Goal: Task Accomplishment & Management: Use online tool/utility

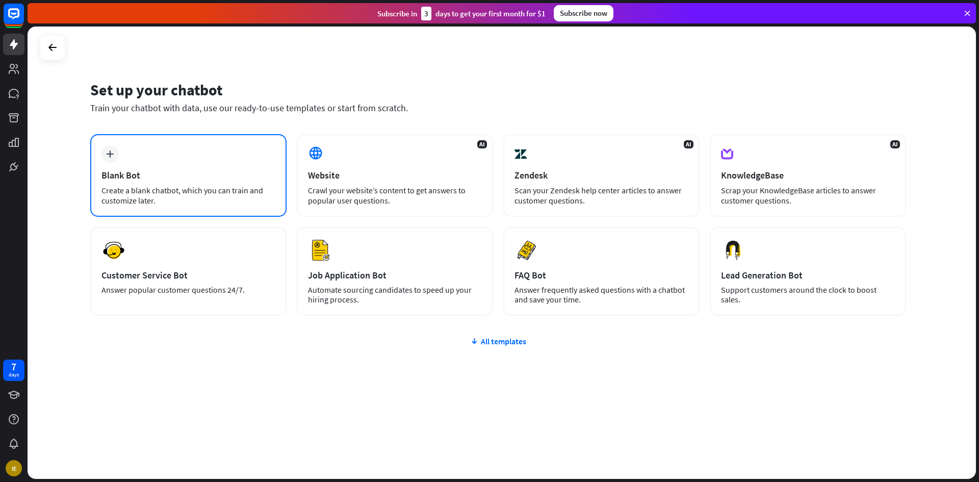
click at [192, 153] on div "plus Blank Bot Create a blank chatbot, which you can train and customize later." at bounding box center [188, 175] width 196 height 83
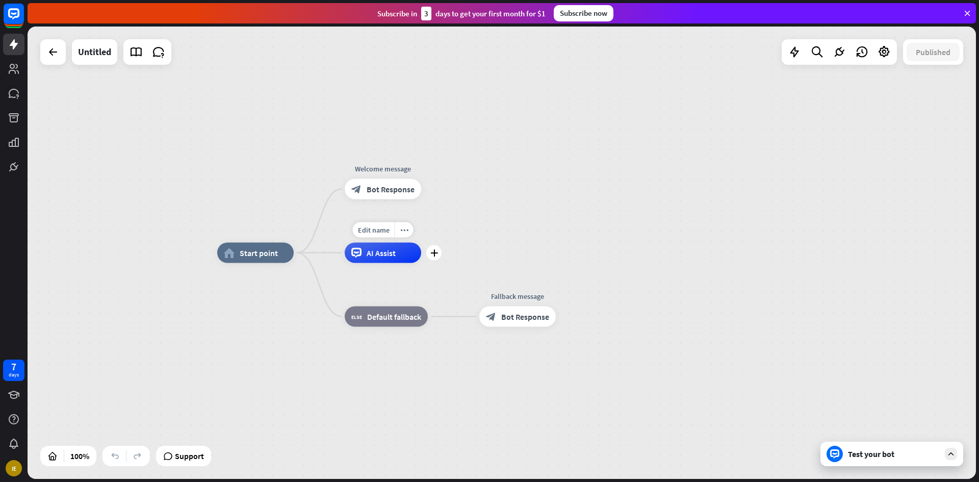
click at [382, 260] on div "AI Assist" at bounding box center [383, 253] width 77 height 20
click at [367, 165] on span "Edit name" at bounding box center [374, 166] width 32 height 9
click at [399, 199] on div "**********" at bounding box center [383, 189] width 77 height 20
click at [384, 193] on span "Bot Response" at bounding box center [387, 189] width 48 height 10
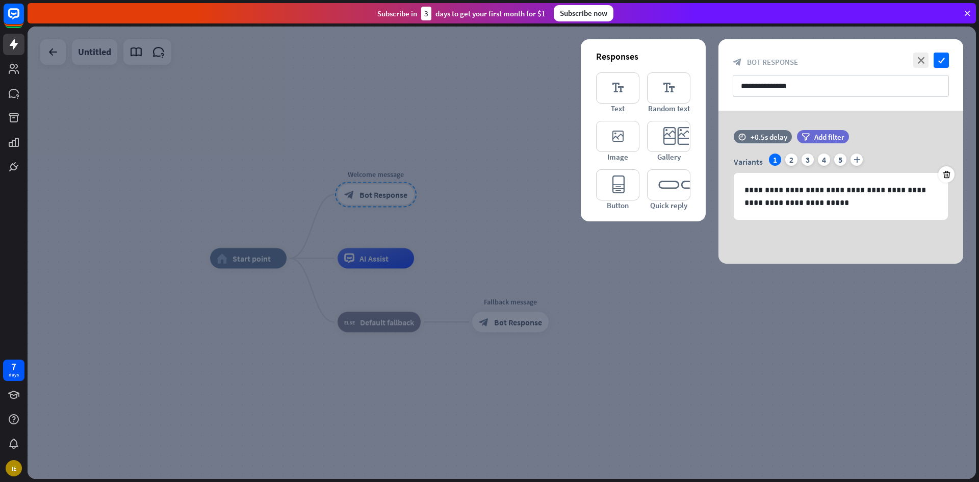
click at [384, 193] on div at bounding box center [502, 253] width 949 height 453
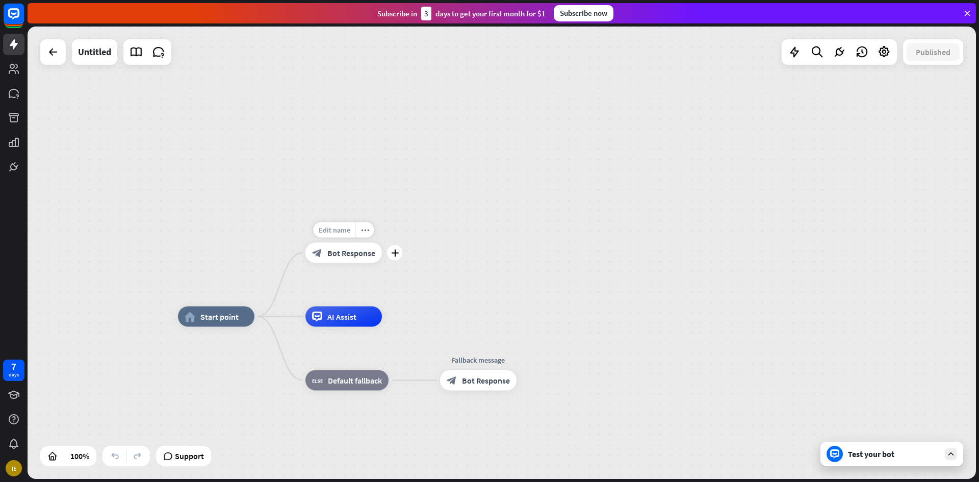
click at [345, 230] on span "Edit name" at bounding box center [335, 229] width 32 height 9
drag, startPoint x: 433, startPoint y: 260, endPoint x: 416, endPoint y: 253, distance: 18.3
click at [431, 259] on div "**********" at bounding box center [502, 253] width 949 height 453
click at [347, 221] on div "home_2 Start point Edit name more_horiz Welcome message block_bot_response Bot …" at bounding box center [502, 253] width 949 height 453
click at [344, 231] on span "Edit name" at bounding box center [333, 229] width 32 height 9
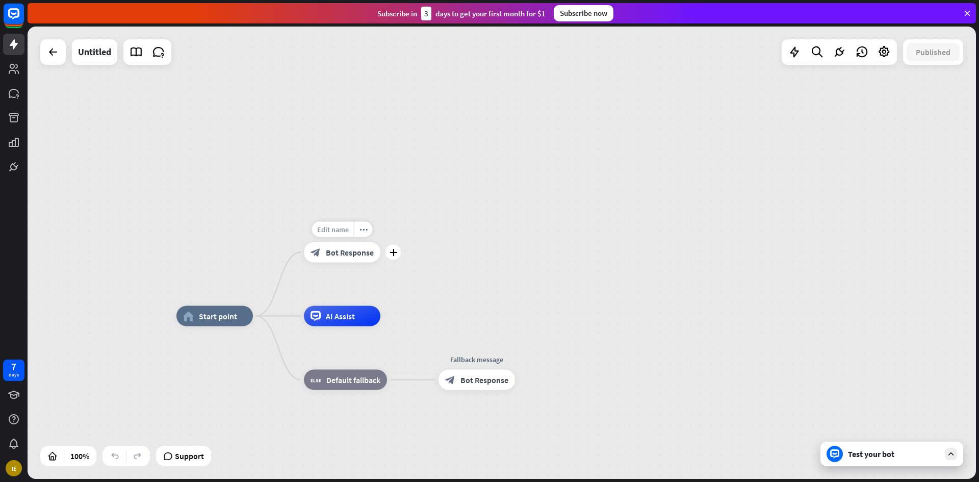
click at [323, 232] on span "Edit name" at bounding box center [333, 229] width 32 height 9
type input "**********"
click at [599, 247] on div "**********" at bounding box center [502, 253] width 949 height 453
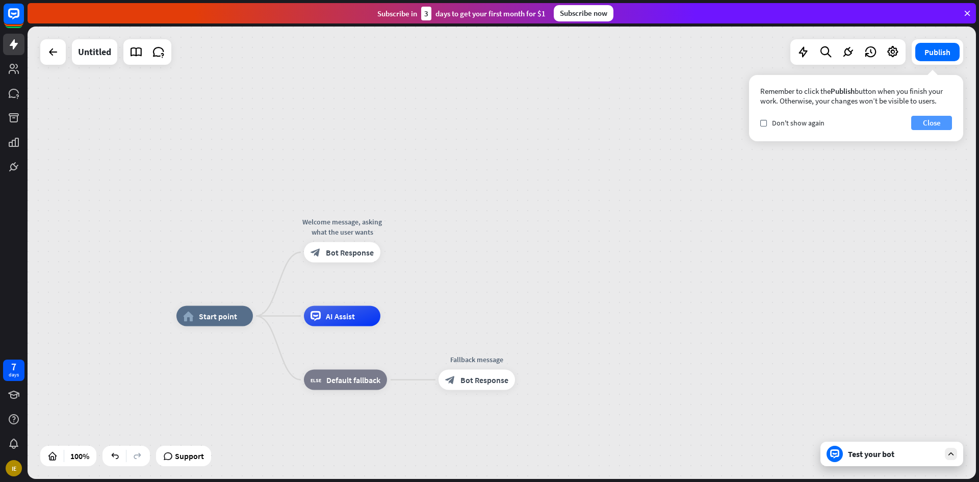
click at [927, 121] on button "Close" at bounding box center [932, 123] width 41 height 14
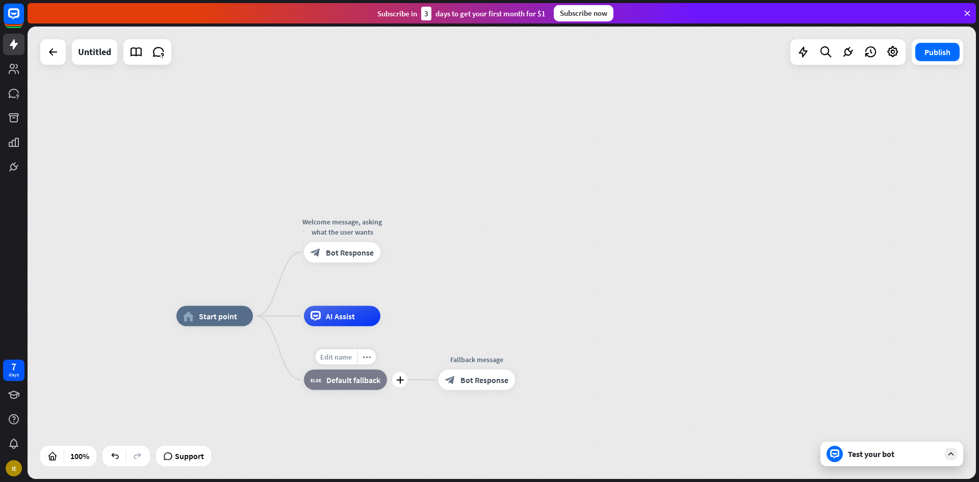
click at [331, 357] on span "Edit name" at bounding box center [336, 357] width 32 height 9
click at [352, 324] on div "AI Assist" at bounding box center [342, 316] width 77 height 20
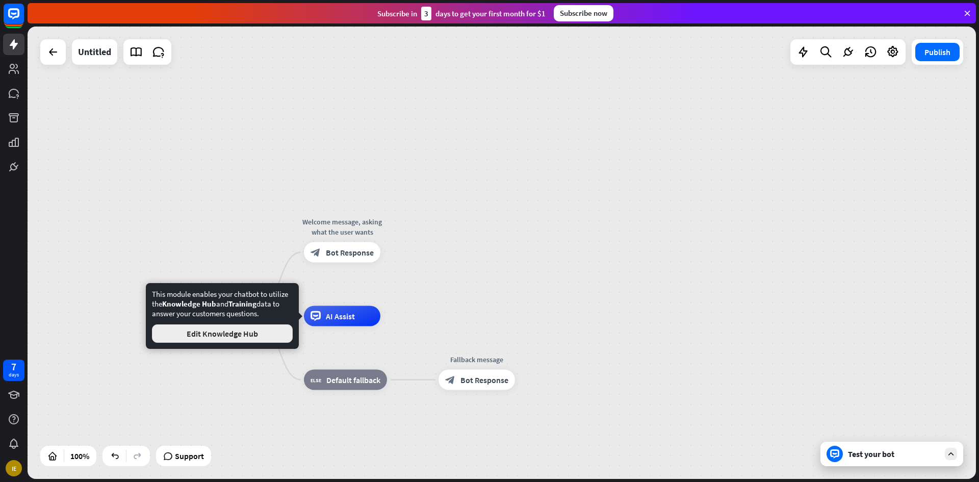
click at [211, 335] on button "Edit Knowledge Hub" at bounding box center [222, 333] width 141 height 18
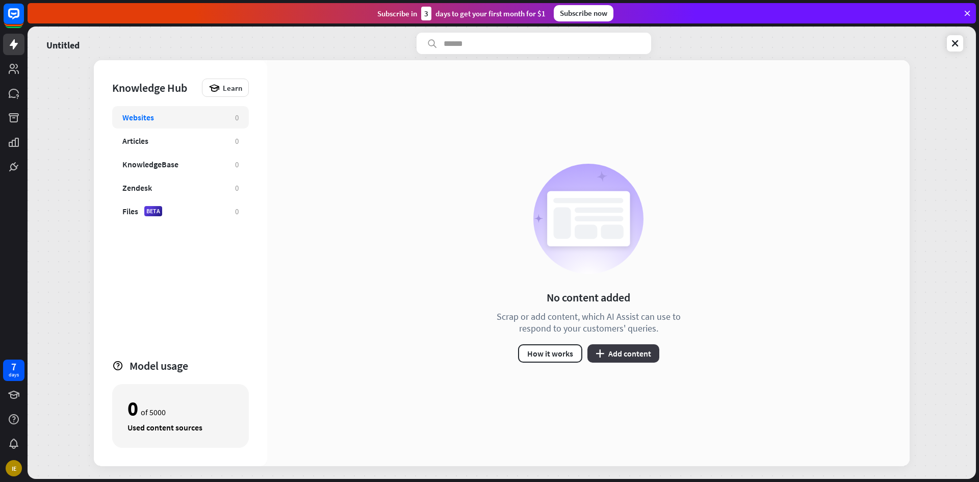
click at [638, 359] on button "plus Add content" at bounding box center [624, 353] width 72 height 18
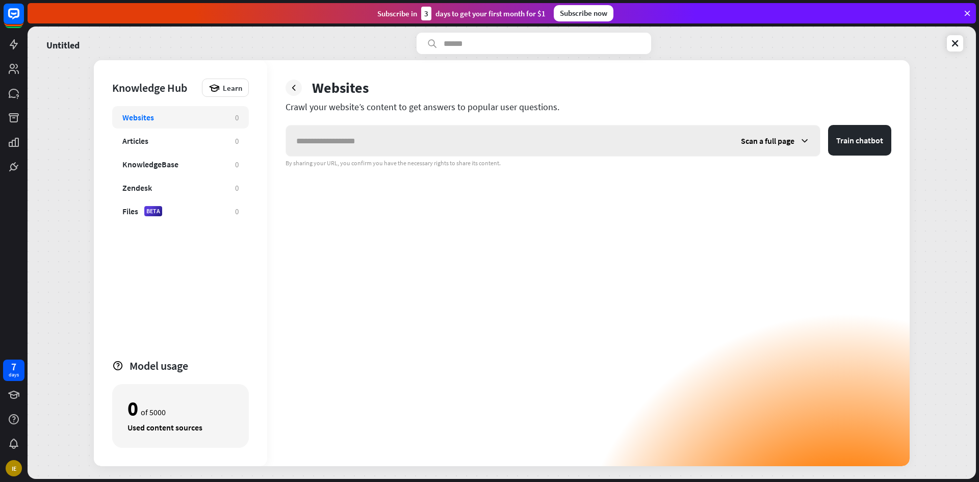
click at [357, 146] on input "text" at bounding box center [508, 140] width 445 height 31
click at [759, 138] on span "Scan a full page" at bounding box center [768, 141] width 54 height 10
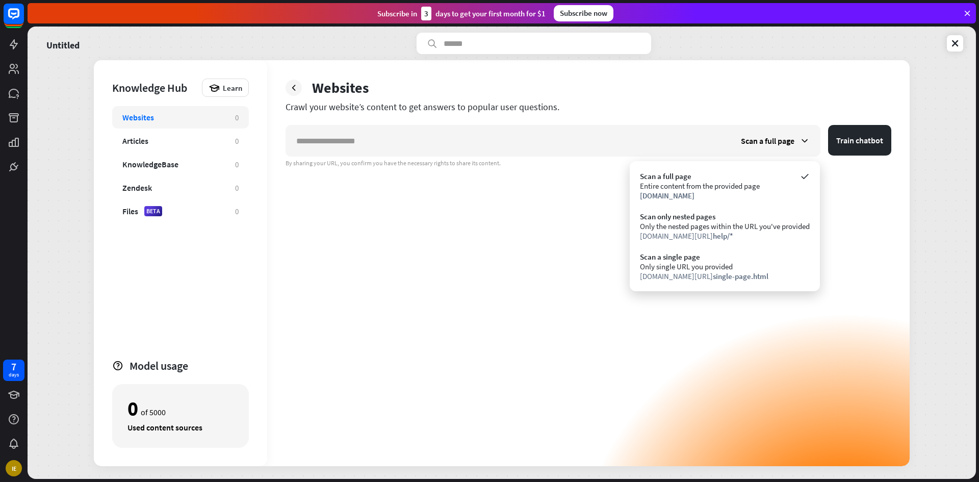
click at [521, 232] on div "Scan a full page Train chatbot By sharing your URL, you confirm you have the ne…" at bounding box center [589, 295] width 606 height 341
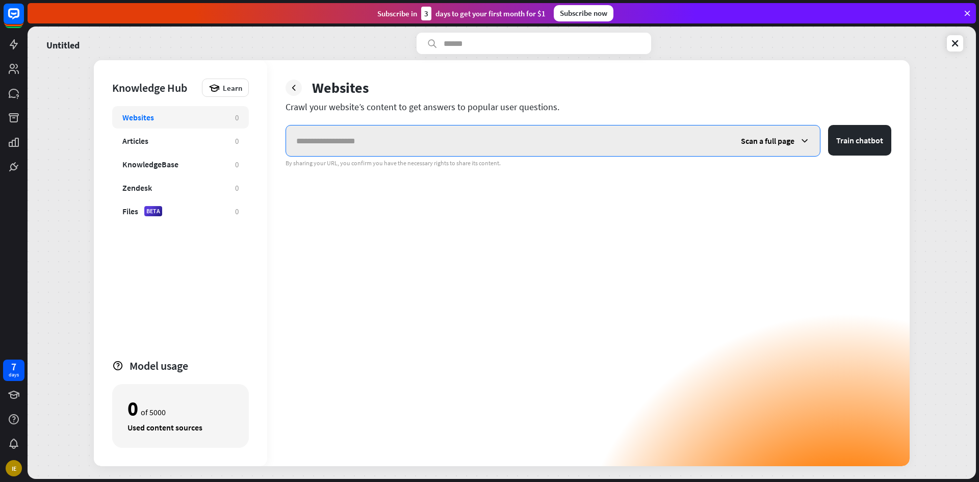
click at [386, 139] on input "text" at bounding box center [508, 140] width 445 height 31
paste input "**********"
type input "**********"
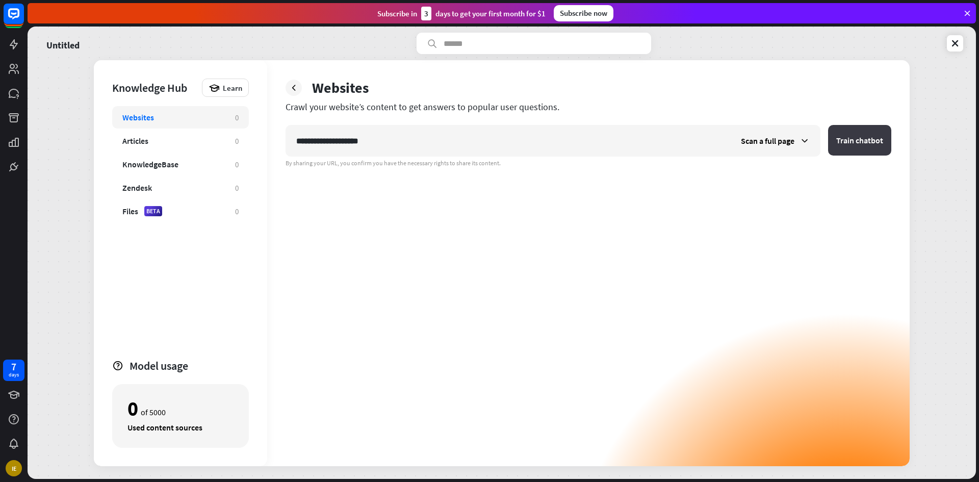
click at [873, 146] on button "Train chatbot" at bounding box center [859, 140] width 63 height 31
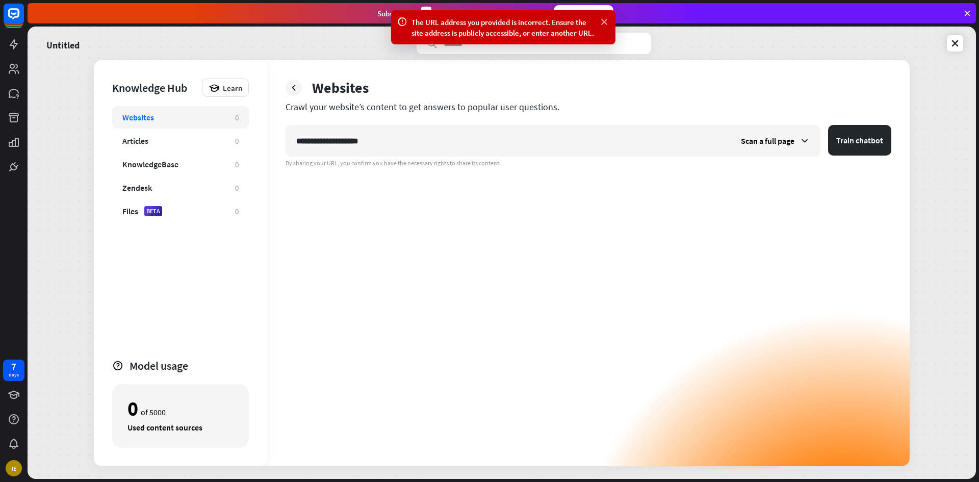
click at [605, 19] on icon at bounding box center [604, 22] width 10 height 11
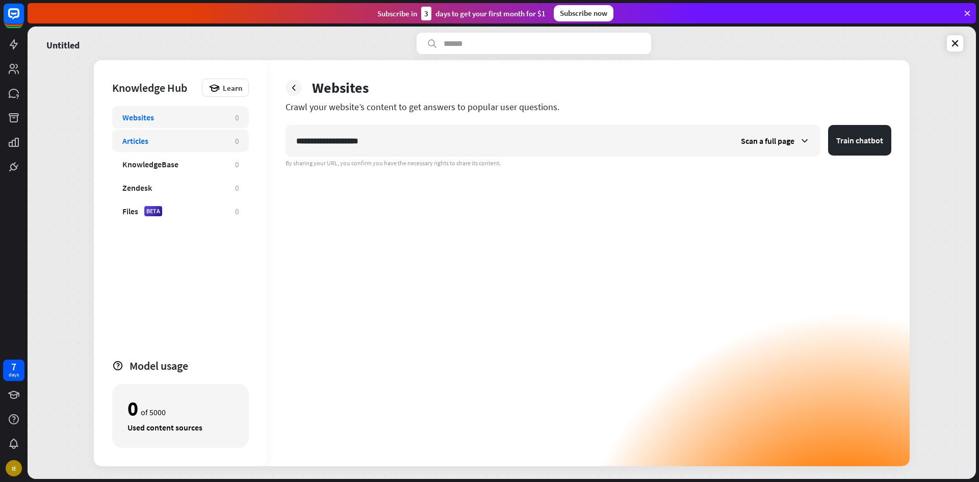
click at [157, 144] on div "Articles" at bounding box center [173, 141] width 103 height 10
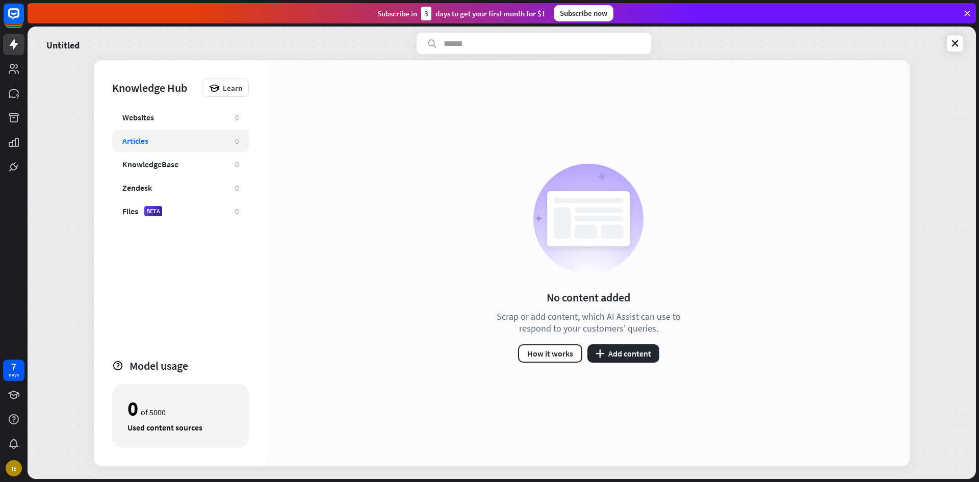
click at [605, 341] on div "No content added Scrap or add content, which AI Assist can use to respond to yo…" at bounding box center [588, 263] width 209 height 199
click at [607, 348] on button "plus Add content" at bounding box center [624, 353] width 72 height 18
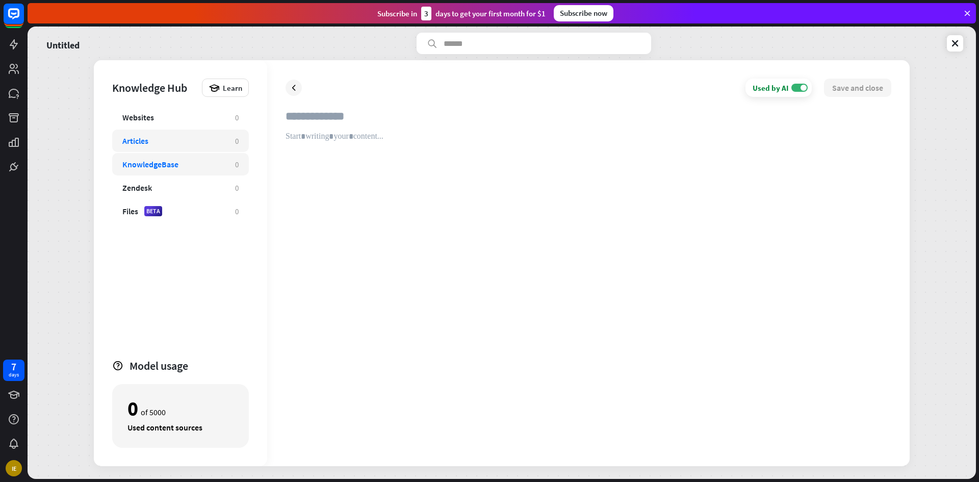
click at [170, 168] on div "KnowledgeBase" at bounding box center [150, 164] width 56 height 10
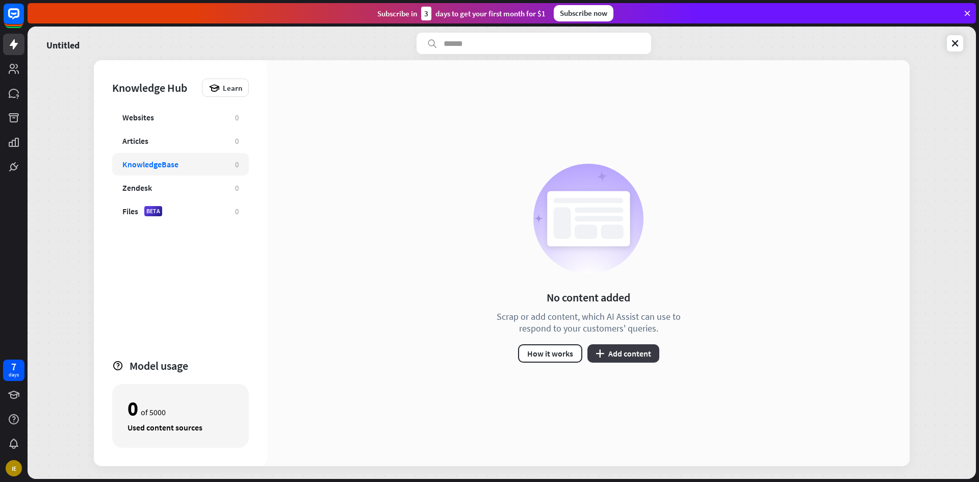
click at [627, 351] on button "plus Add content" at bounding box center [624, 353] width 72 height 18
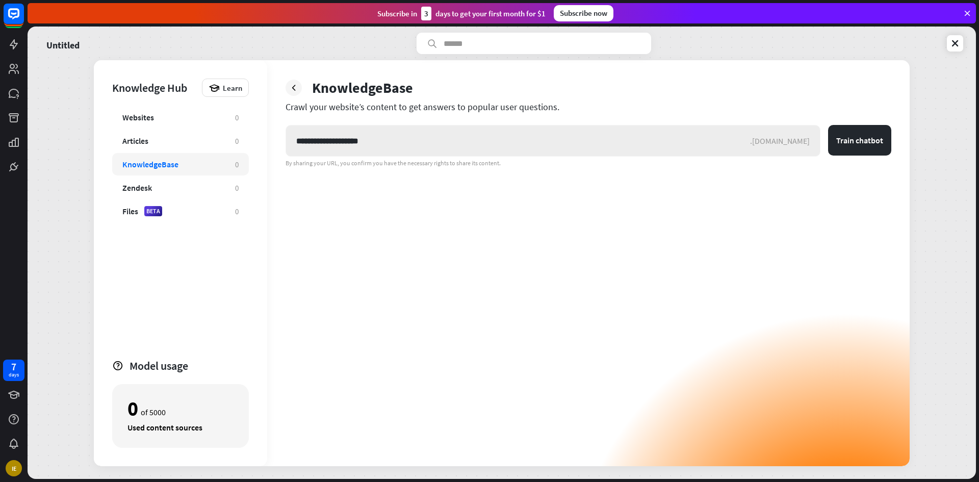
type input "**********"
click at [828, 125] on button "Train chatbot" at bounding box center [859, 140] width 63 height 31
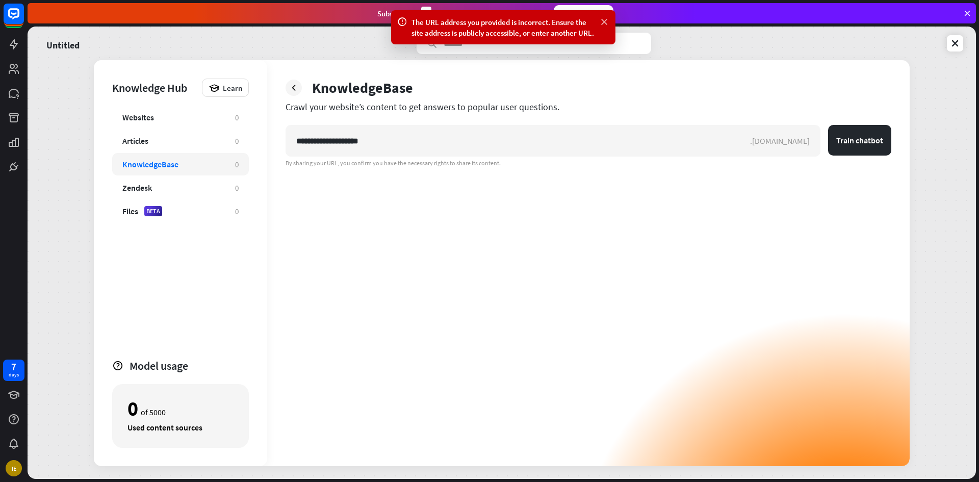
click at [607, 17] on icon at bounding box center [604, 22] width 10 height 11
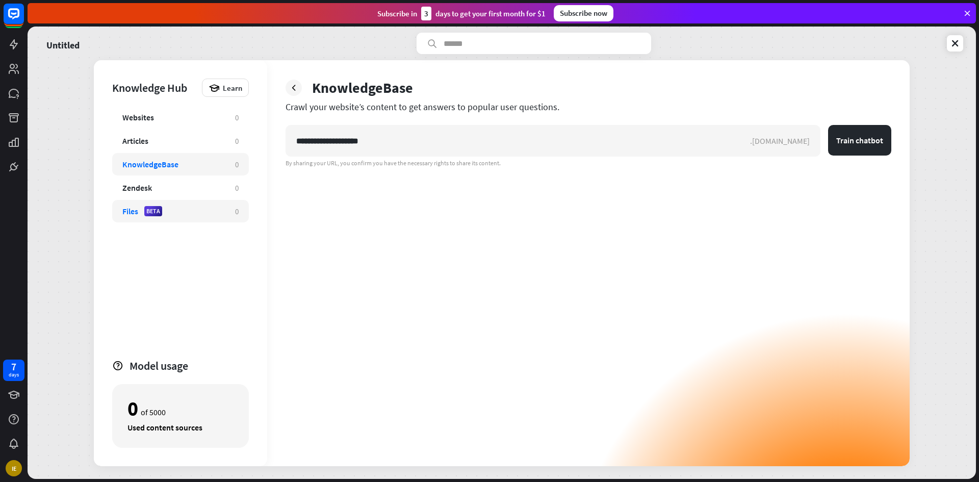
click at [180, 217] on div "Files BETA 0" at bounding box center [180, 211] width 137 height 22
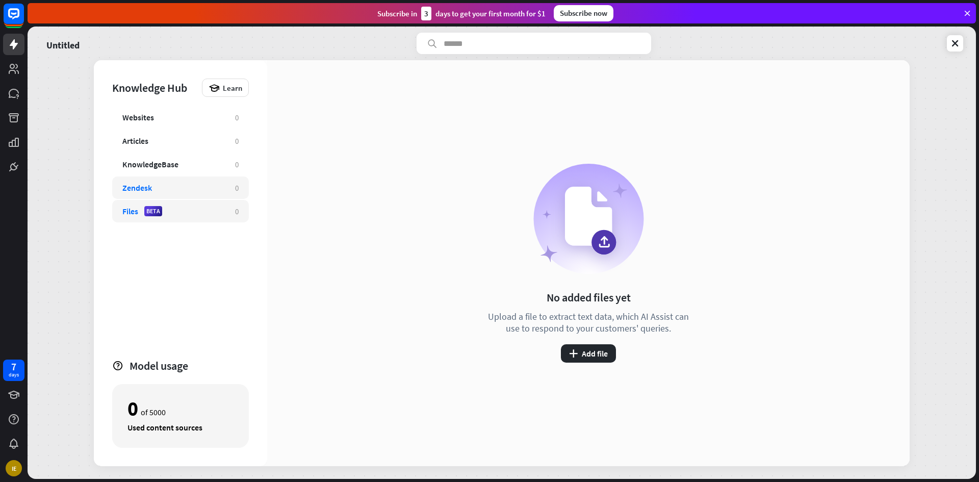
click at [158, 178] on div "Zendesk 0" at bounding box center [180, 188] width 137 height 22
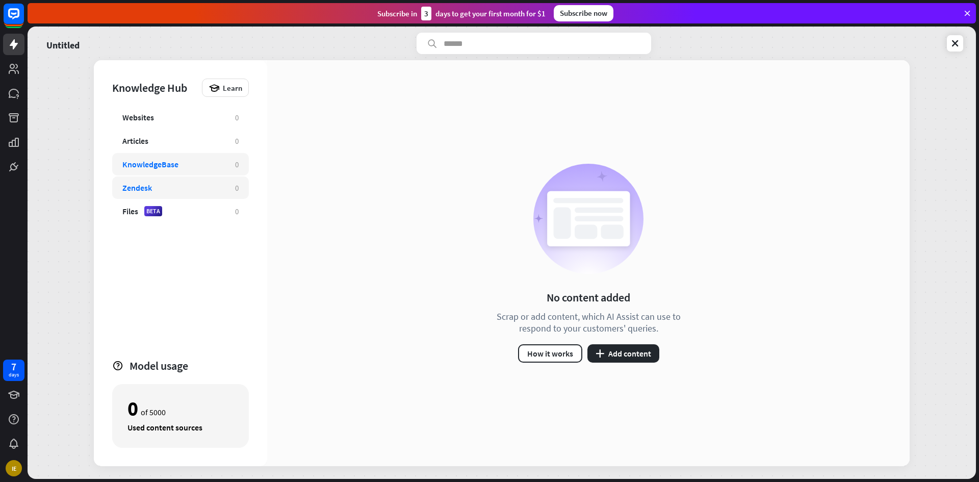
click at [159, 172] on div "KnowledgeBase 0" at bounding box center [180, 164] width 137 height 22
click at [156, 159] on div "KnowledgeBase" at bounding box center [150, 164] width 56 height 10
click at [954, 47] on icon at bounding box center [955, 43] width 10 height 10
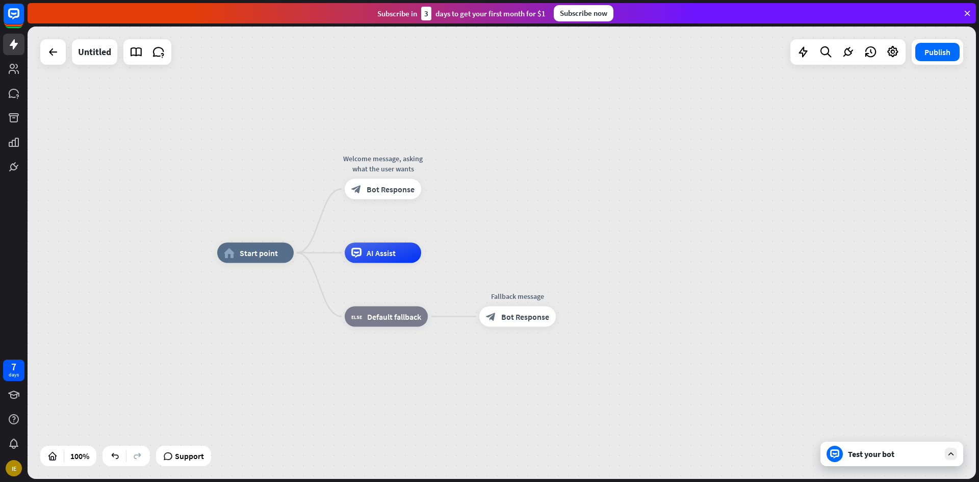
click at [967, 12] on icon at bounding box center [967, 13] width 9 height 9
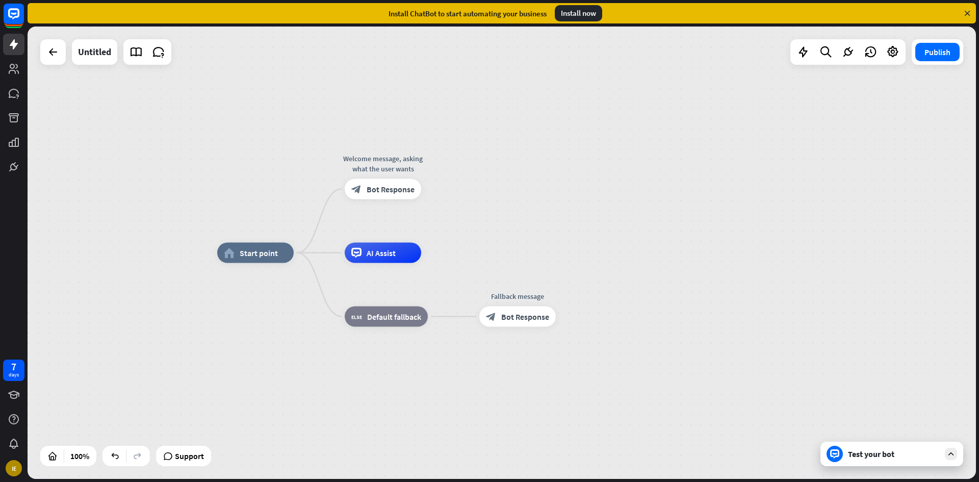
click at [967, 13] on icon at bounding box center [967, 13] width 9 height 9
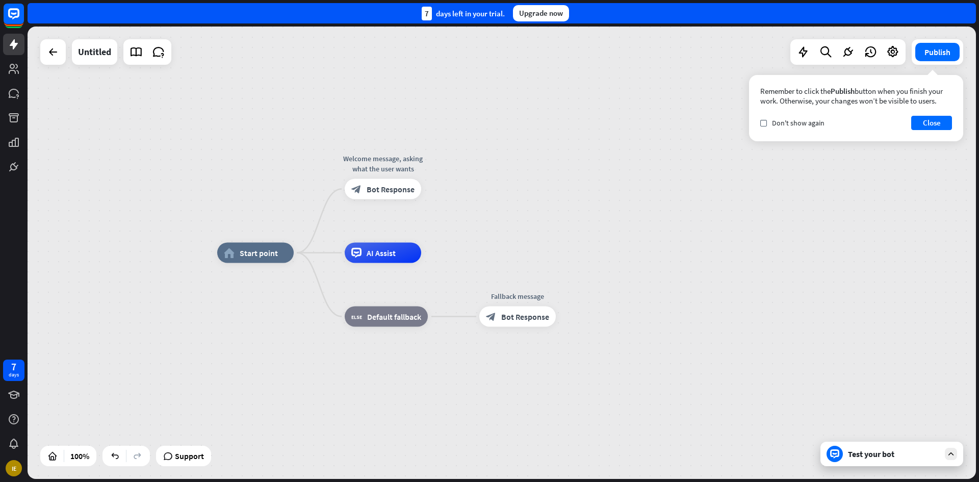
click at [967, 13] on div "7 days left in your trial. Upgrade now" at bounding box center [502, 13] width 949 height 20
click at [947, 98] on div "Remember to click the Publish button when you finish your work. Otherwise, your…" at bounding box center [857, 95] width 192 height 19
drag, startPoint x: 801, startPoint y: 63, endPoint x: 806, endPoint y: 64, distance: 5.1
click at [806, 64] on div at bounding box center [848, 52] width 115 height 26
click at [802, 59] on div at bounding box center [803, 52] width 20 height 20
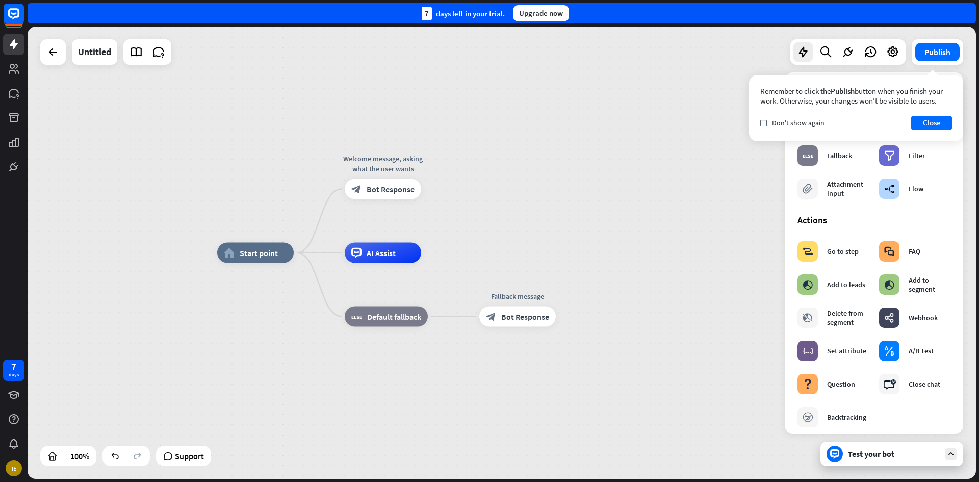
click at [661, 417] on div "home_2 Start point Welcome message, asking what the user wants block_bot_respon…" at bounding box center [691, 479] width 949 height 453
click at [761, 125] on label "check" at bounding box center [764, 123] width 7 height 7
click at [938, 123] on button "Close" at bounding box center [932, 123] width 41 height 14
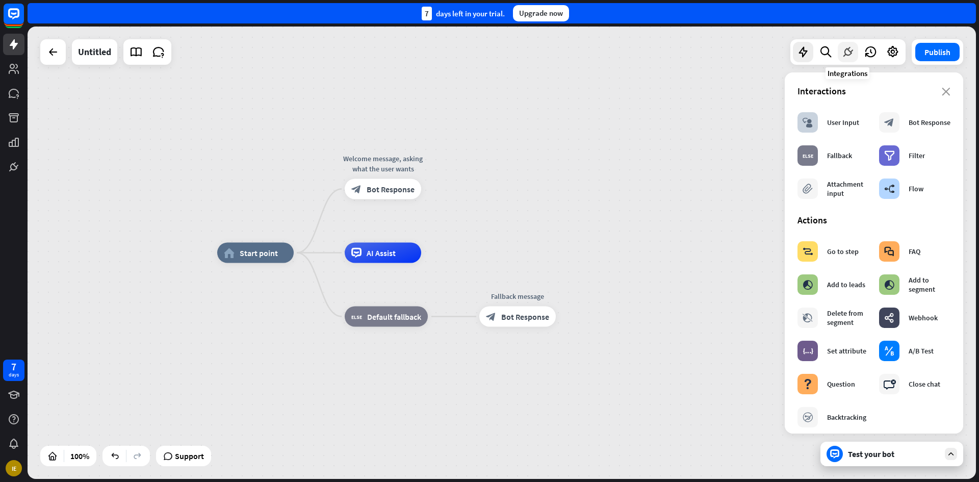
click at [844, 55] on icon at bounding box center [848, 51] width 13 height 13
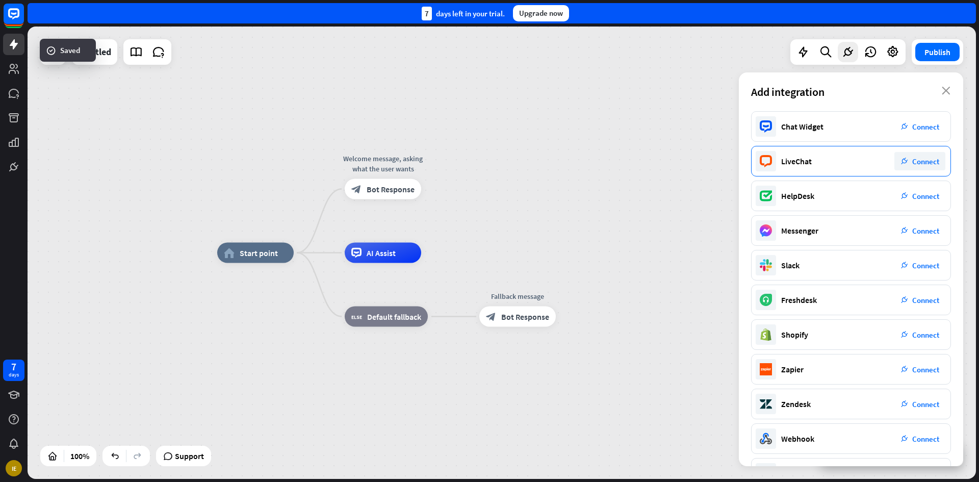
click at [935, 163] on span "Connect" at bounding box center [926, 162] width 27 height 10
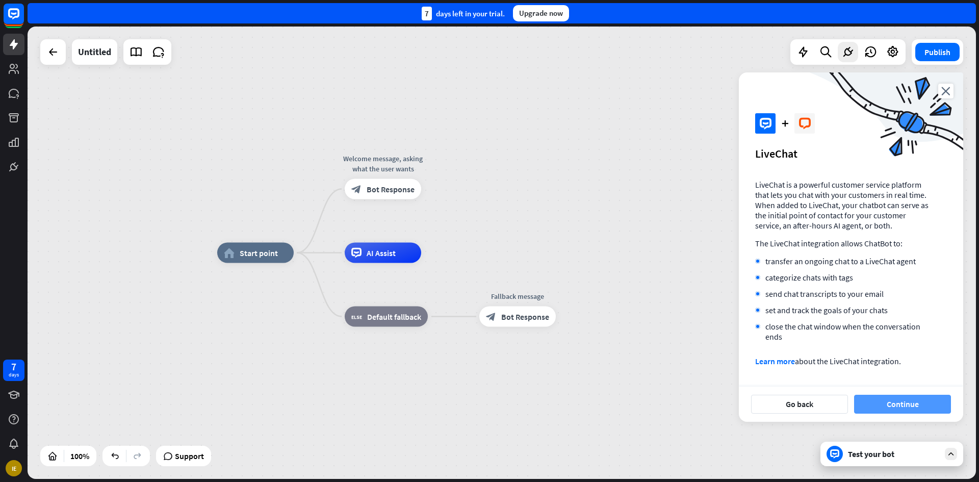
click at [922, 408] on button "Continue" at bounding box center [903, 404] width 97 height 19
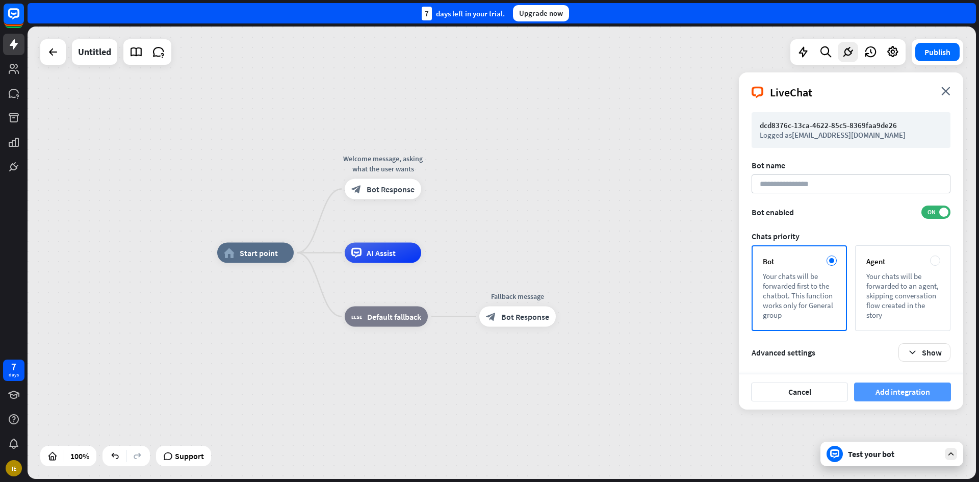
click at [896, 397] on button "Add integration" at bounding box center [903, 392] width 97 height 19
click at [840, 187] on input at bounding box center [851, 183] width 199 height 19
type input "****"
click at [918, 390] on button "Add integration" at bounding box center [903, 392] width 97 height 19
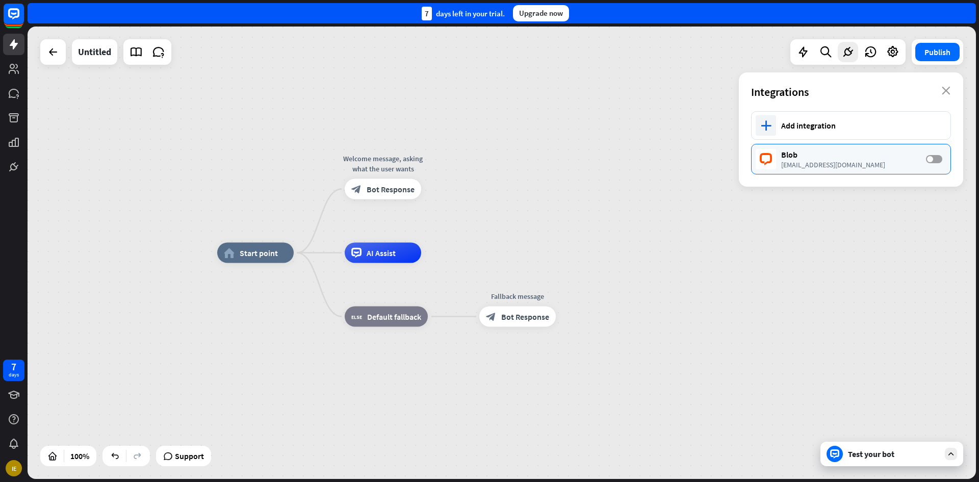
click at [939, 160] on label "OFF" at bounding box center [934, 159] width 16 height 8
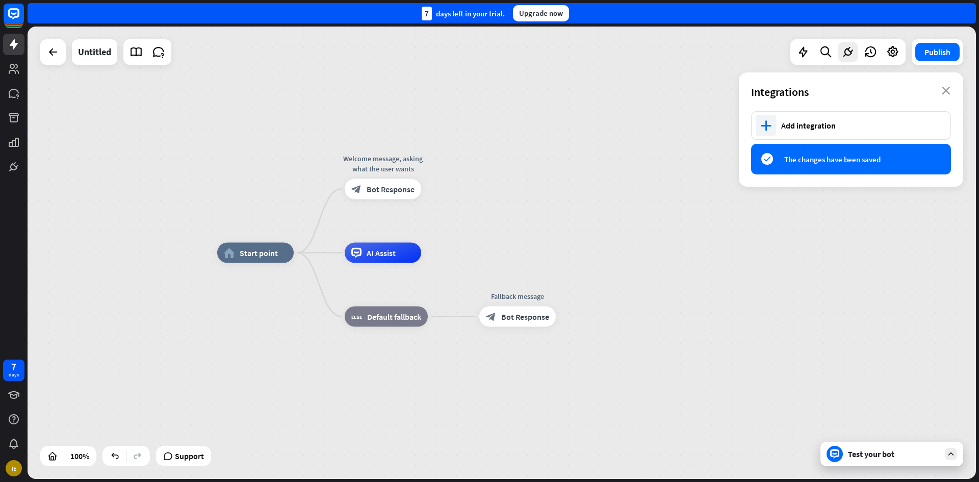
click at [876, 244] on div "home_2 Start point Welcome message, asking what the user wants block_bot_respon…" at bounding box center [502, 253] width 949 height 453
click at [946, 87] on icon "close" at bounding box center [946, 91] width 9 height 8
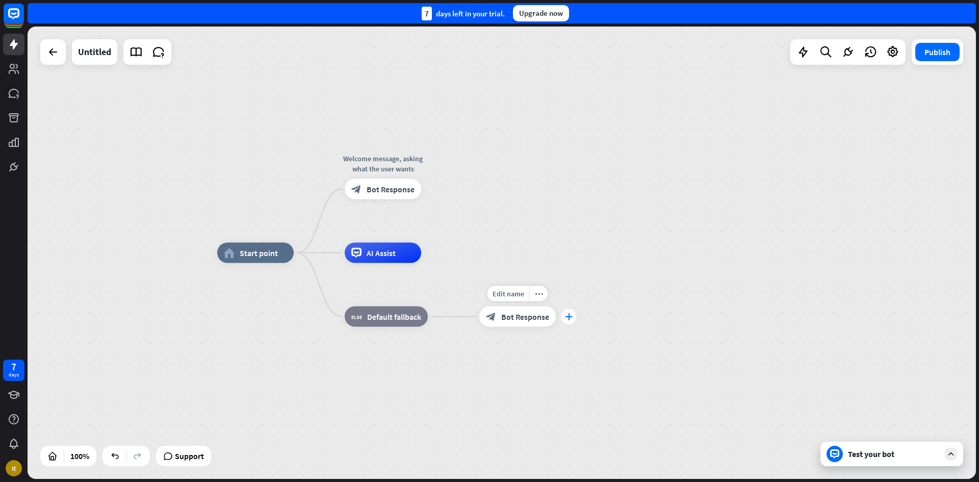
click at [562, 319] on div "plus" at bounding box center [568, 316] width 15 height 15
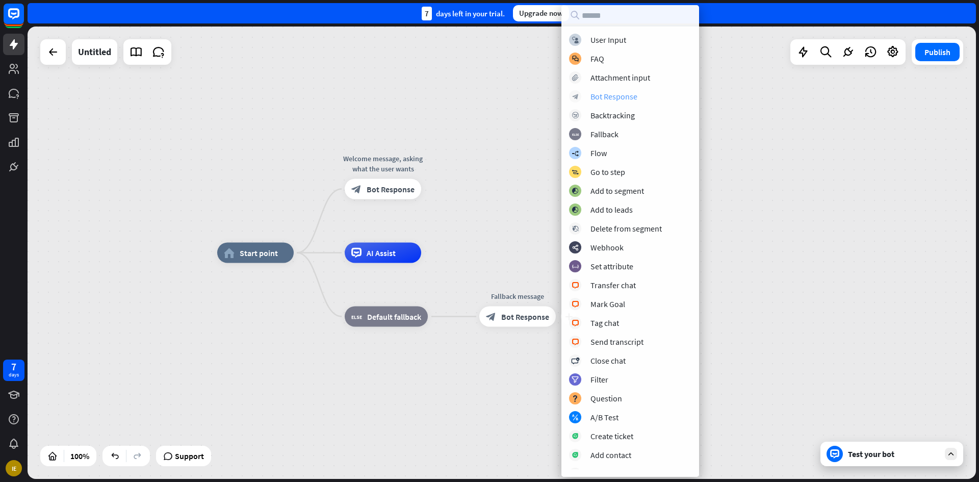
click at [620, 100] on div "Bot Response" at bounding box center [614, 96] width 47 height 10
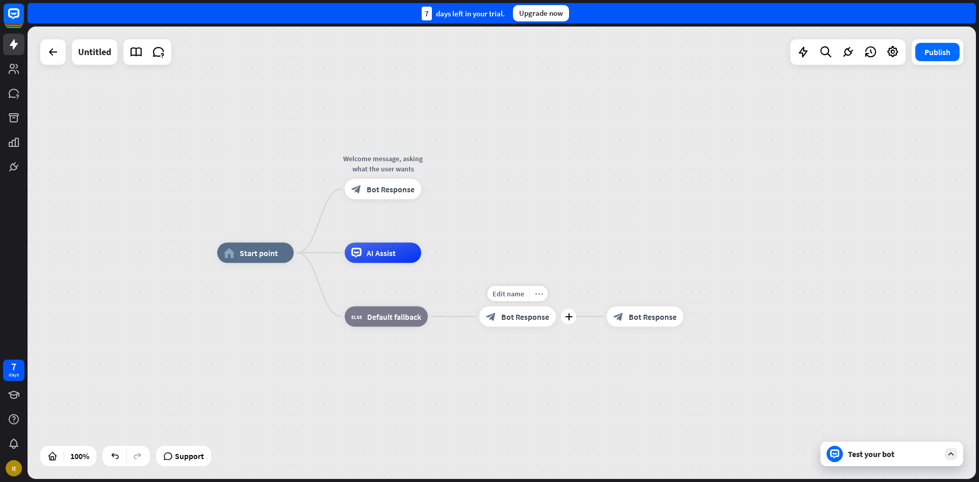
click at [540, 292] on icon "more_horiz" at bounding box center [539, 294] width 8 height 8
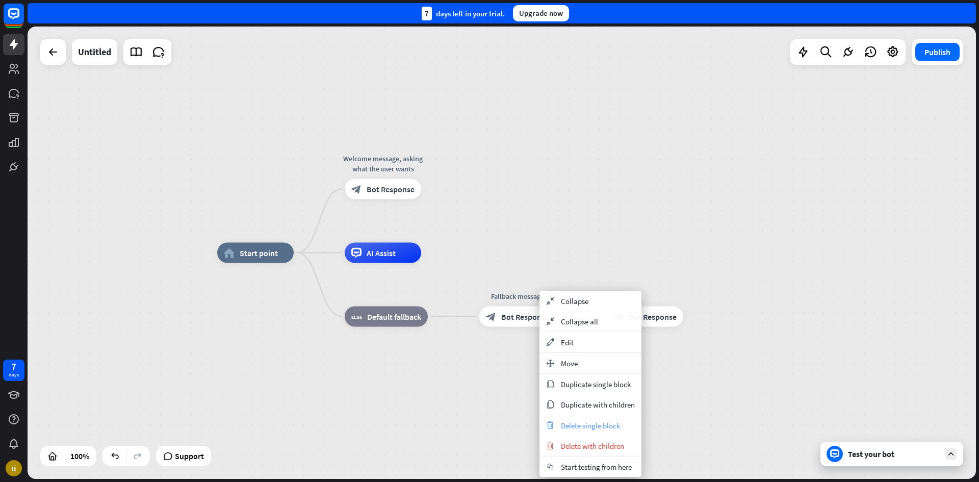
click at [620, 429] on span "Delete single block" at bounding box center [590, 426] width 59 height 10
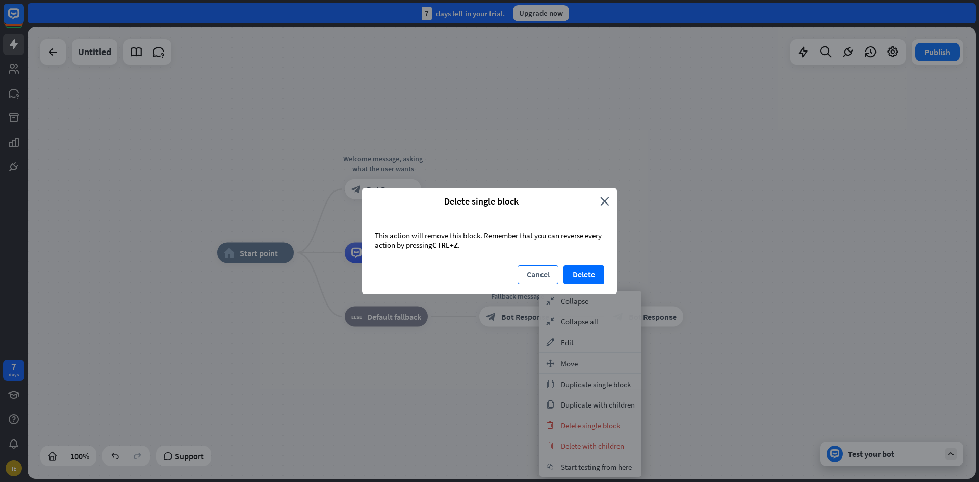
click at [538, 268] on button "Cancel" at bounding box center [538, 274] width 41 height 19
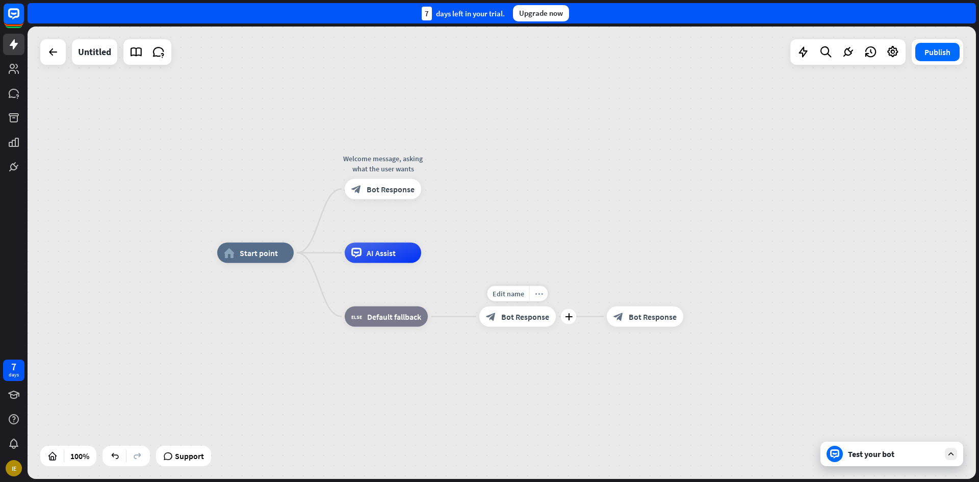
click at [540, 298] on div "more_horiz" at bounding box center [539, 293] width 19 height 15
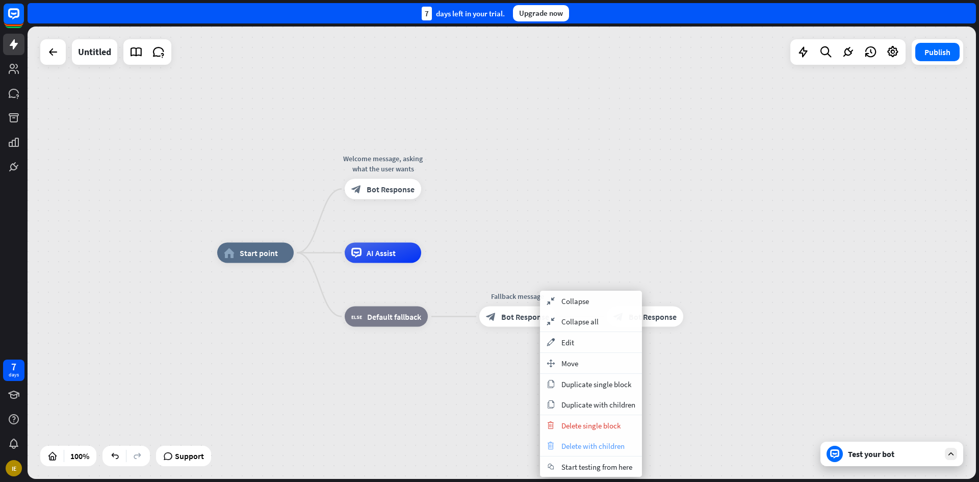
click at [579, 444] on span "Delete with children" at bounding box center [593, 446] width 63 height 10
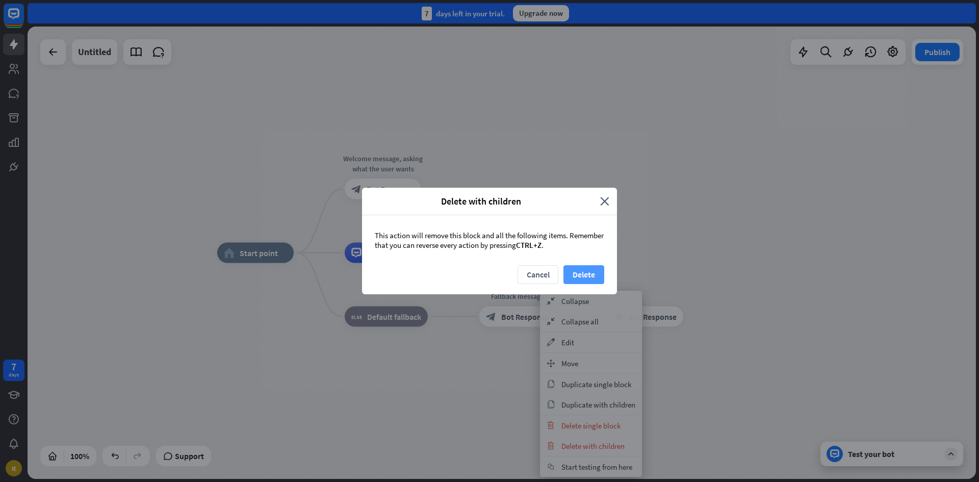
click at [595, 271] on button "Delete" at bounding box center [584, 274] width 41 height 19
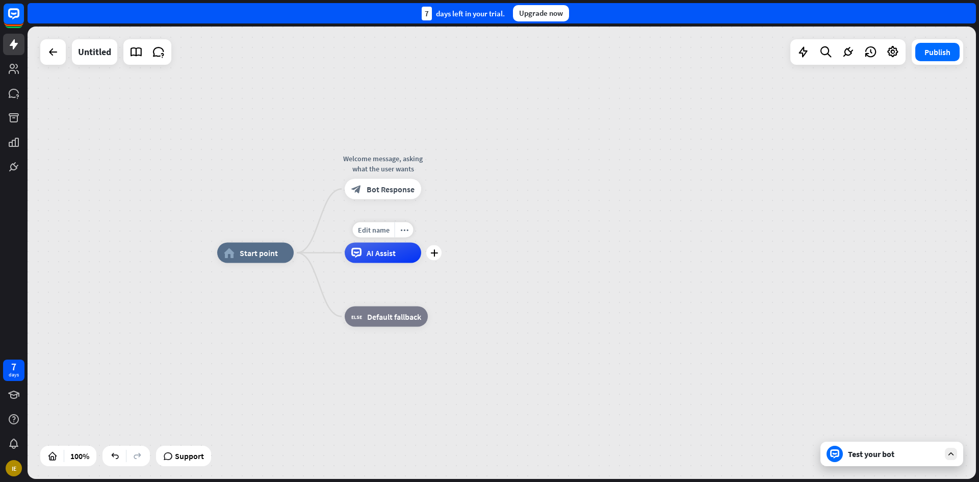
click at [421, 261] on div "Edit name more_horiz plus AI Assist" at bounding box center [383, 253] width 77 height 20
click at [437, 251] on icon "plus" at bounding box center [435, 252] width 8 height 7
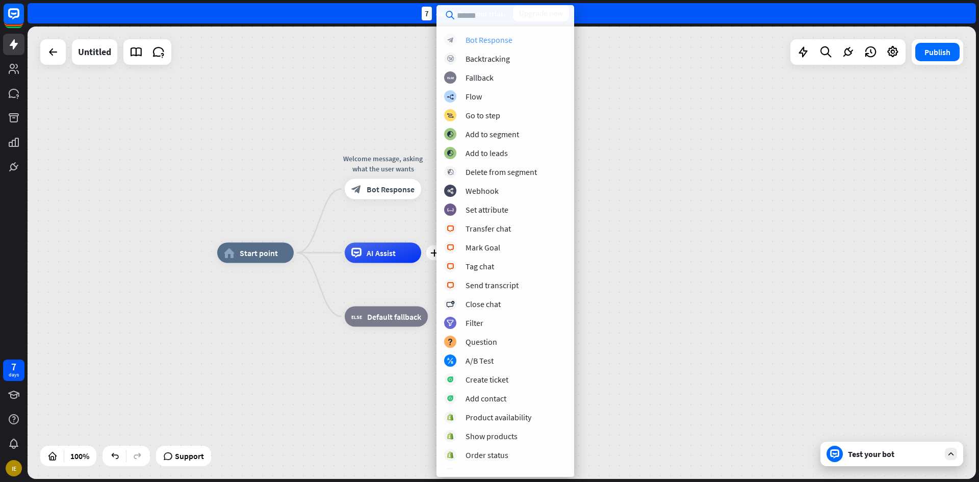
click at [496, 37] on div "Bot Response" at bounding box center [489, 40] width 47 height 10
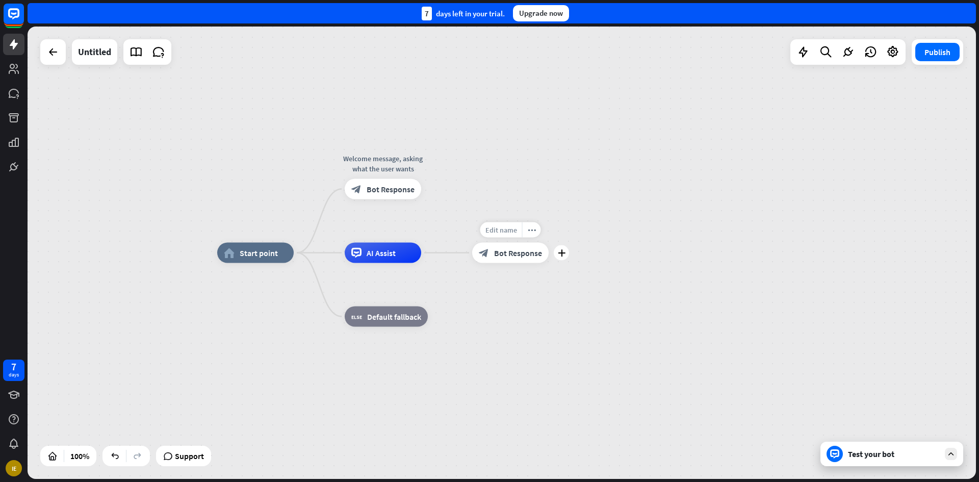
click at [509, 230] on span "Edit name" at bounding box center [502, 229] width 32 height 9
type input "*"
type input "**********"
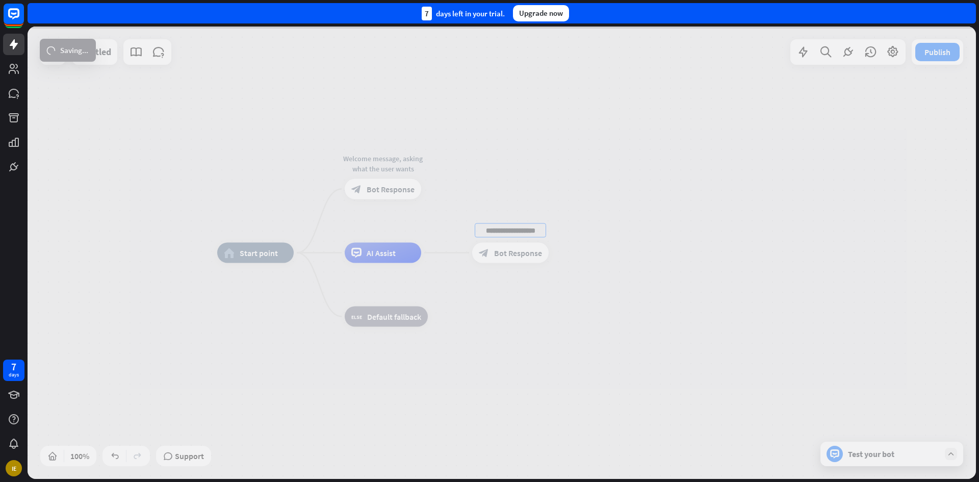
click at [610, 305] on div "**********" at bounding box center [502, 253] width 949 height 453
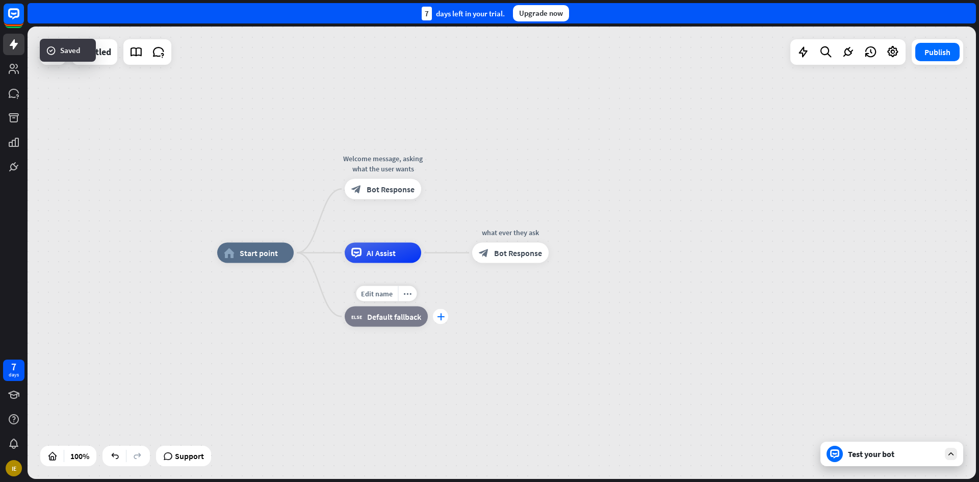
click at [441, 318] on icon "plus" at bounding box center [441, 316] width 8 height 7
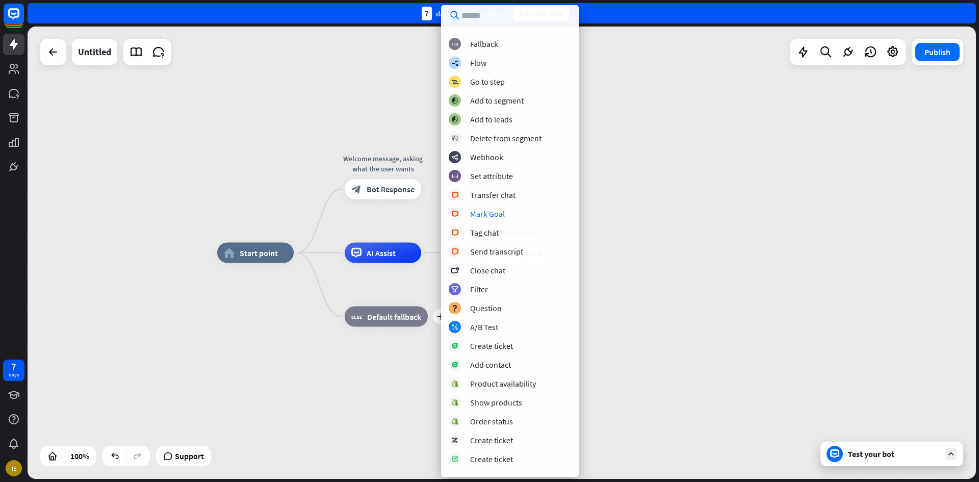
scroll to position [51, 0]
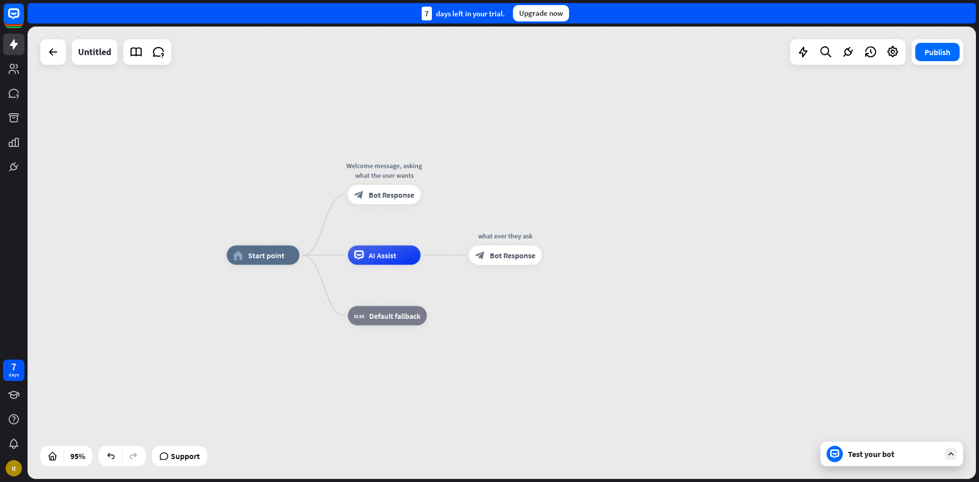
click at [939, 63] on div "Publish" at bounding box center [938, 52] width 52 height 26
click at [936, 57] on button "Publish" at bounding box center [938, 52] width 44 height 18
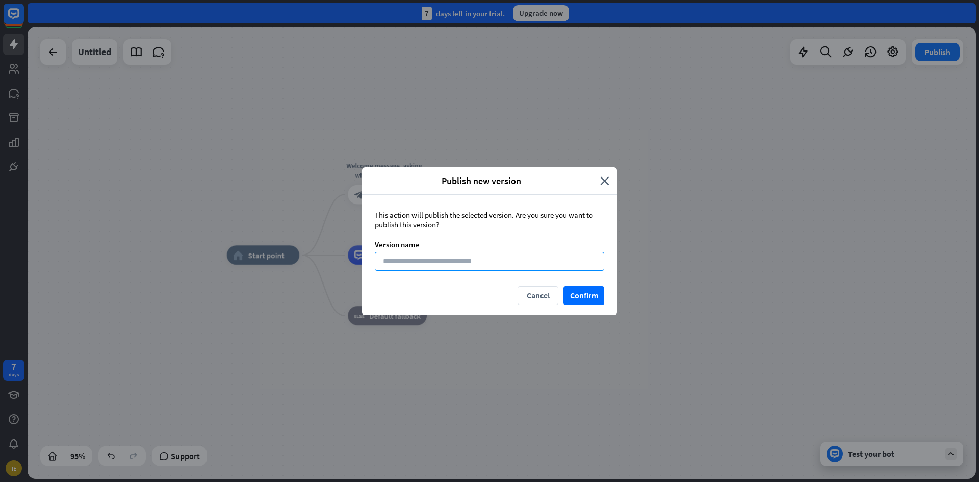
click at [514, 258] on input at bounding box center [490, 261] width 230 height 19
type input "****"
click at [587, 288] on button "Confirm" at bounding box center [584, 295] width 41 height 19
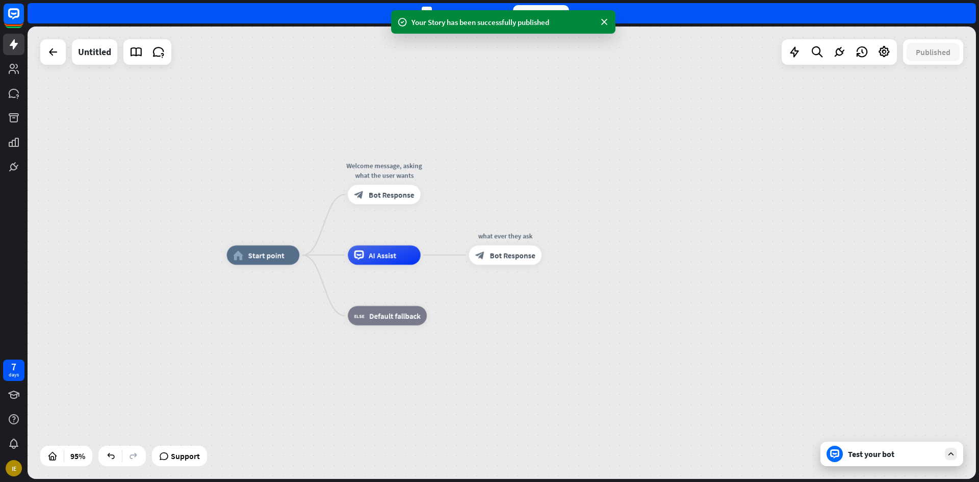
click at [874, 459] on div "Test your bot" at bounding box center [894, 454] width 92 height 10
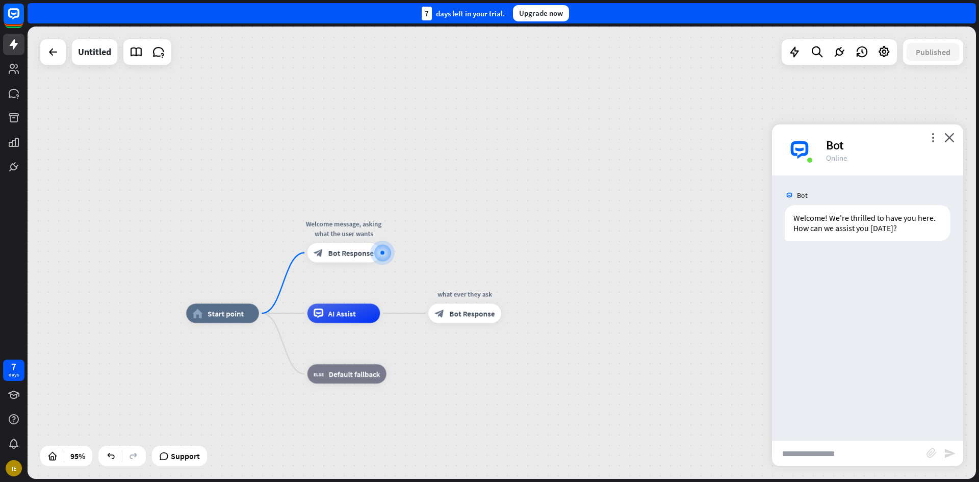
click at [855, 446] on input "text" at bounding box center [849, 454] width 155 height 26
type input "**********"
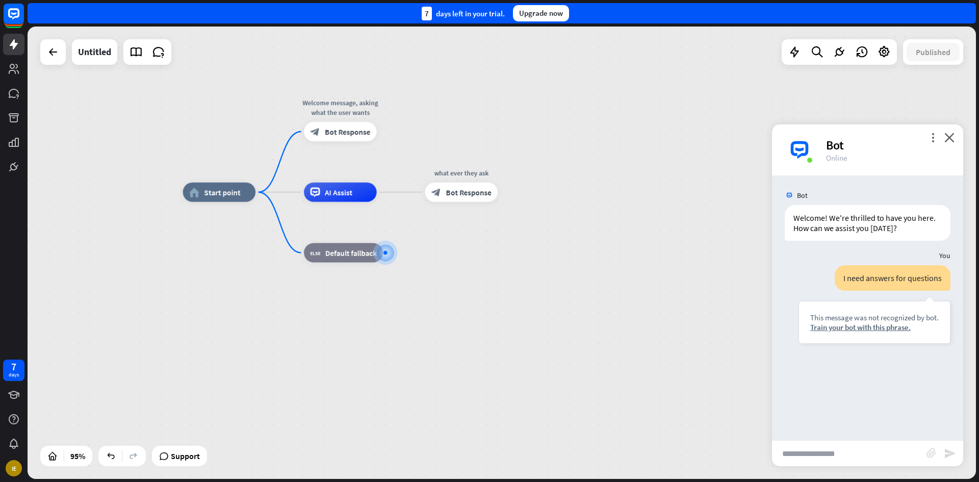
drag, startPoint x: 647, startPoint y: 230, endPoint x: 604, endPoint y: 211, distance: 46.6
click at [643, 230] on div "home_2 Start point Welcome message, asking what the user wants block_bot_respon…" at bounding box center [633, 407] width 901 height 430
click at [399, 150] on div "home_2 Start point Welcome message, asking what the user wants block_bot_respon…" at bounding box center [502, 253] width 949 height 453
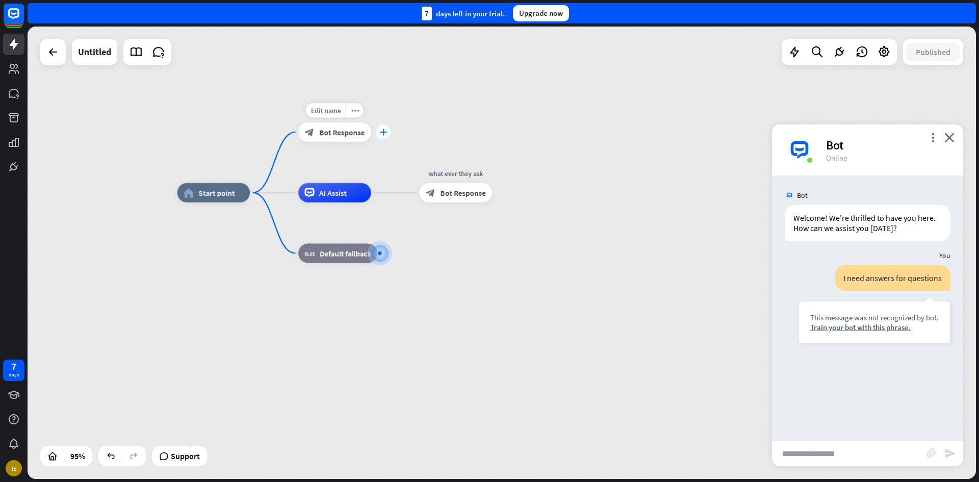
click at [384, 135] on icon "plus" at bounding box center [383, 132] width 7 height 7
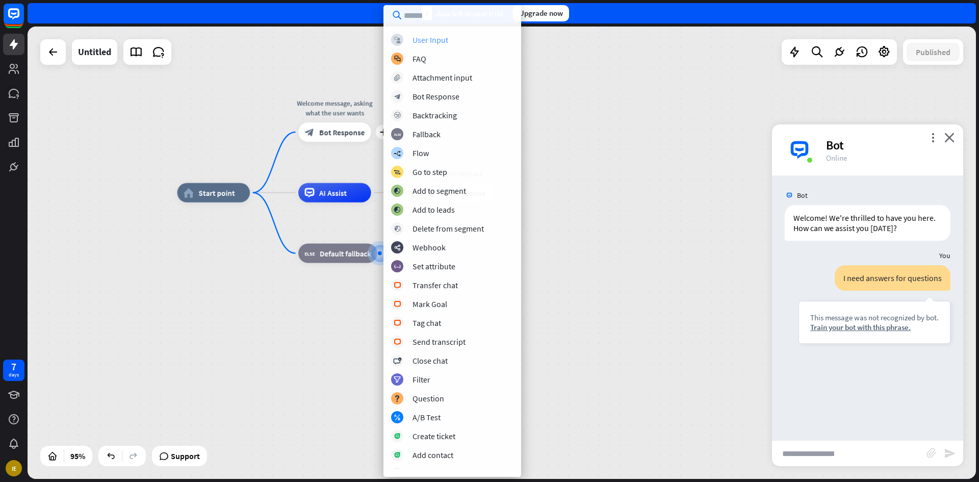
click at [432, 40] on div "User Input" at bounding box center [431, 40] width 36 height 10
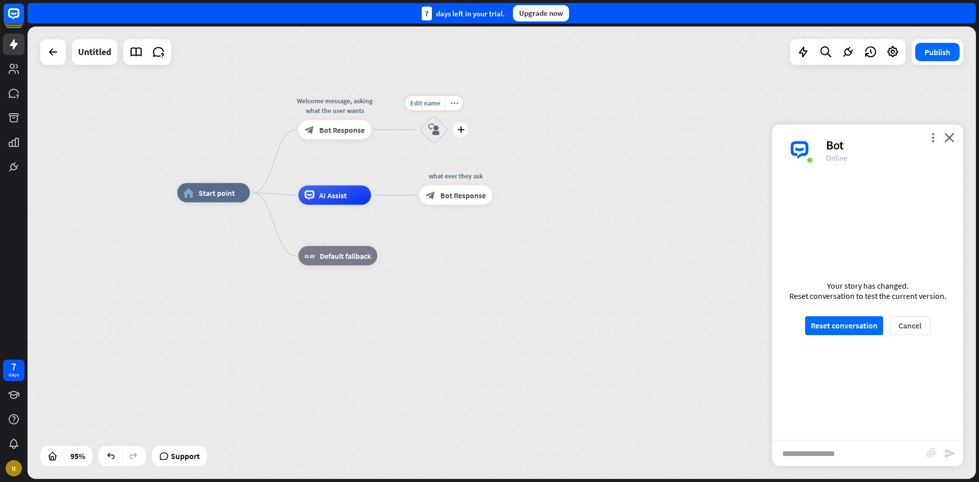
click at [430, 116] on div "block_user_input" at bounding box center [434, 129] width 29 height 29
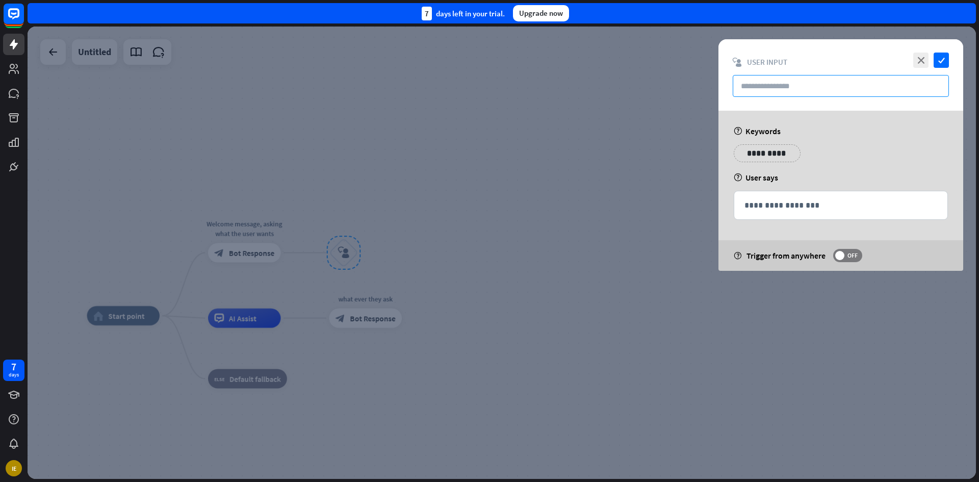
click at [806, 80] on input "text" at bounding box center [841, 86] width 216 height 22
click at [811, 209] on p "**********" at bounding box center [841, 205] width 193 height 13
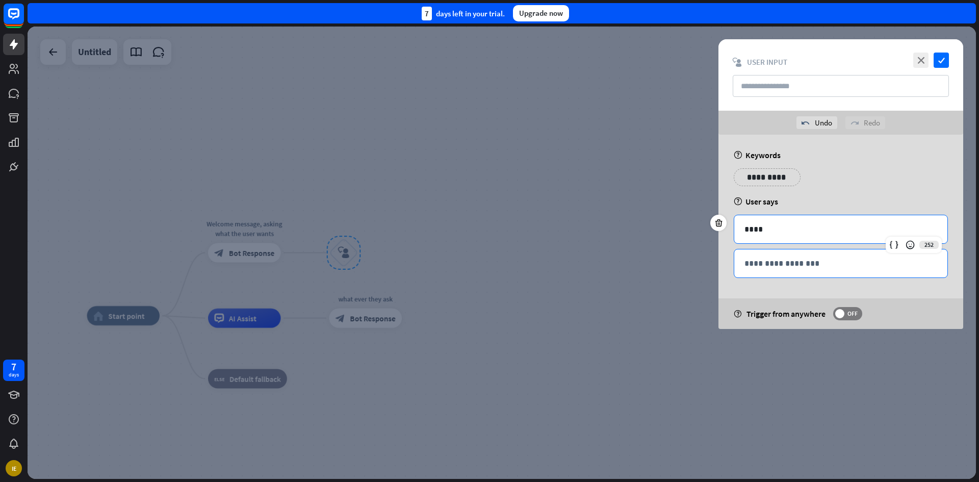
click at [816, 267] on p "**********" at bounding box center [841, 263] width 193 height 13
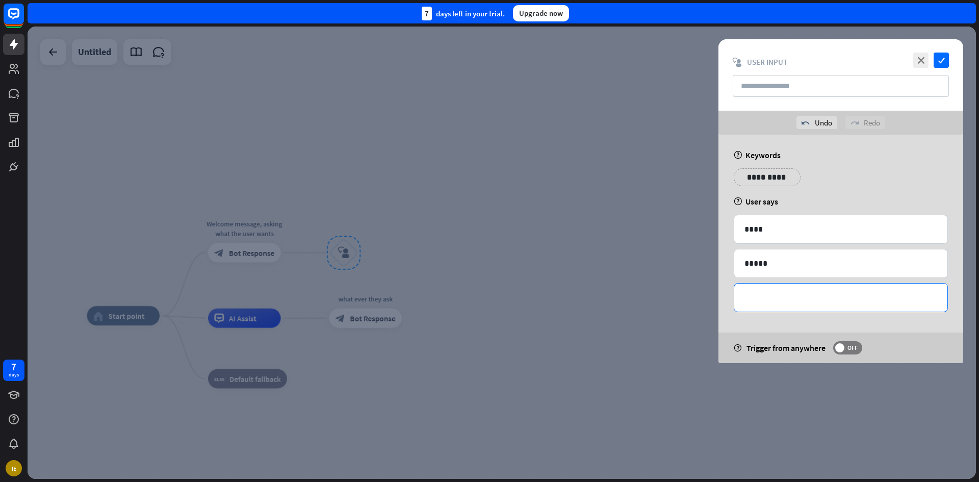
click at [818, 288] on div "**********" at bounding box center [841, 298] width 213 height 28
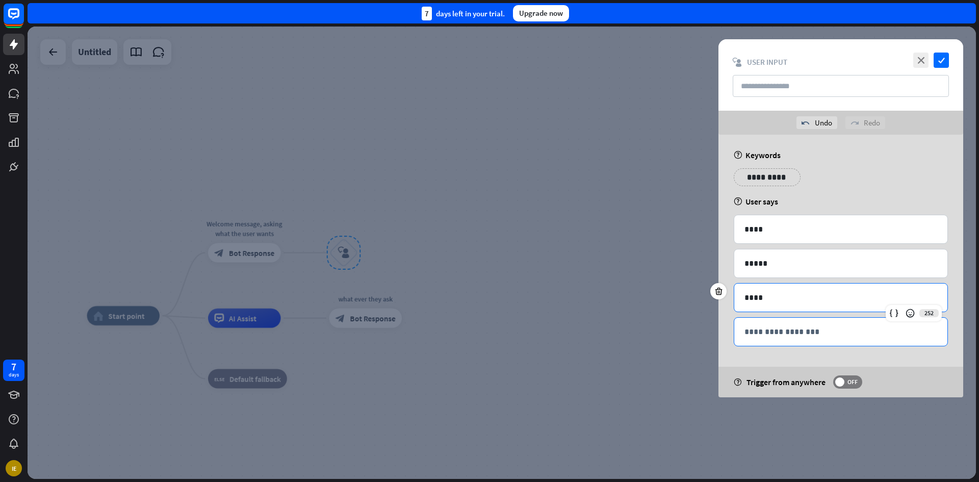
click at [782, 334] on p "**********" at bounding box center [841, 331] width 193 height 13
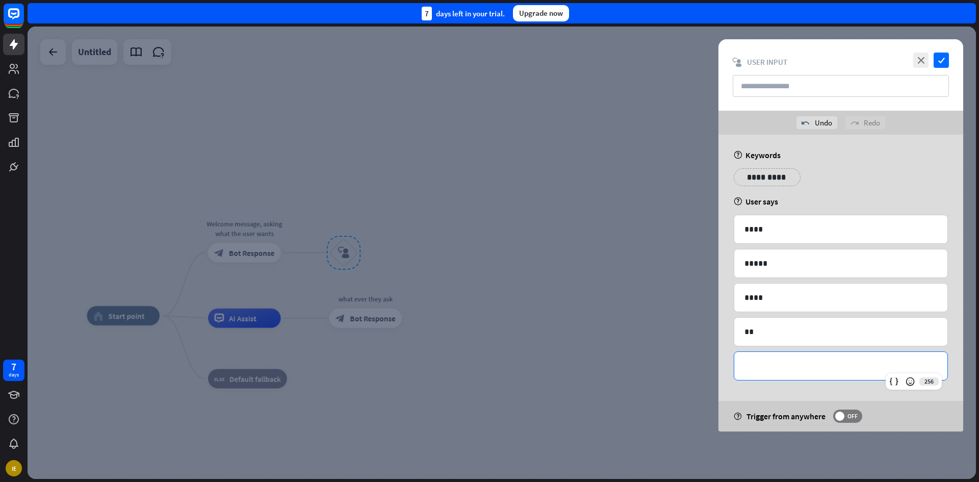
click at [814, 370] on p "**********" at bounding box center [841, 366] width 193 height 13
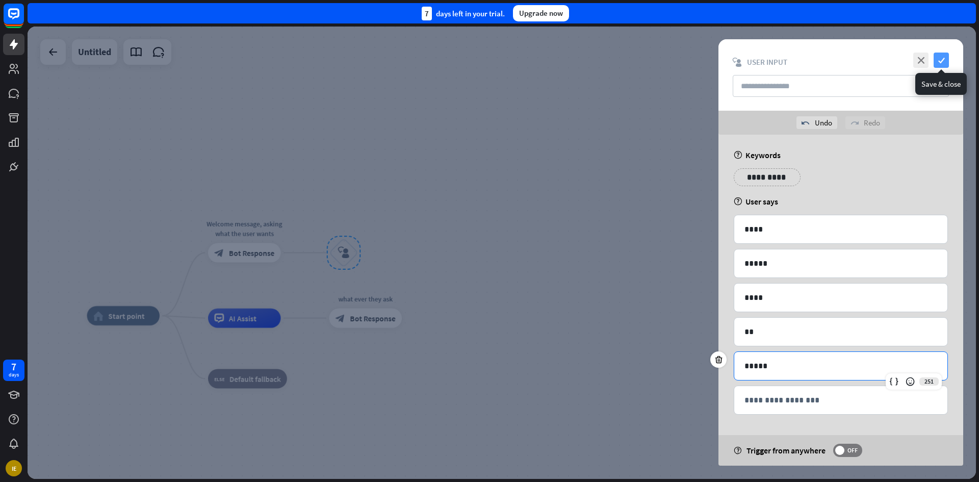
click at [944, 55] on icon "check" at bounding box center [941, 60] width 15 height 15
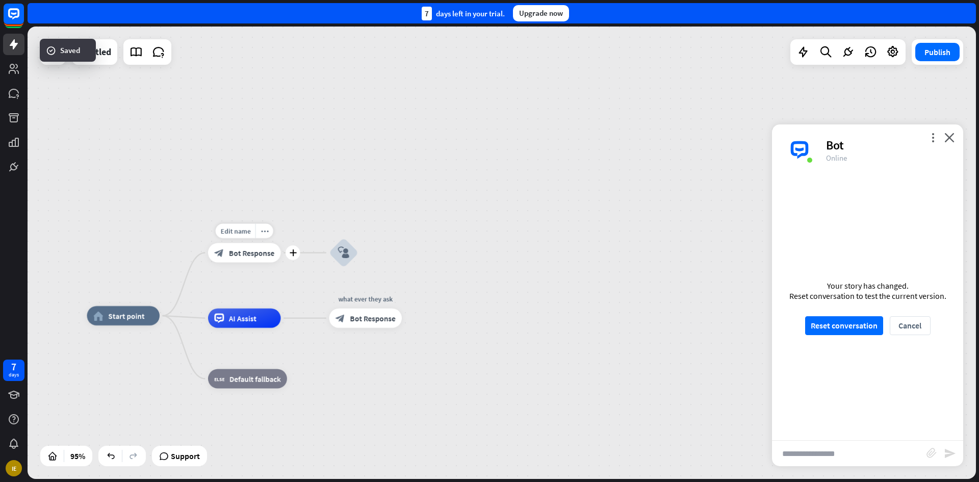
click at [241, 258] on div "block_bot_response Bot Response" at bounding box center [244, 252] width 73 height 19
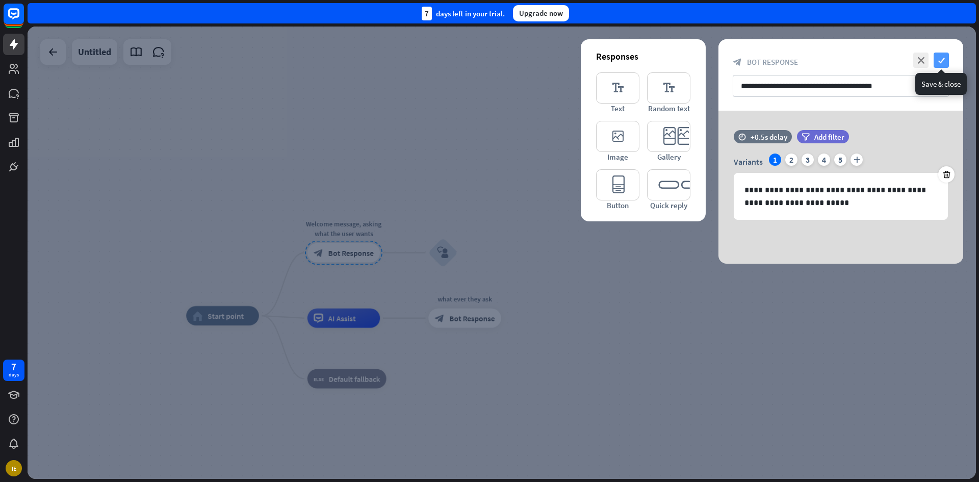
click at [947, 57] on icon "check" at bounding box center [941, 60] width 15 height 15
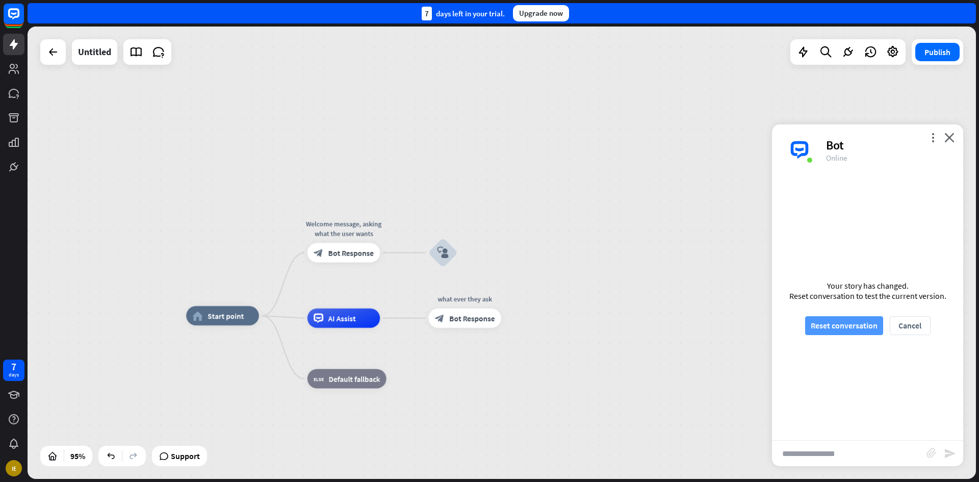
click at [863, 322] on button "Reset conversation" at bounding box center [845, 325] width 78 height 19
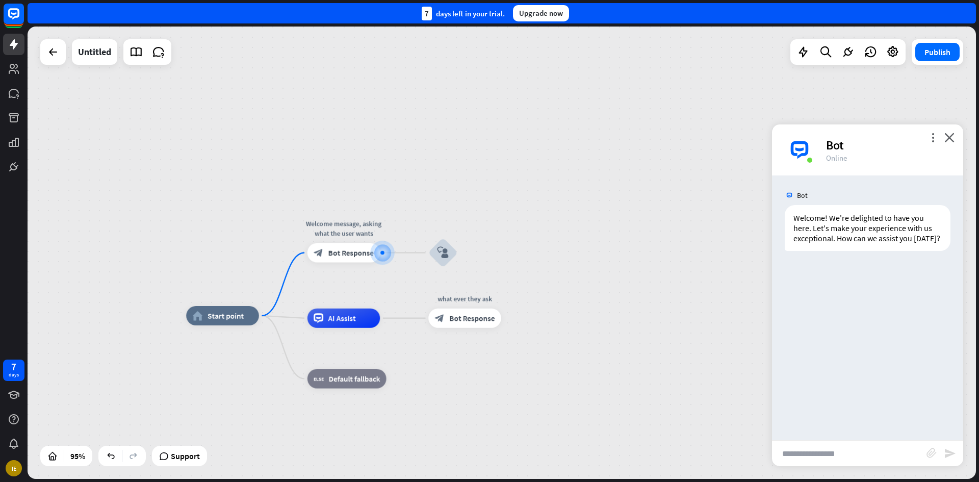
click at [848, 450] on input "text" at bounding box center [849, 454] width 155 height 26
type input "**********"
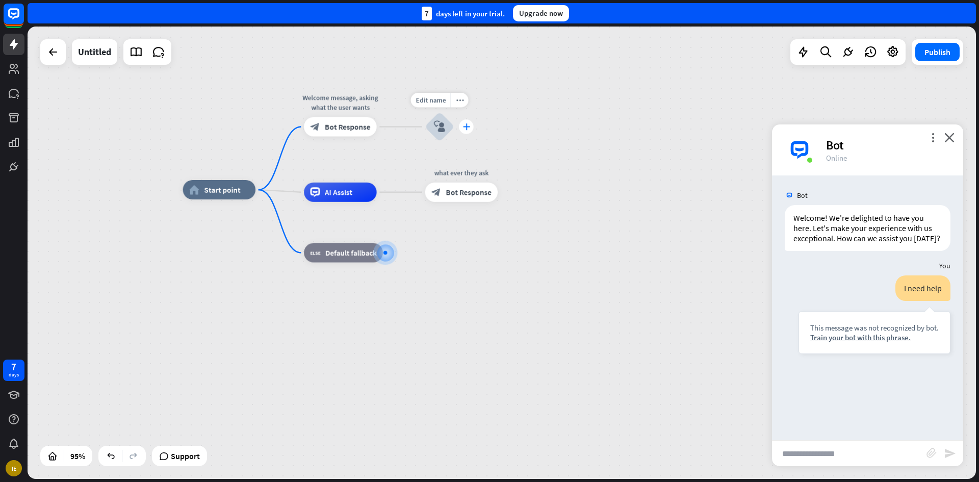
click at [470, 125] on div "plus" at bounding box center [466, 126] width 15 height 15
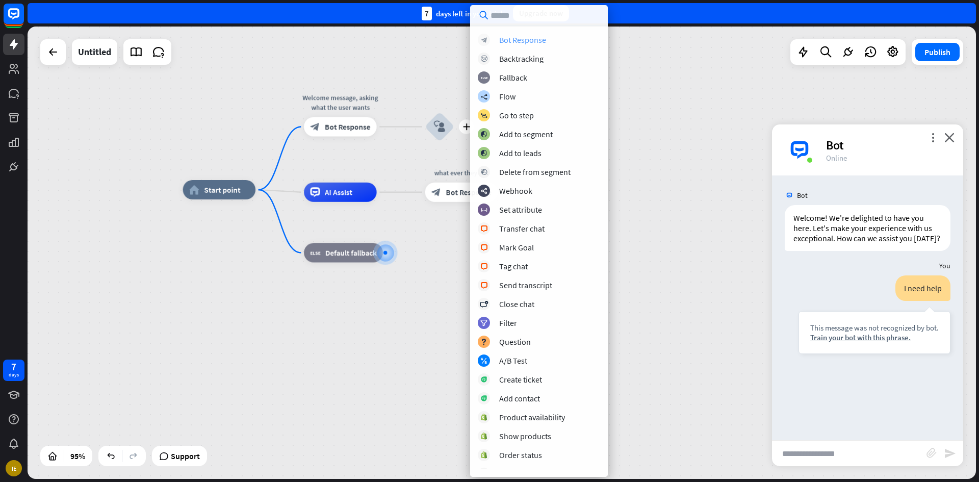
click at [544, 43] on div "Bot Response" at bounding box center [522, 40] width 47 height 10
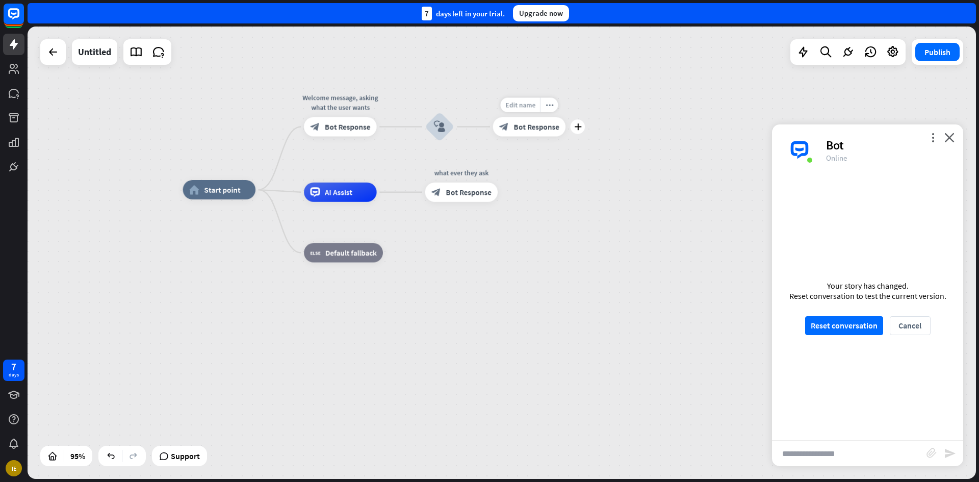
click at [513, 106] on span "Edit name" at bounding box center [521, 104] width 30 height 9
type input "**********"
click at [580, 133] on div "plus" at bounding box center [578, 126] width 15 height 15
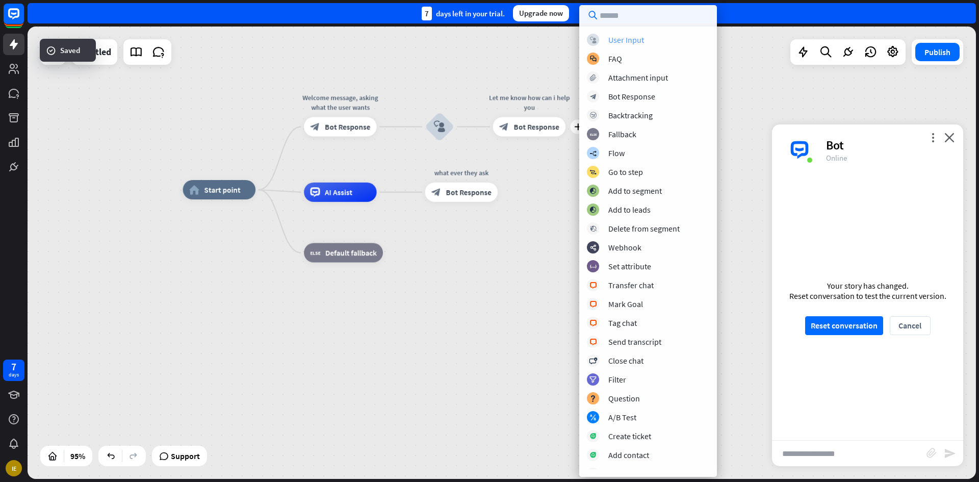
click at [649, 43] on div "block_user_input User Input" at bounding box center [648, 40] width 122 height 12
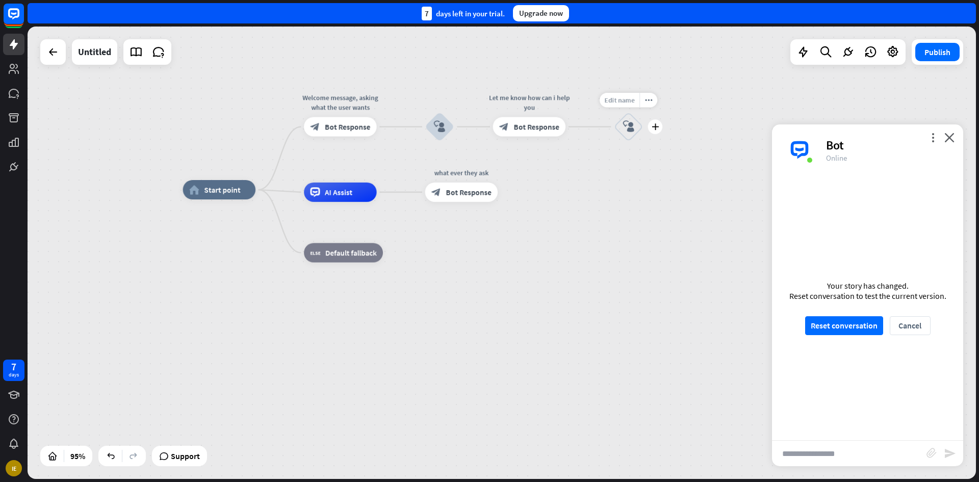
click at [627, 96] on span "Edit name" at bounding box center [620, 100] width 30 height 9
click at [627, 95] on input "text" at bounding box center [629, 101] width 68 height 14
type input "*"
click at [657, 130] on div "plus" at bounding box center [655, 126] width 15 height 15
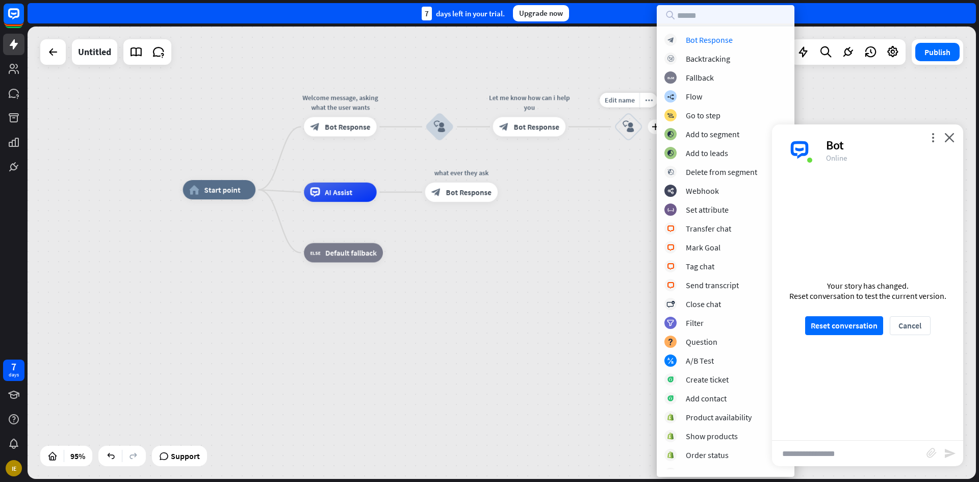
click at [634, 122] on icon "block_user_input" at bounding box center [629, 127] width 12 height 12
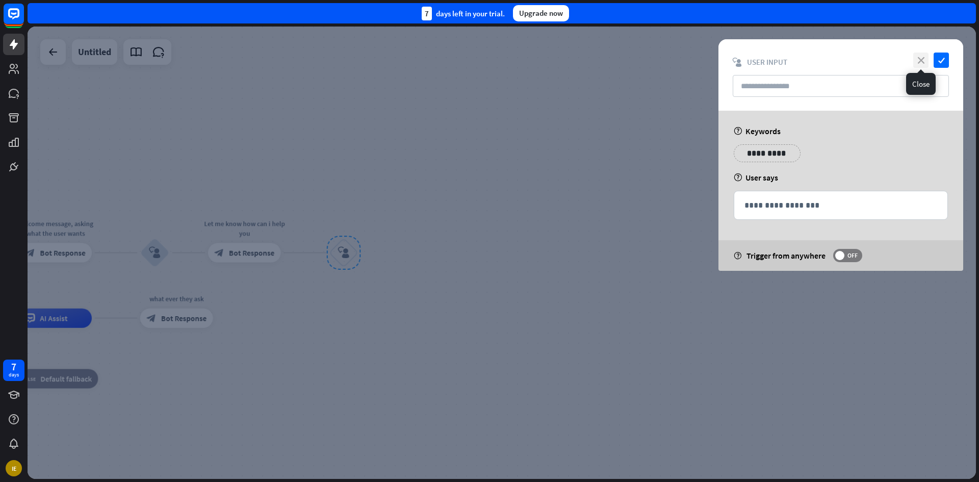
click at [927, 59] on icon "close" at bounding box center [921, 60] width 15 height 15
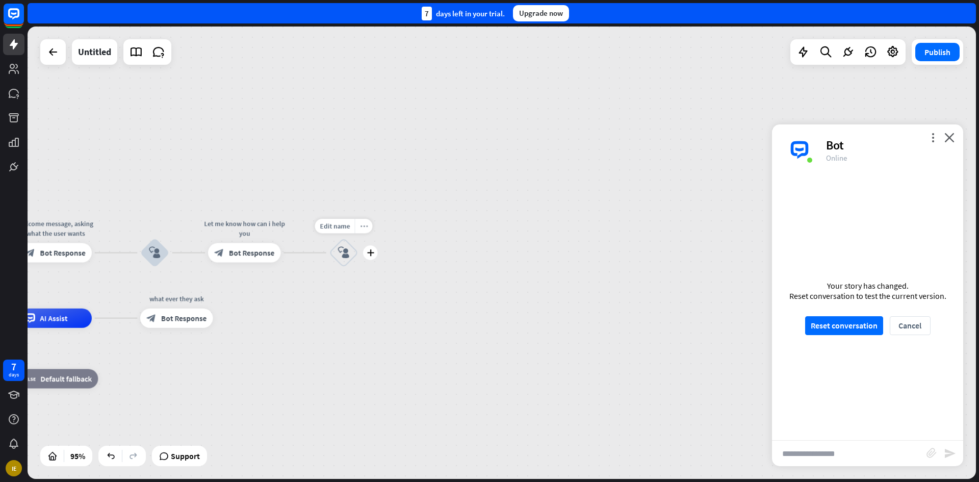
click at [367, 224] on icon "more_horiz" at bounding box center [364, 225] width 8 height 7
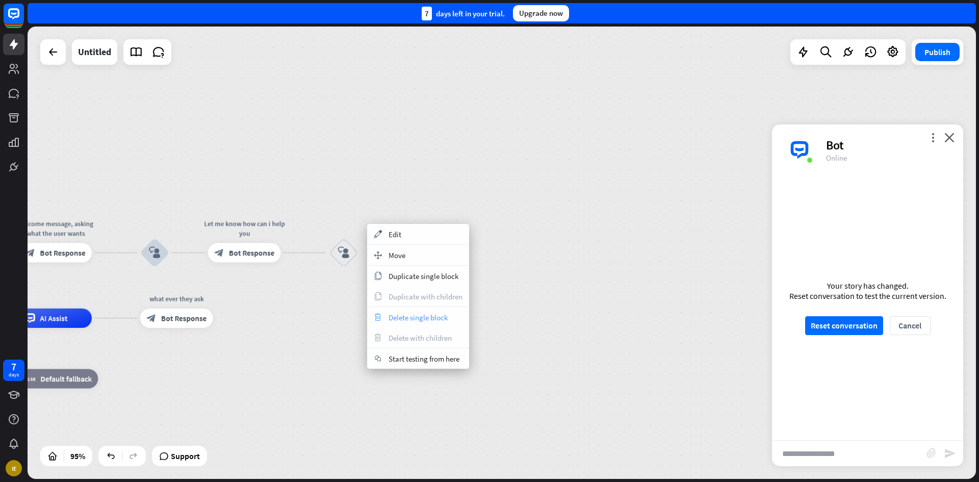
click at [438, 324] on div "trash Delete single block" at bounding box center [418, 317] width 102 height 20
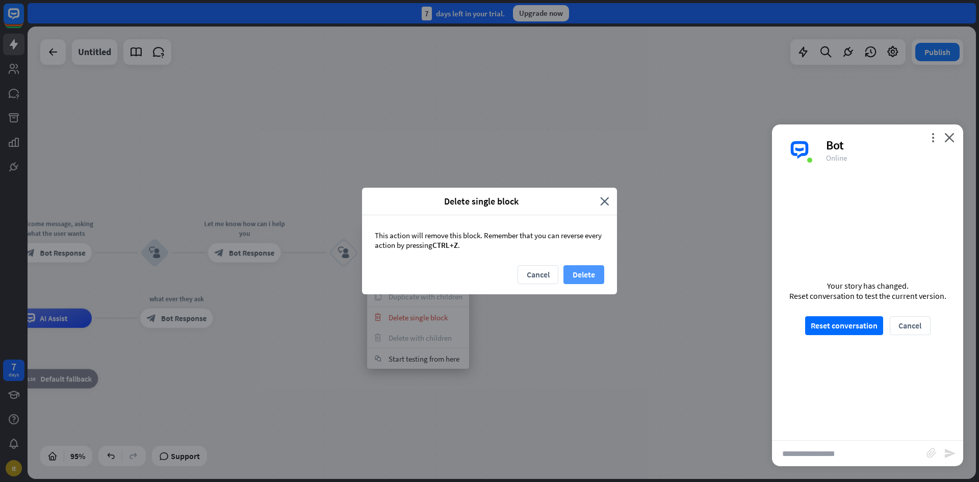
click at [596, 272] on button "Delete" at bounding box center [584, 274] width 41 height 19
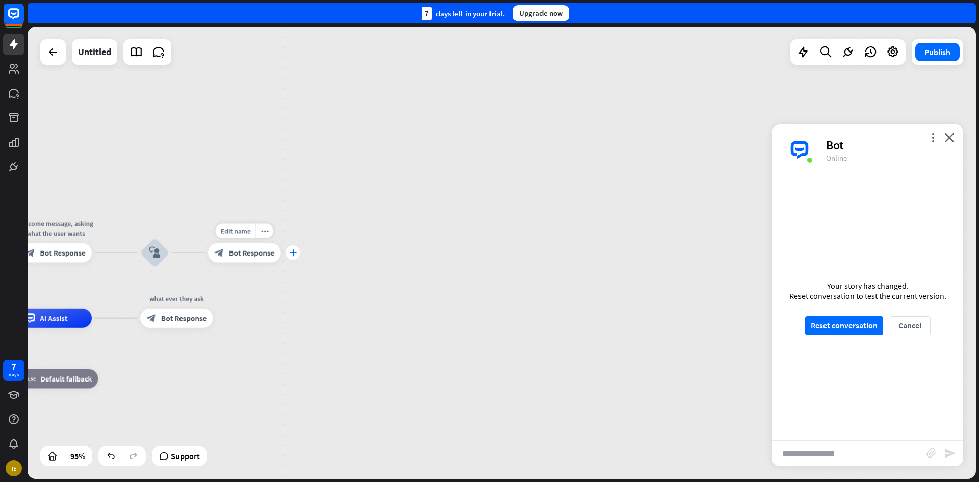
click at [294, 259] on div "plus" at bounding box center [293, 252] width 15 height 15
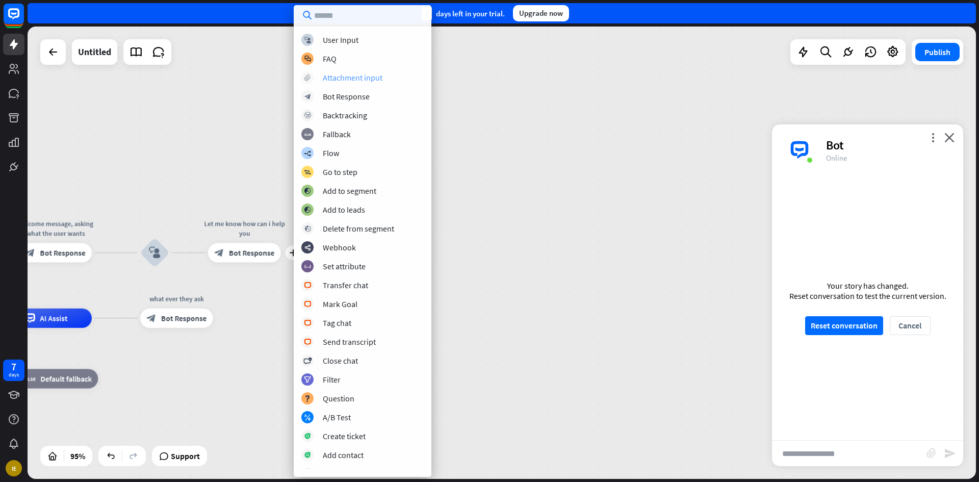
click at [347, 82] on div "Attachment input" at bounding box center [353, 77] width 60 height 10
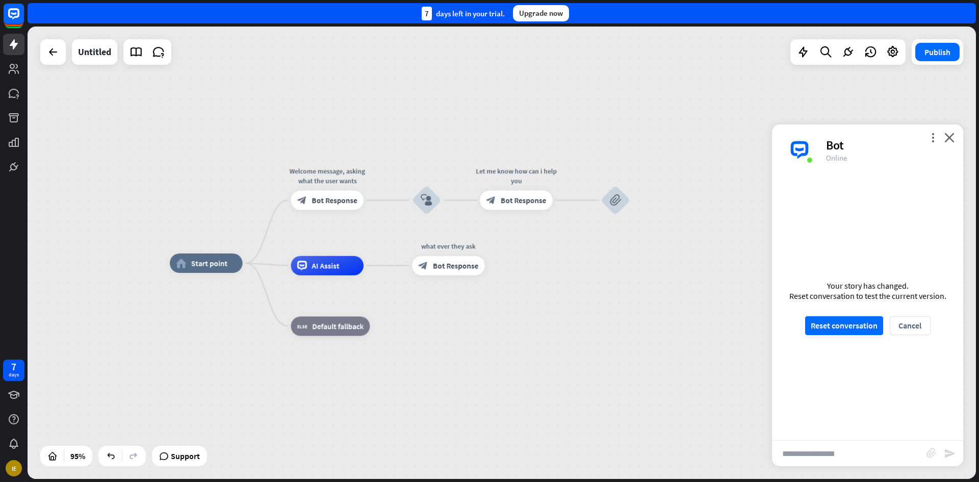
drag, startPoint x: 376, startPoint y: 328, endPoint x: 648, endPoint y: 276, distance: 277.3
click at [648, 276] on div "home_2 Start point Welcome message, asking what the user wants block_bot_respon…" at bounding box center [620, 478] width 901 height 430
click at [869, 326] on button "Reset conversation" at bounding box center [845, 325] width 78 height 19
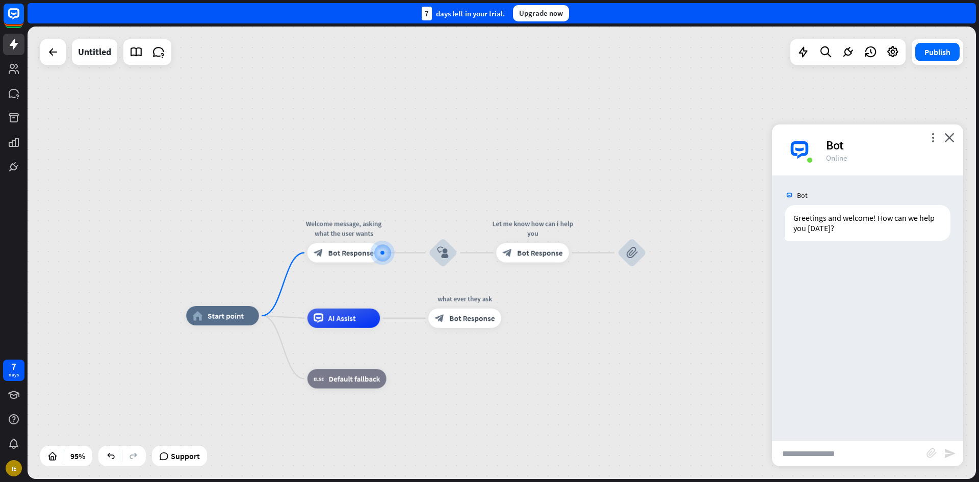
click at [845, 462] on input "text" at bounding box center [849, 454] width 155 height 26
type input "**********"
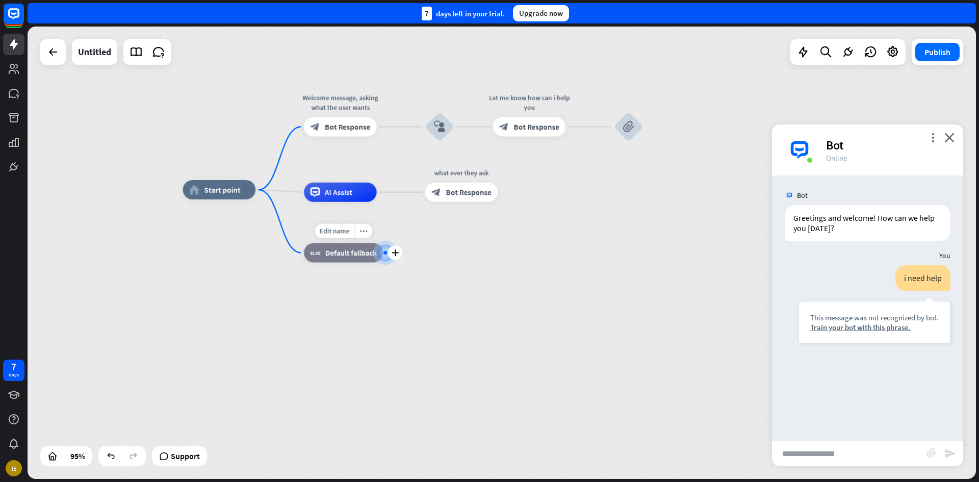
click at [387, 257] on div at bounding box center [385, 252] width 21 height 21
click at [355, 249] on span "Default fallback" at bounding box center [351, 253] width 52 height 10
click at [443, 133] on div "block_user_input" at bounding box center [439, 126] width 29 height 29
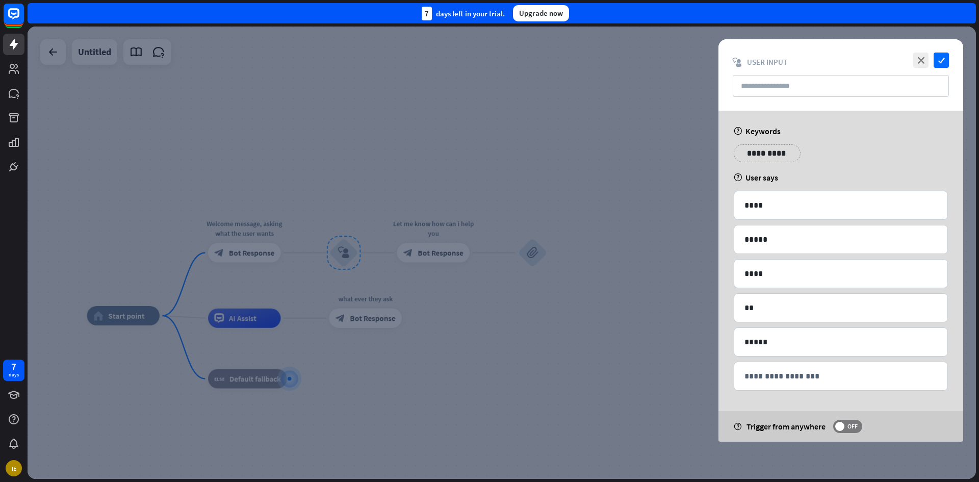
click at [761, 145] on div "**********" at bounding box center [767, 153] width 67 height 18
click at [777, 150] on p "**********" at bounding box center [762, 153] width 41 height 13
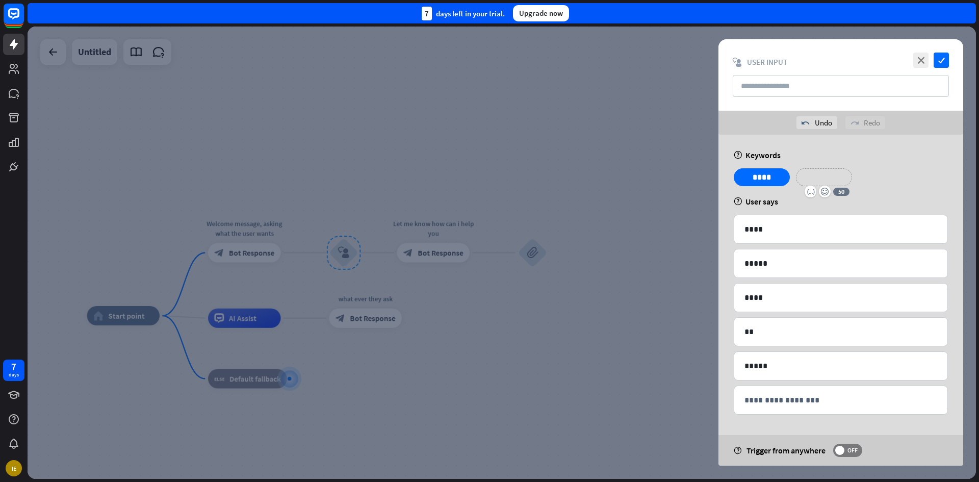
click at [843, 177] on p "**********" at bounding box center [824, 177] width 41 height 13
click at [906, 179] on p "**********" at bounding box center [892, 177] width 52 height 13
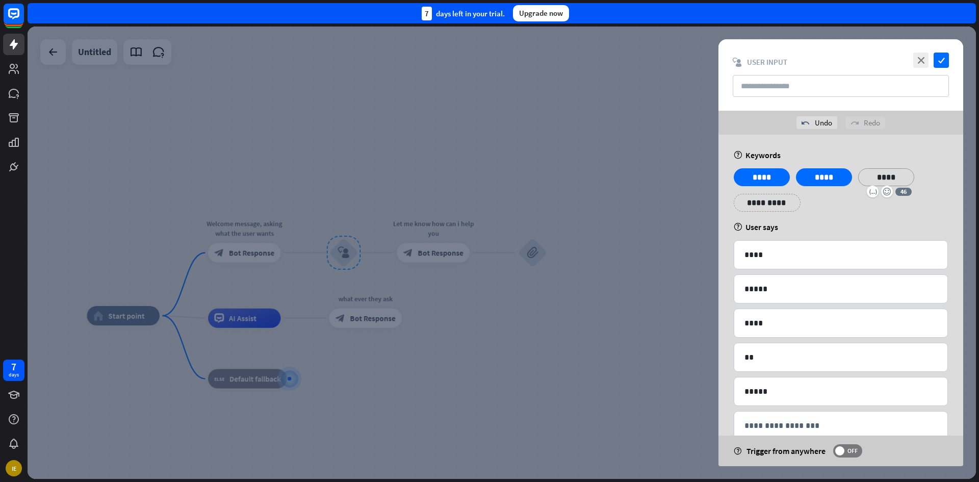
click at [791, 204] on div "**********" at bounding box center [841, 193] width 220 height 51
click at [812, 202] on p "**********" at bounding box center [830, 202] width 52 height 13
click at [885, 198] on p "**********" at bounding box center [886, 202] width 41 height 13
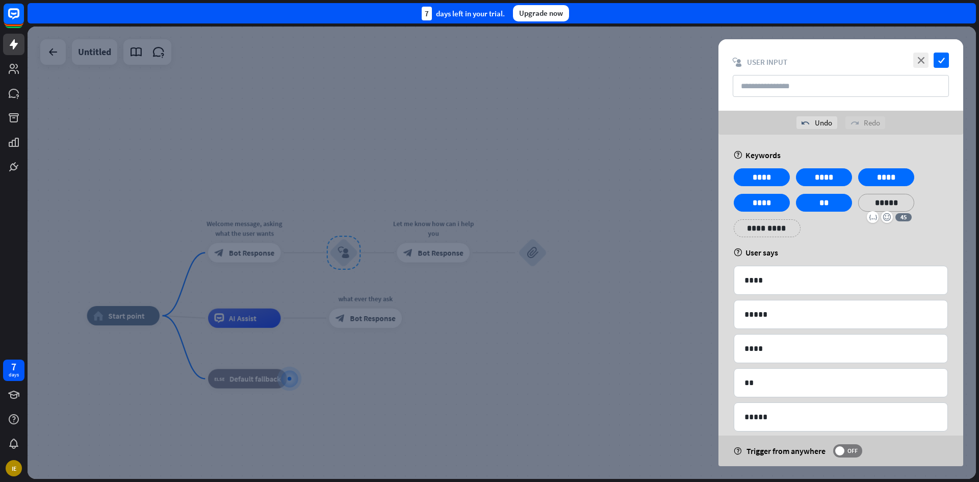
drag, startPoint x: 892, startPoint y: 228, endPoint x: 887, endPoint y: 229, distance: 5.1
click at [891, 228] on div "**********" at bounding box center [841, 206] width 220 height 77
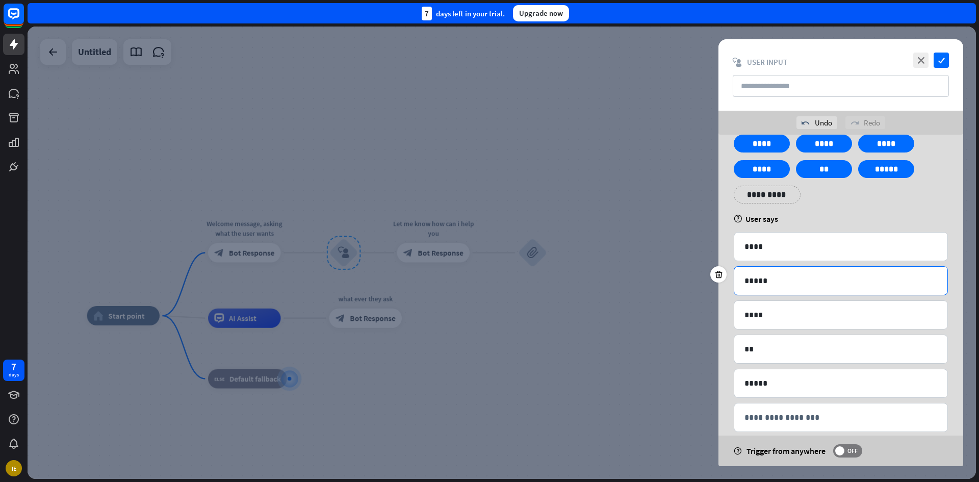
scroll to position [51, 0]
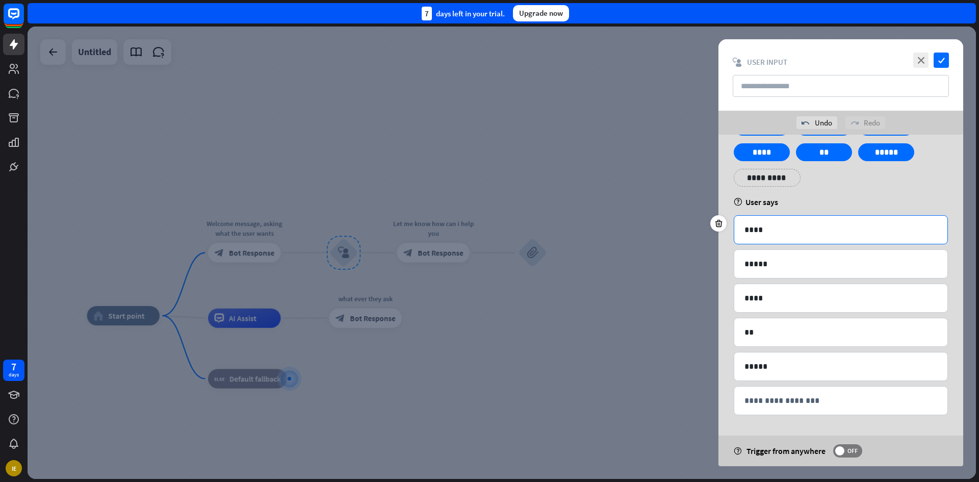
click at [785, 240] on div "****" at bounding box center [841, 230] width 213 height 28
click at [726, 223] on div at bounding box center [719, 223] width 16 height 16
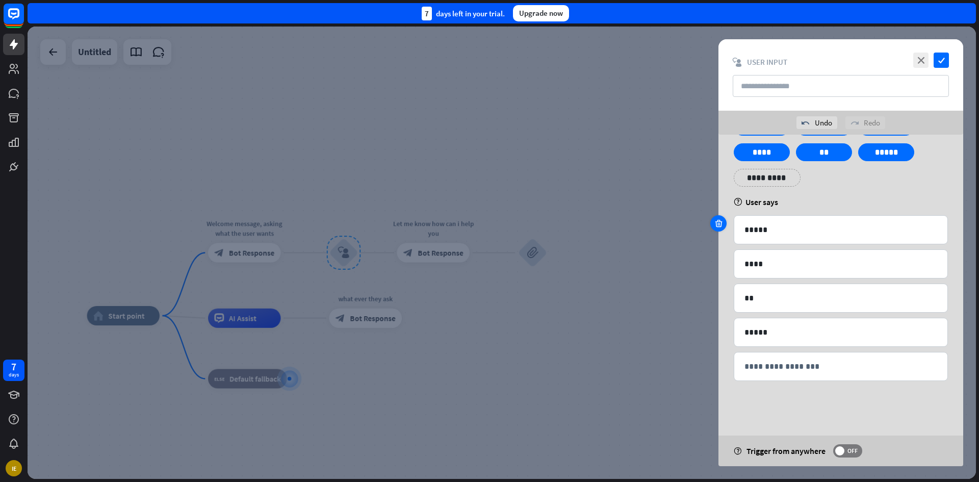
scroll to position [16, 0]
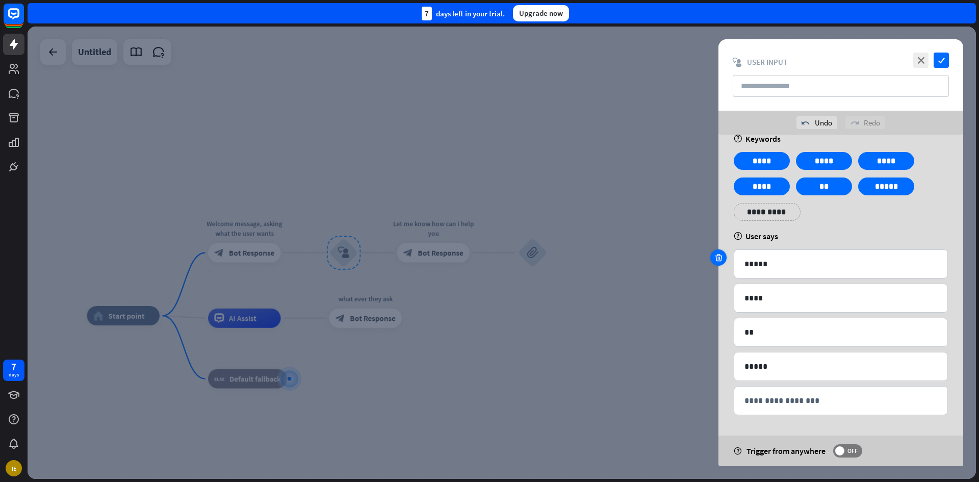
click at [724, 223] on div "**********" at bounding box center [841, 292] width 245 height 348
click at [718, 261] on icon at bounding box center [719, 257] width 10 height 9
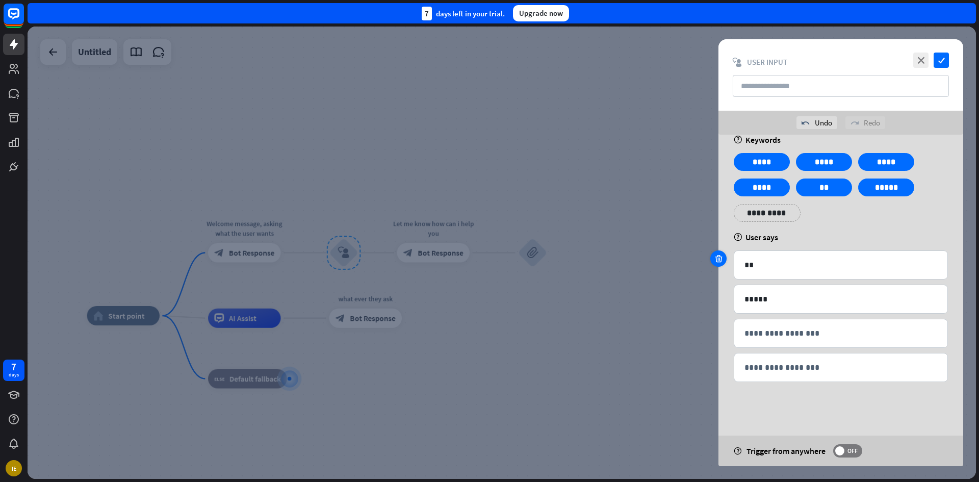
scroll to position [0, 0]
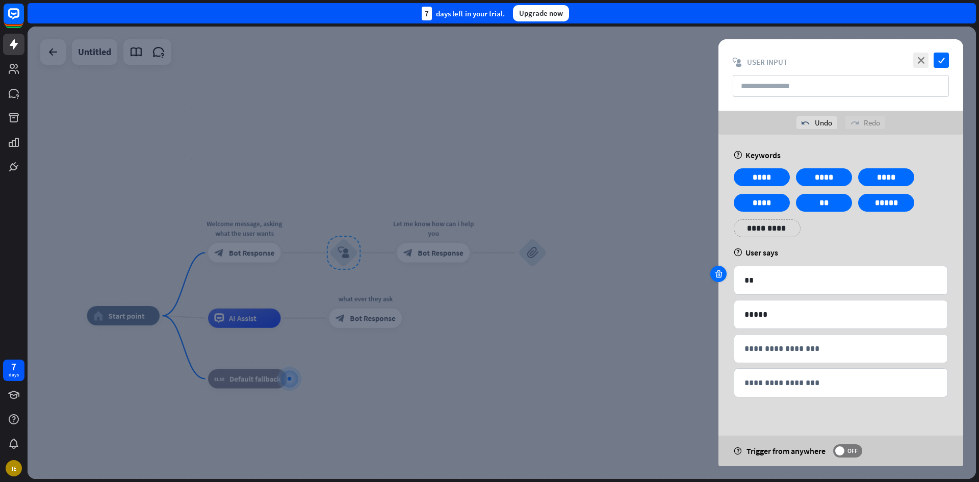
click at [718, 261] on div "**********" at bounding box center [841, 301] width 270 height 332
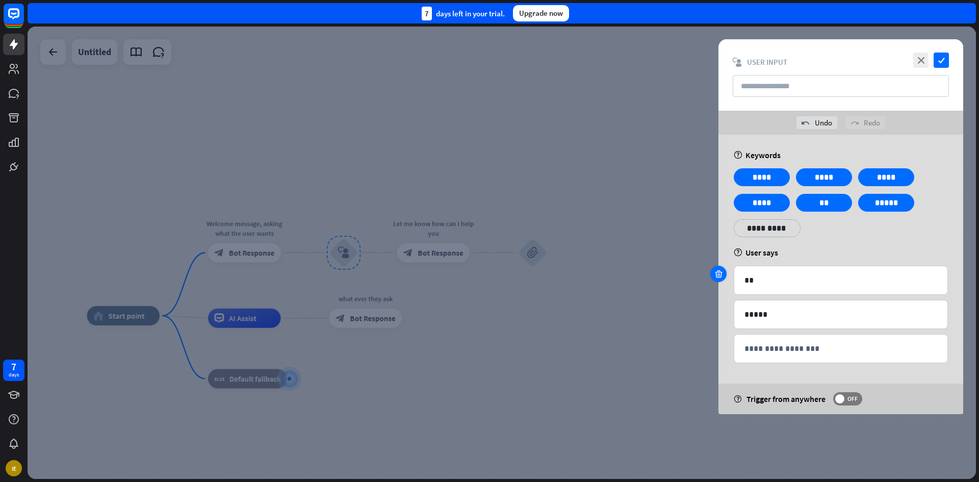
click at [720, 277] on icon at bounding box center [719, 273] width 10 height 9
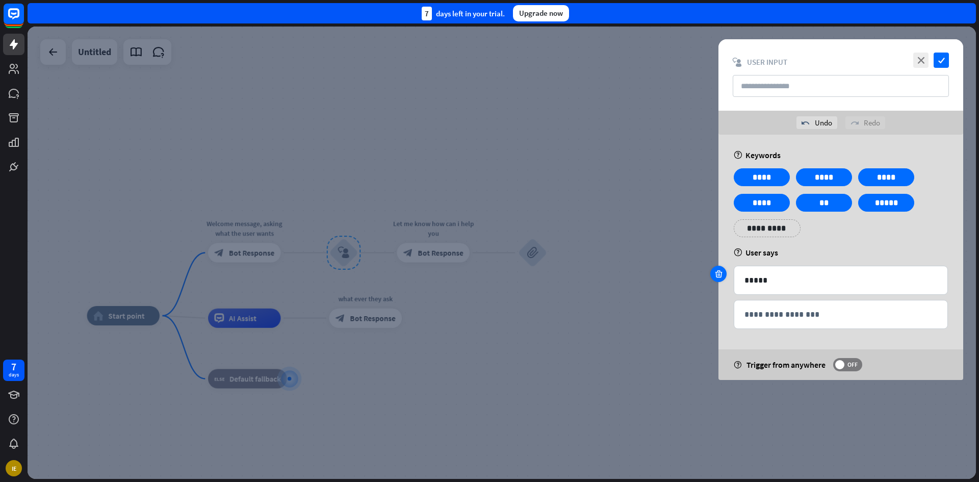
click at [720, 281] on div at bounding box center [719, 274] width 16 height 16
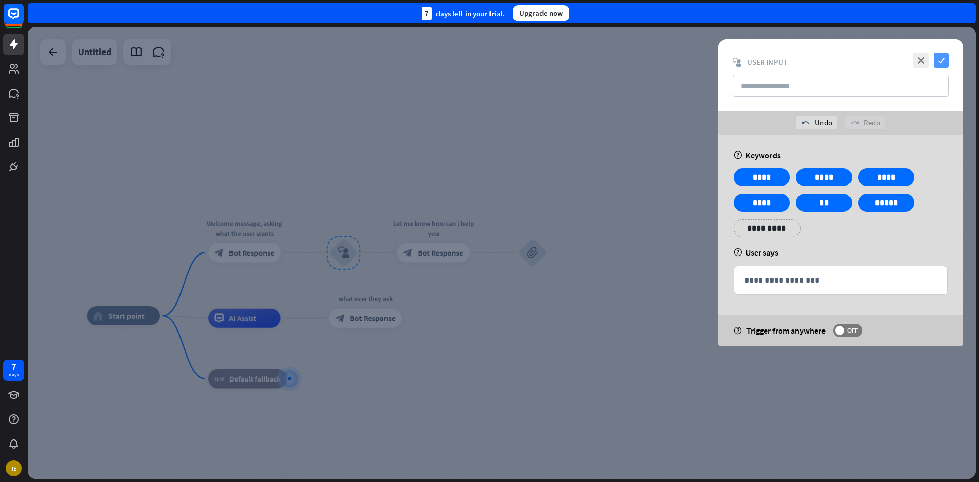
click at [942, 61] on icon "check" at bounding box center [941, 60] width 15 height 15
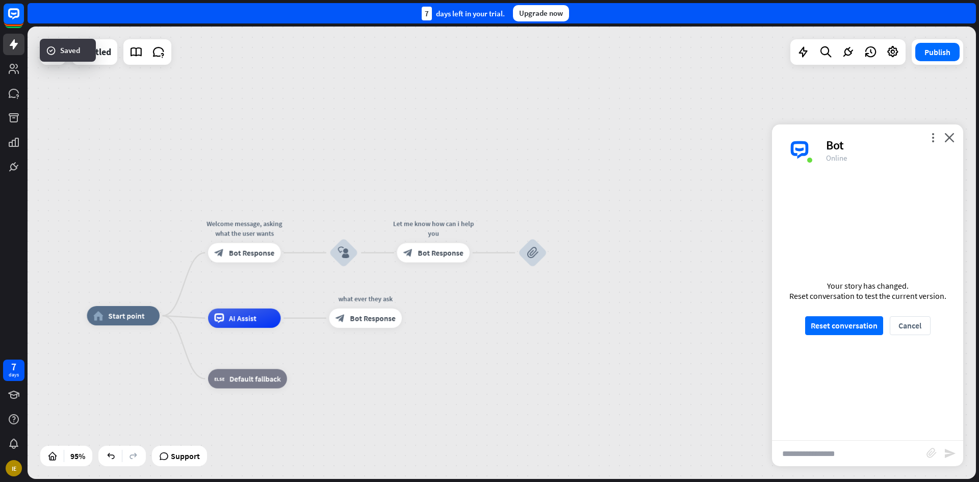
click at [839, 338] on div "Your story has changed. Reset conversation to test the current version. Reset c…" at bounding box center [867, 307] width 191 height 265
click at [837, 324] on button "Reset conversation" at bounding box center [845, 325] width 78 height 19
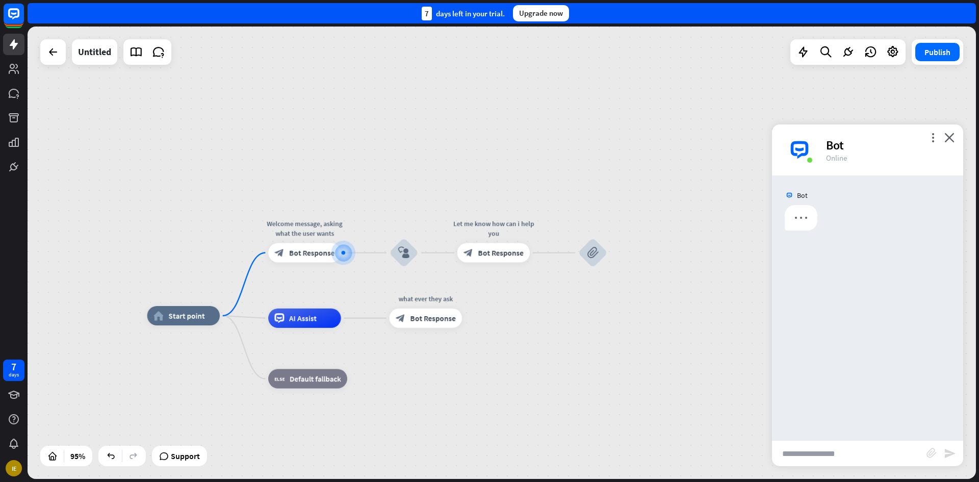
click at [860, 451] on input "text" at bounding box center [849, 454] width 155 height 26
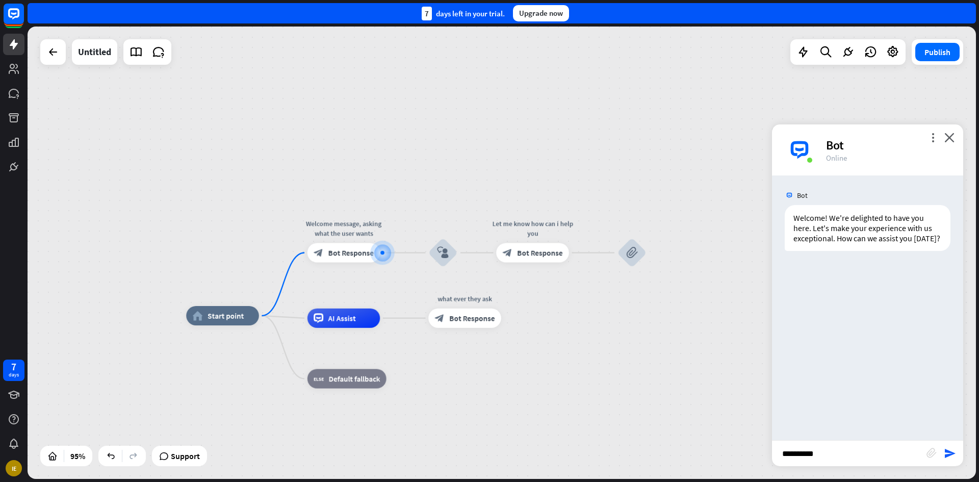
type input "**********"
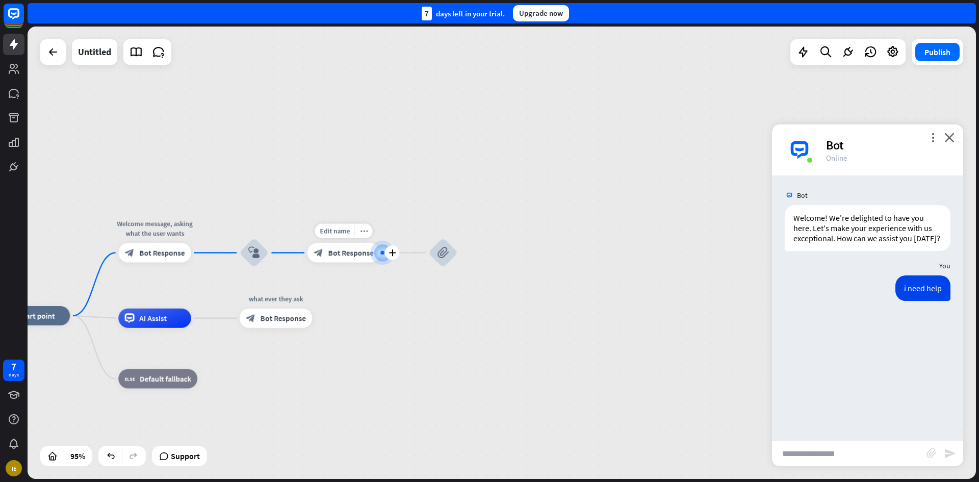
click at [380, 254] on div at bounding box center [383, 253] width 24 height 24
click at [328, 231] on span "Edit name" at bounding box center [335, 231] width 30 height 9
click at [353, 262] on div "block_bot_response Bot Response" at bounding box center [344, 252] width 73 height 19
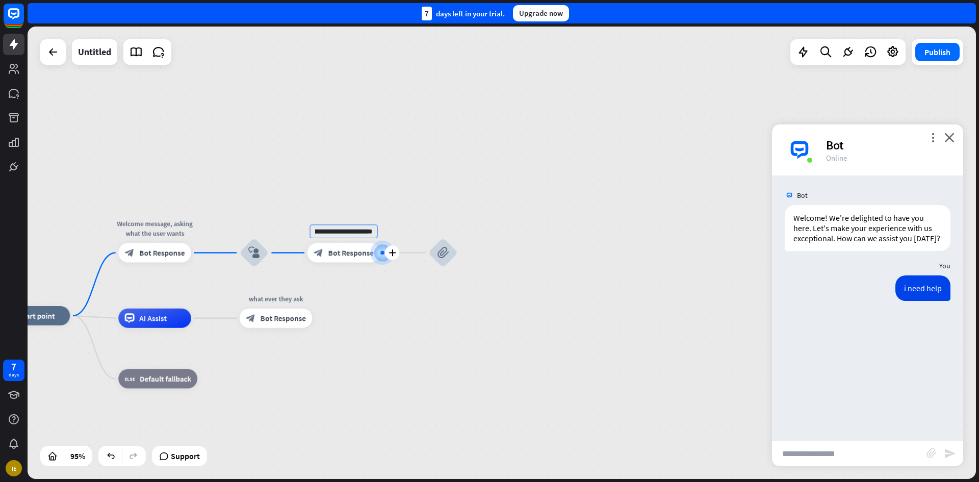
scroll to position [0, 0]
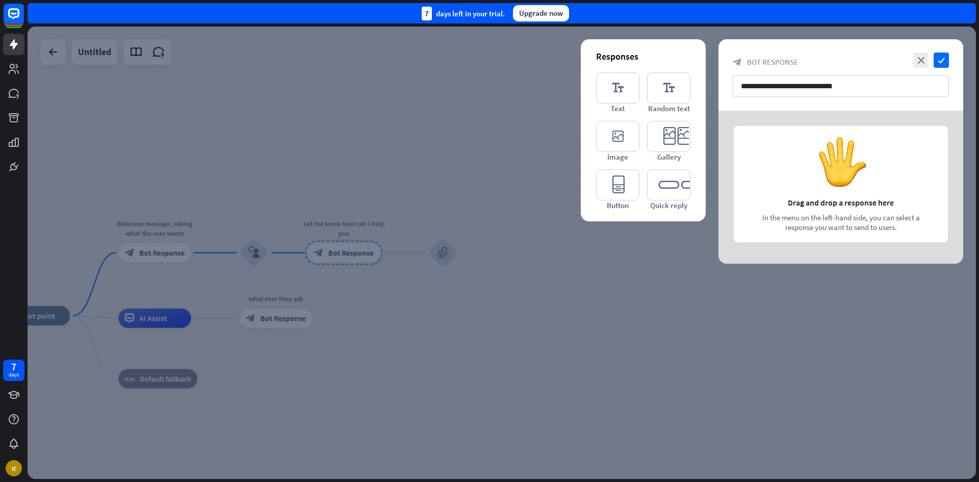
click at [344, 248] on div at bounding box center [502, 253] width 949 height 453
click at [859, 180] on div at bounding box center [841, 187] width 245 height 153
drag, startPoint x: 818, startPoint y: 172, endPoint x: 752, endPoint y: 144, distance: 72.2
click at [884, 211] on div at bounding box center [841, 187] width 245 height 153
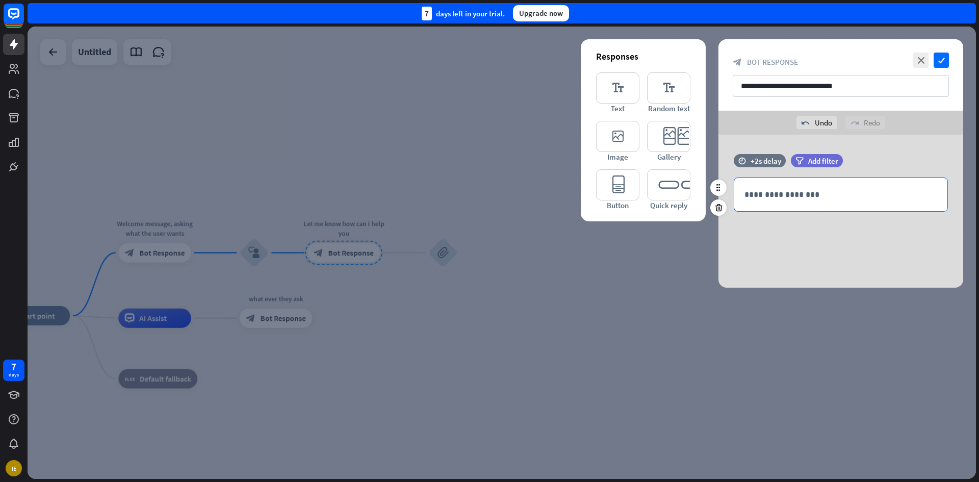
click at [833, 188] on p "**********" at bounding box center [841, 194] width 193 height 13
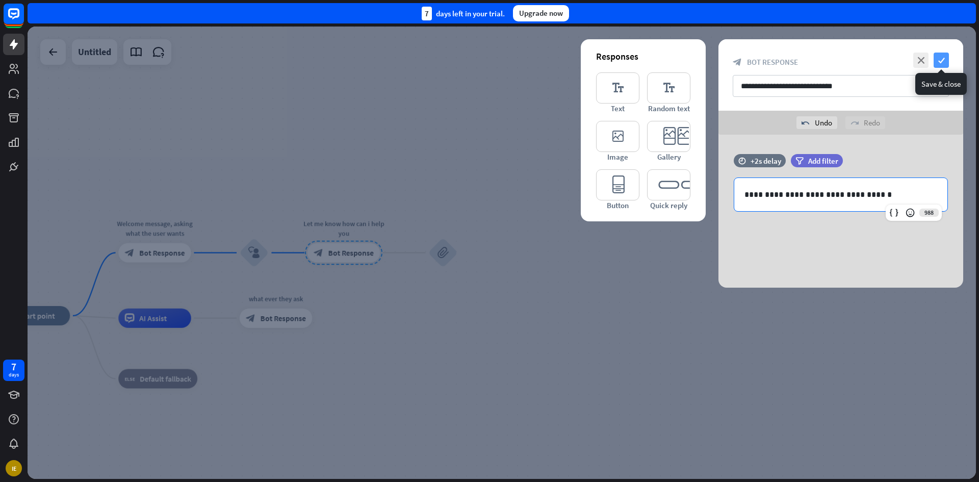
click at [946, 64] on icon "check" at bounding box center [941, 60] width 15 height 15
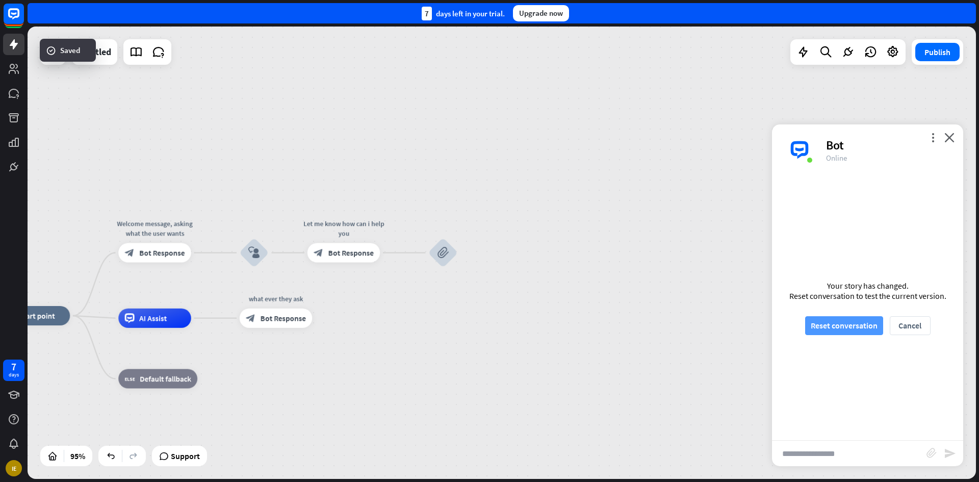
click at [836, 329] on button "Reset conversation" at bounding box center [845, 325] width 78 height 19
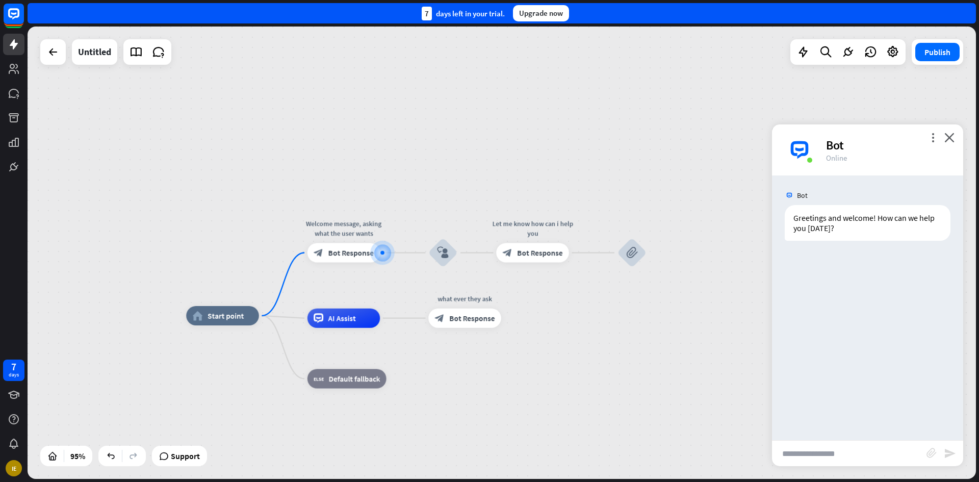
click at [854, 447] on input "text" at bounding box center [849, 454] width 155 height 26
type input "**********"
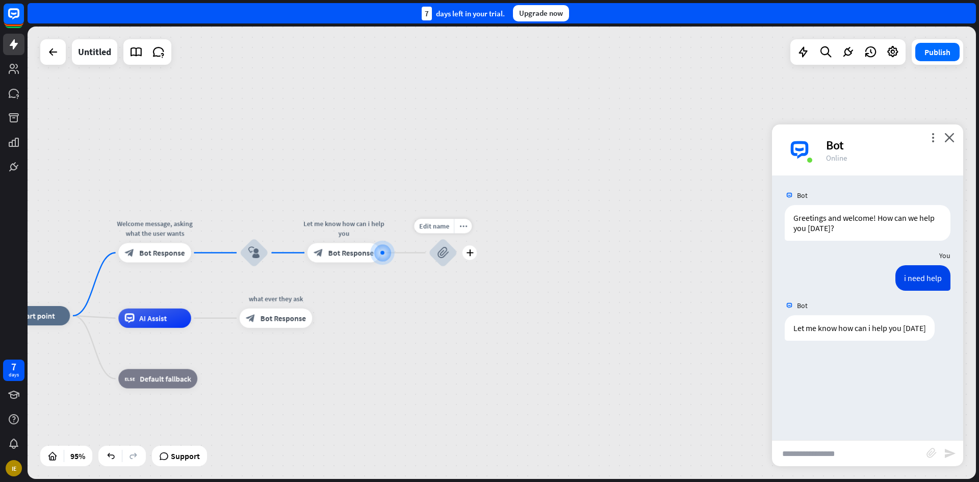
click at [437, 252] on div "block_attachment" at bounding box center [443, 252] width 29 height 29
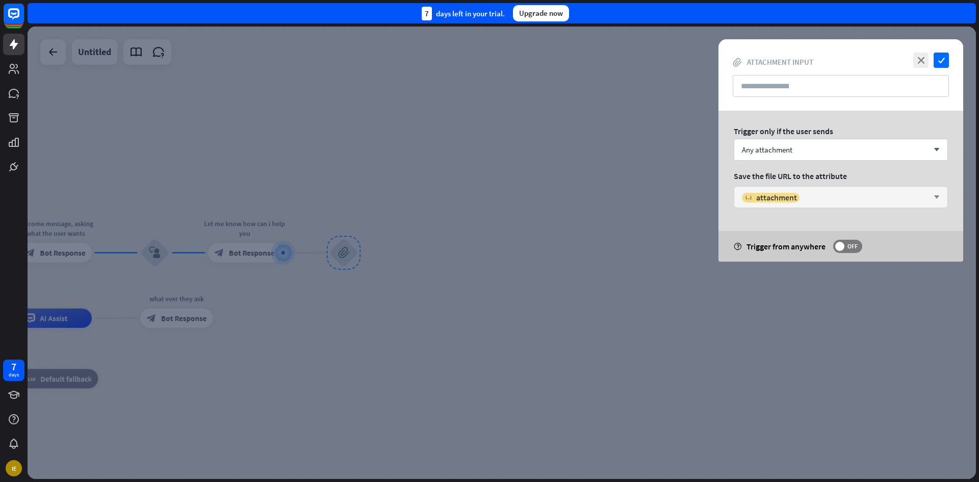
click at [825, 201] on div "variable attachment" at bounding box center [835, 197] width 187 height 10
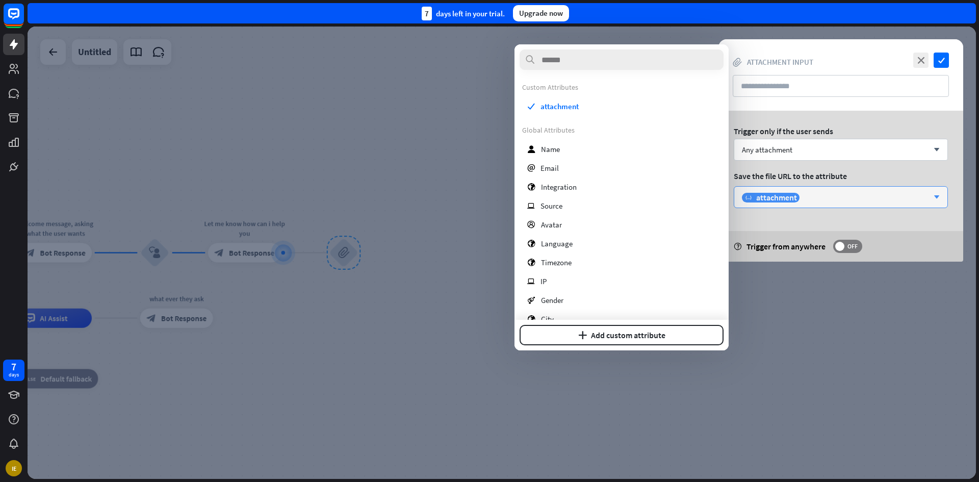
click at [825, 201] on div "variable attachment" at bounding box center [835, 197] width 187 height 10
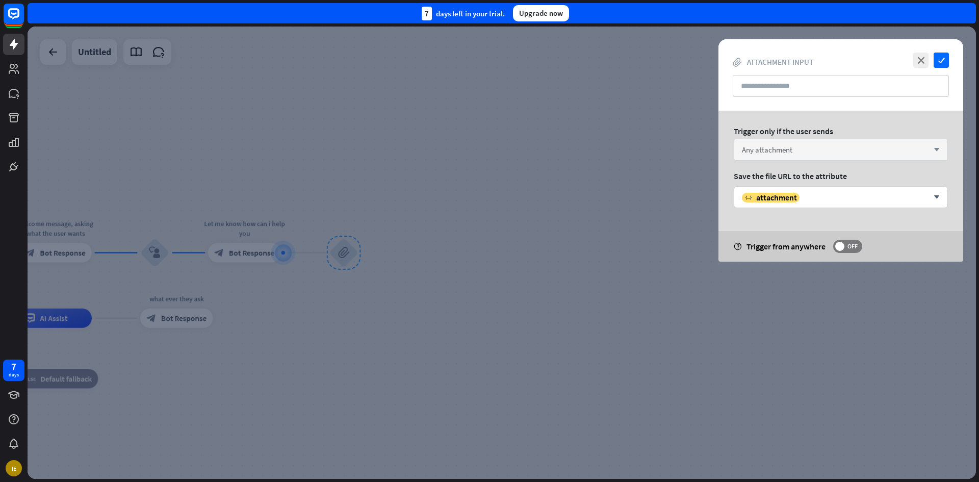
click at [819, 154] on div "Any attachment arrow_down" at bounding box center [841, 150] width 214 height 22
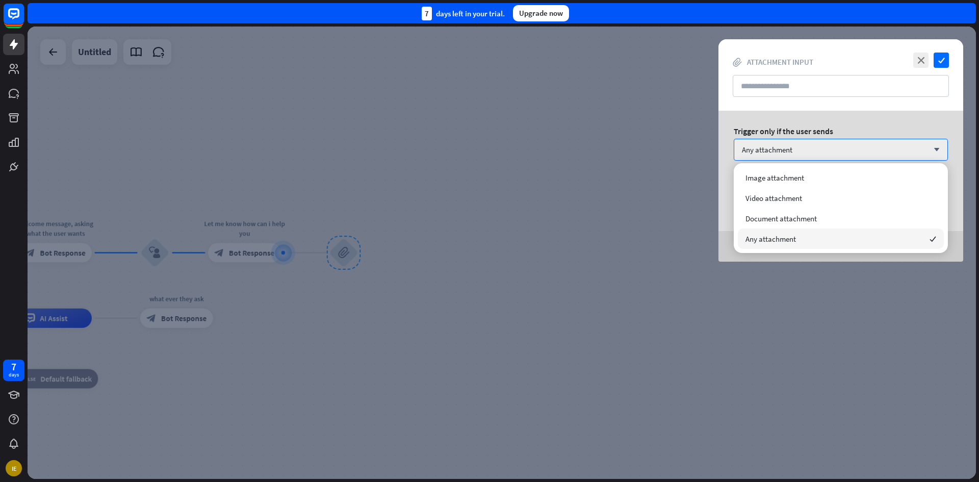
click at [832, 235] on div "Any attachment checked" at bounding box center [841, 239] width 206 height 20
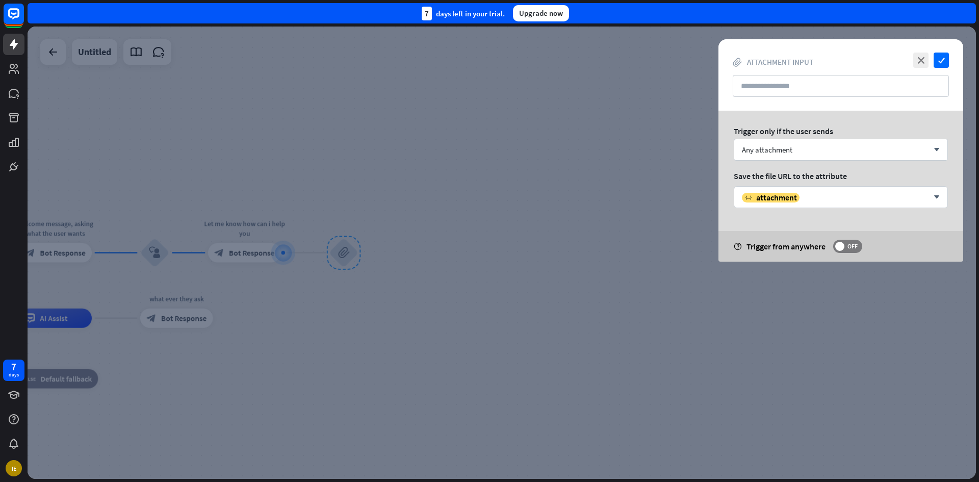
click at [862, 253] on div "help Trigger from anywhere OFF" at bounding box center [841, 246] width 245 height 31
click at [848, 247] on span "OFF" at bounding box center [853, 246] width 16 height 8
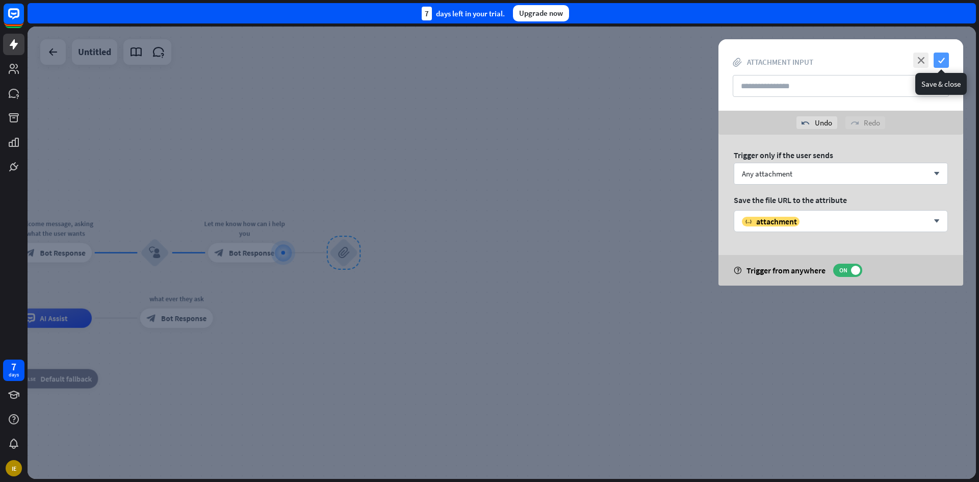
click at [940, 58] on icon "check" at bounding box center [941, 60] width 15 height 15
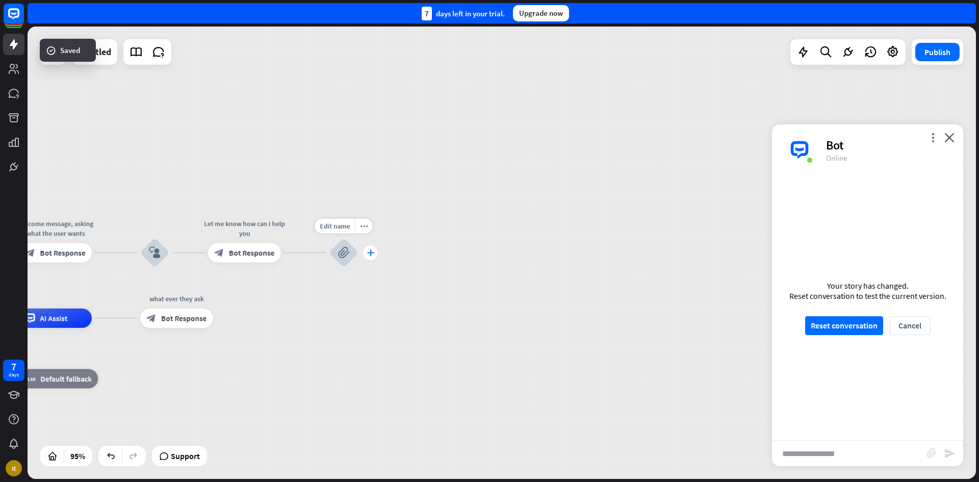
click at [366, 253] on div "plus" at bounding box center [370, 252] width 15 height 15
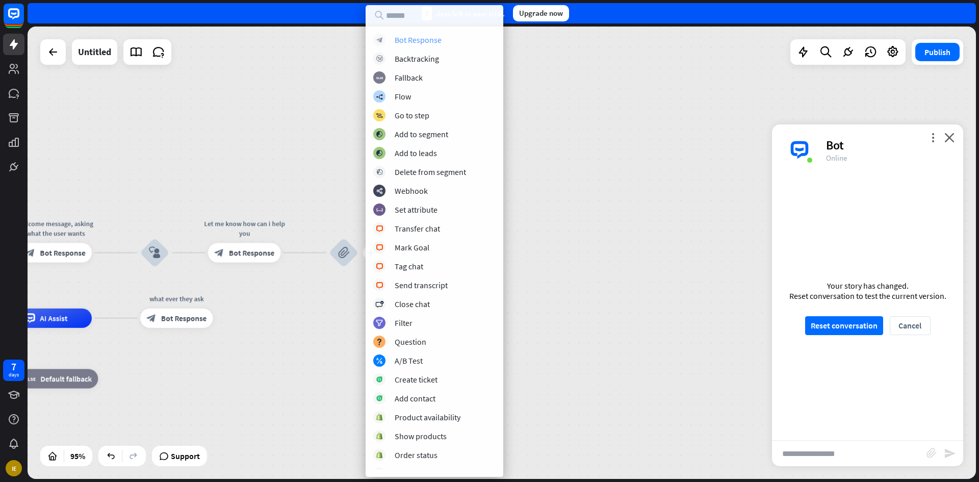
click at [428, 44] on div "Bot Response" at bounding box center [418, 40] width 47 height 10
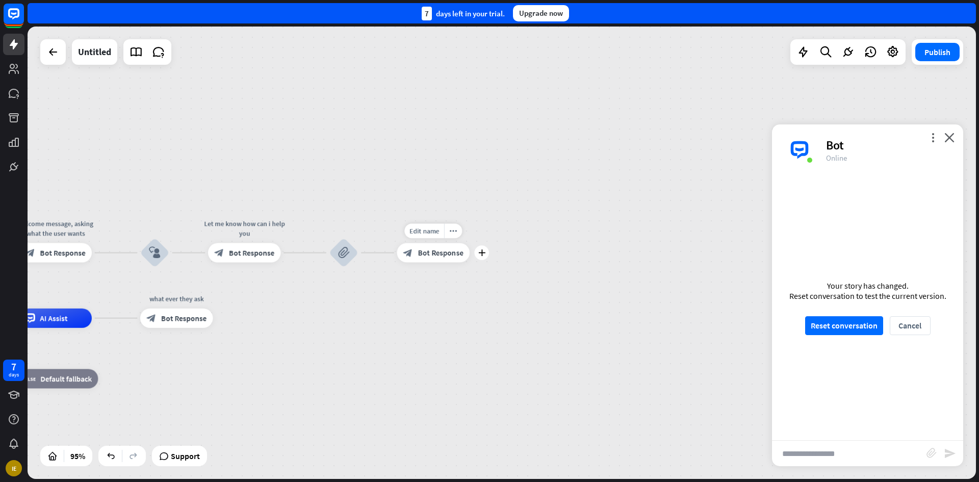
click at [426, 223] on div "home_2 Start point Welcome message, asking what the user wants block_bot_respon…" at bounding box center [502, 253] width 949 height 453
click at [432, 231] on span "Edit name" at bounding box center [425, 231] width 30 height 9
type input "**********"
click at [331, 336] on div "**********" at bounding box center [502, 253] width 949 height 453
drag, startPoint x: 45, startPoint y: 322, endPoint x: 430, endPoint y: 248, distance: 391.7
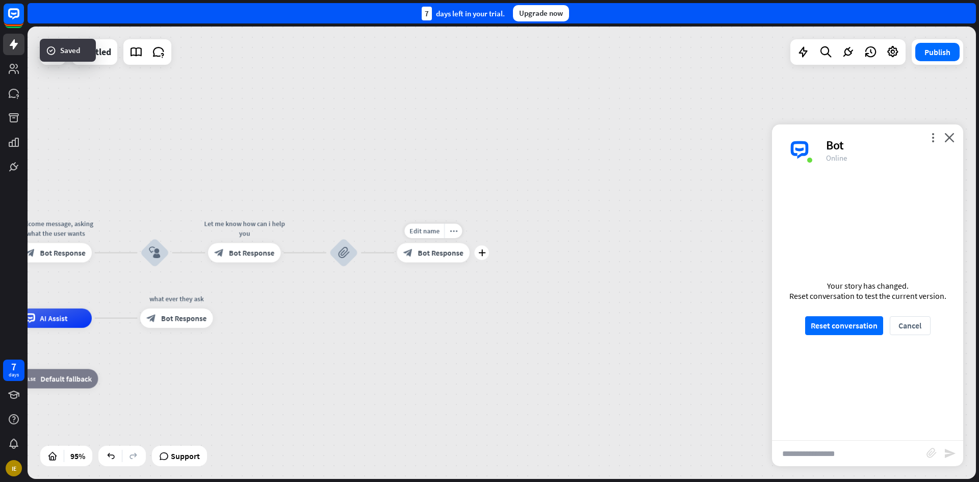
click at [482, 259] on div "plus" at bounding box center [482, 252] width 15 height 15
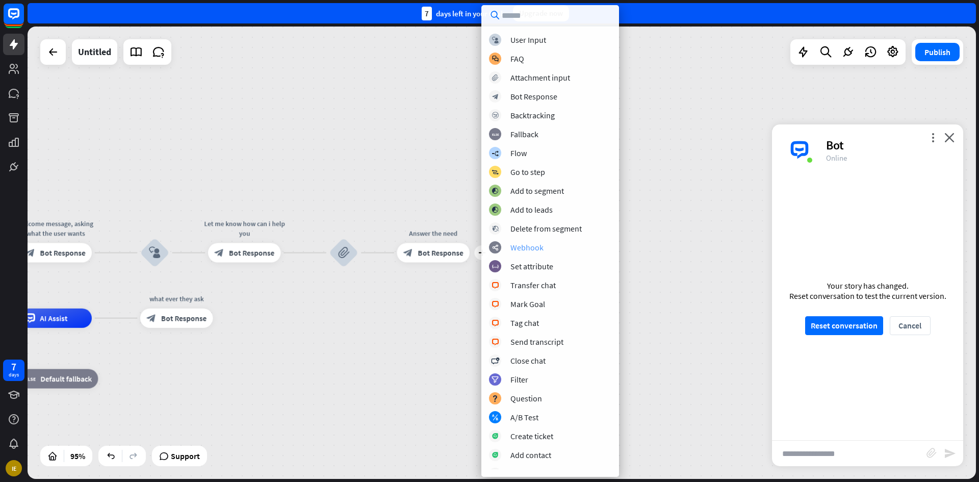
click at [589, 244] on div "webhooks Webhook" at bounding box center [550, 247] width 122 height 12
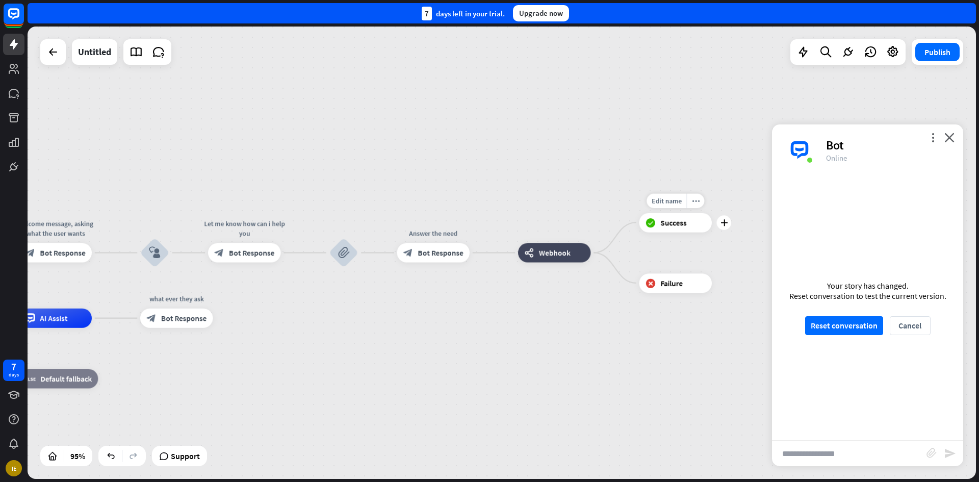
click at [668, 227] on span "Success" at bounding box center [674, 223] width 26 height 10
click at [647, 149] on div "home_2 Start point Welcome message, asking what the user wants block_bot_respon…" at bounding box center [502, 253] width 949 height 453
click at [571, 233] on icon "more_horiz" at bounding box center [575, 231] width 8 height 7
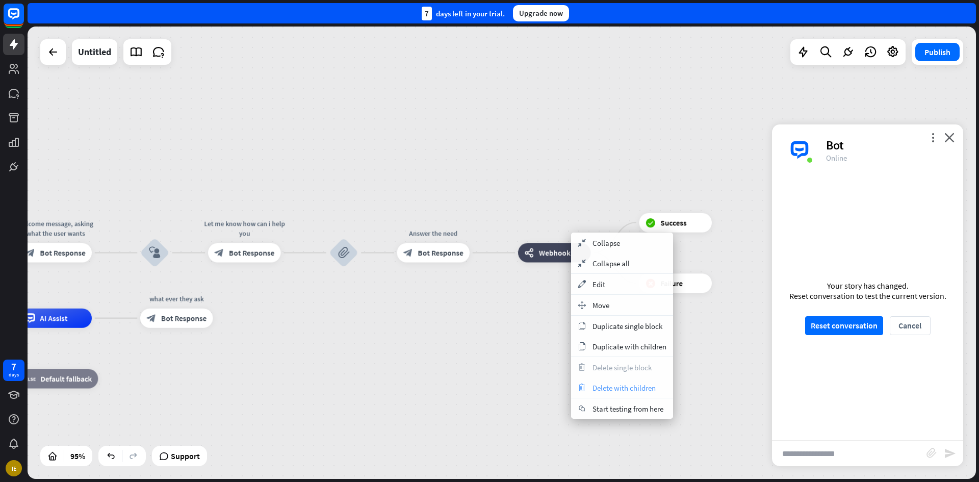
click at [596, 387] on span "Delete with children" at bounding box center [624, 388] width 63 height 10
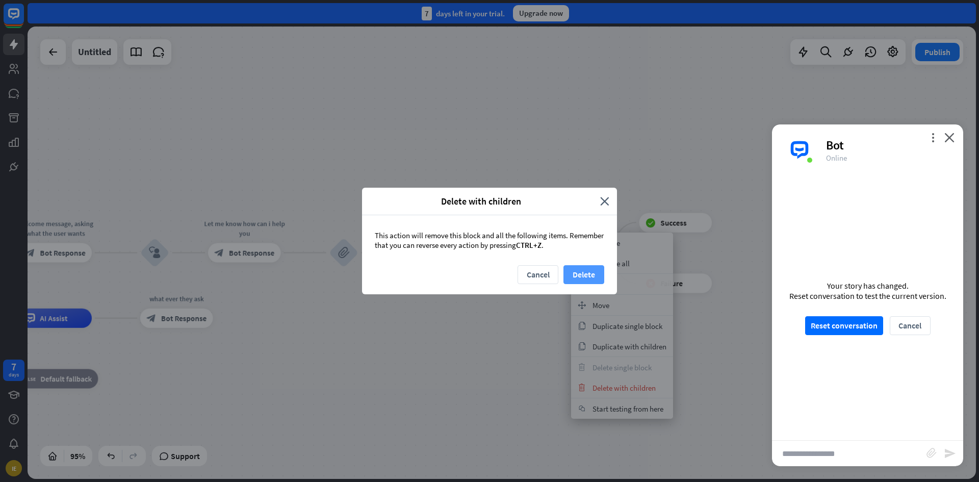
click at [594, 275] on button "Delete" at bounding box center [584, 274] width 41 height 19
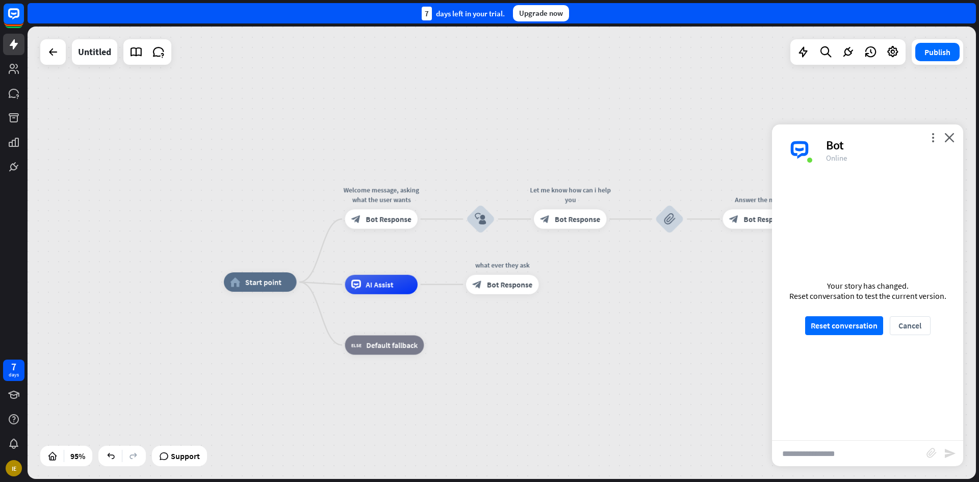
drag, startPoint x: 444, startPoint y: 372, endPoint x: 725, endPoint y: 333, distance: 283.9
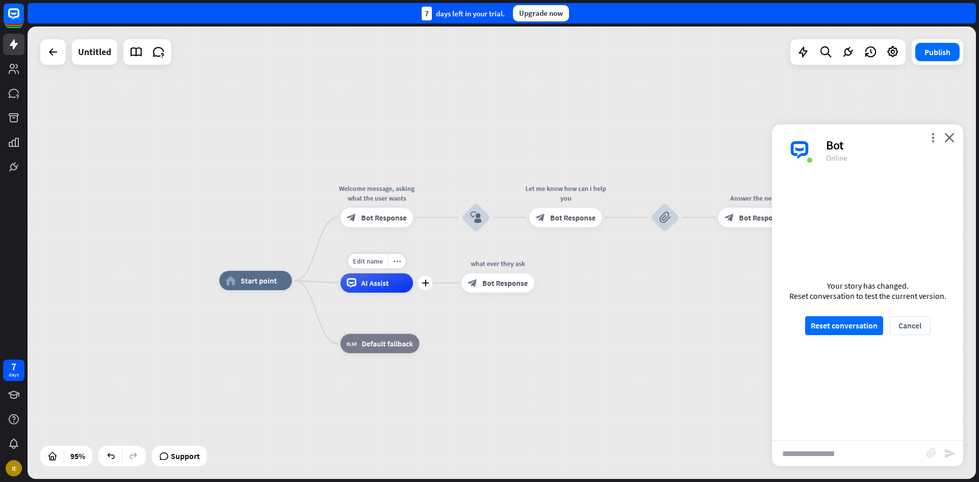
click at [365, 291] on div "AI Assist" at bounding box center [377, 282] width 73 height 19
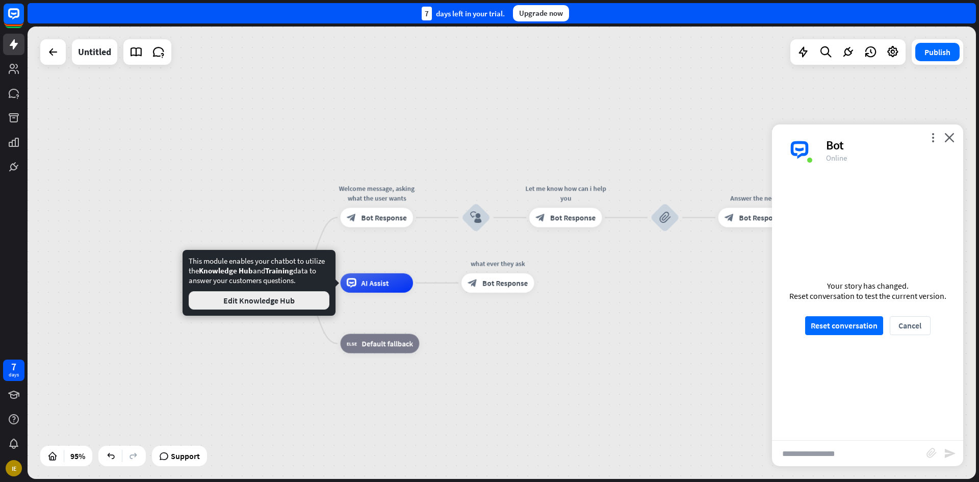
click at [305, 305] on button "Edit Knowledge Hub" at bounding box center [259, 300] width 141 height 18
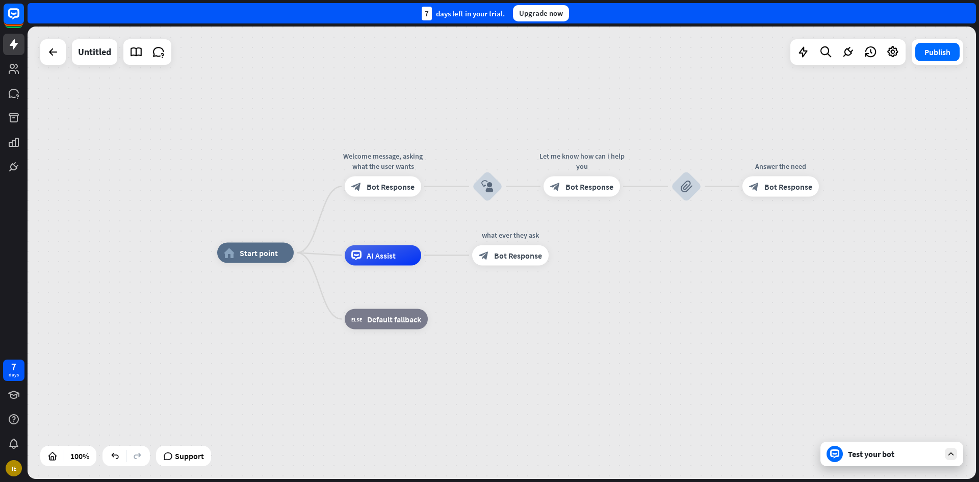
drag, startPoint x: 400, startPoint y: 256, endPoint x: 407, endPoint y: 260, distance: 7.5
click at [417, 252] on div "AI Assist" at bounding box center [383, 255] width 77 height 20
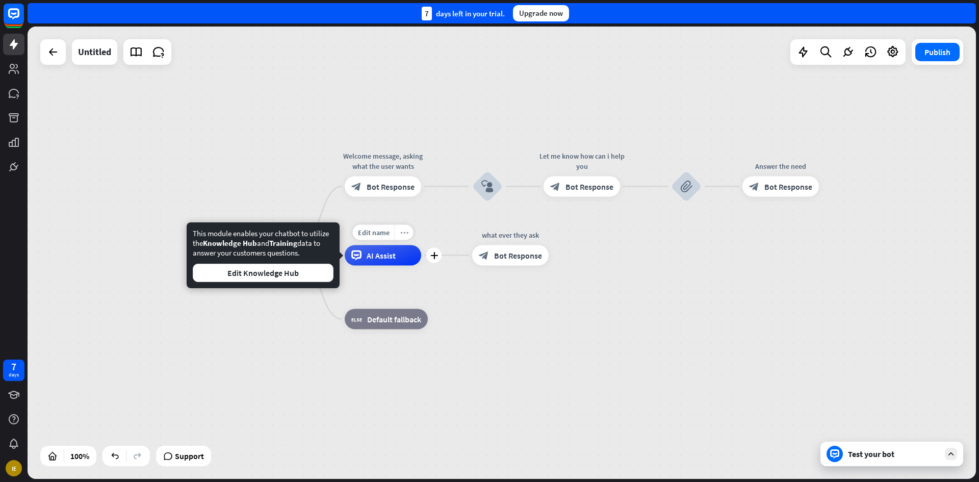
drag, startPoint x: 398, startPoint y: 263, endPoint x: 402, endPoint y: 237, distance: 26.8
click at [413, 245] on div "Edit name more_horiz plus AI Assist" at bounding box center [383, 255] width 77 height 20
click at [400, 235] on icon "more_horiz" at bounding box center [404, 233] width 8 height 8
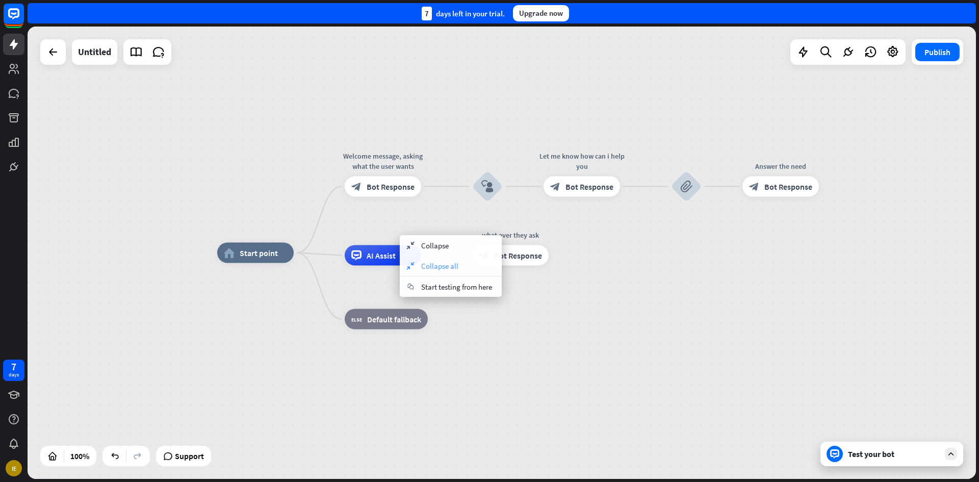
click at [420, 257] on div "collapse Collapse all" at bounding box center [451, 266] width 102 height 20
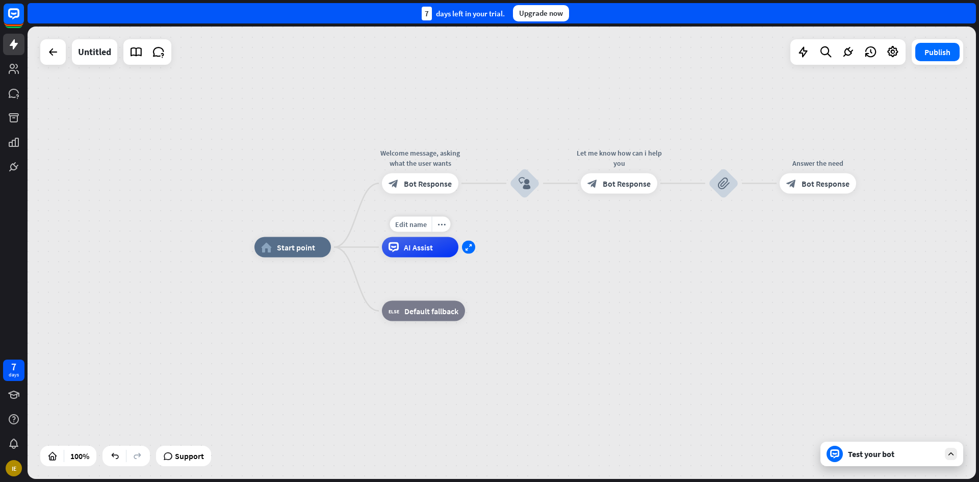
drag, startPoint x: 433, startPoint y: 260, endPoint x: 474, endPoint y: 251, distance: 41.7
click at [474, 251] on div "expand" at bounding box center [468, 247] width 13 height 13
click at [312, 251] on span "Start point" at bounding box center [300, 247] width 38 height 10
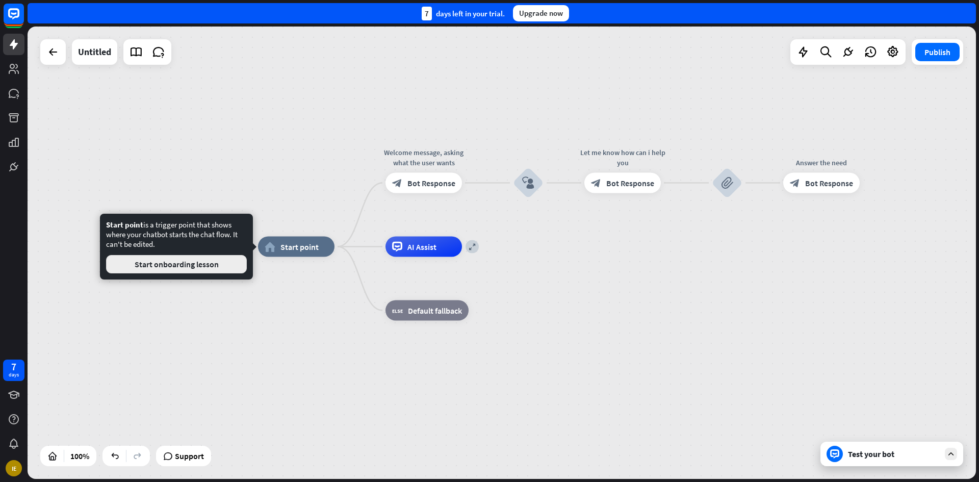
click at [182, 264] on button "Start onboarding lesson" at bounding box center [176, 264] width 141 height 18
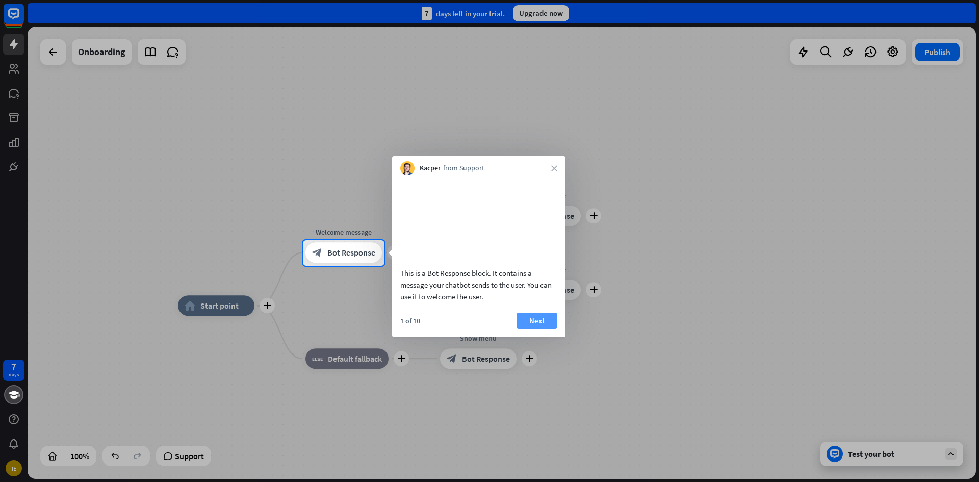
click at [539, 329] on button "Next" at bounding box center [537, 321] width 41 height 16
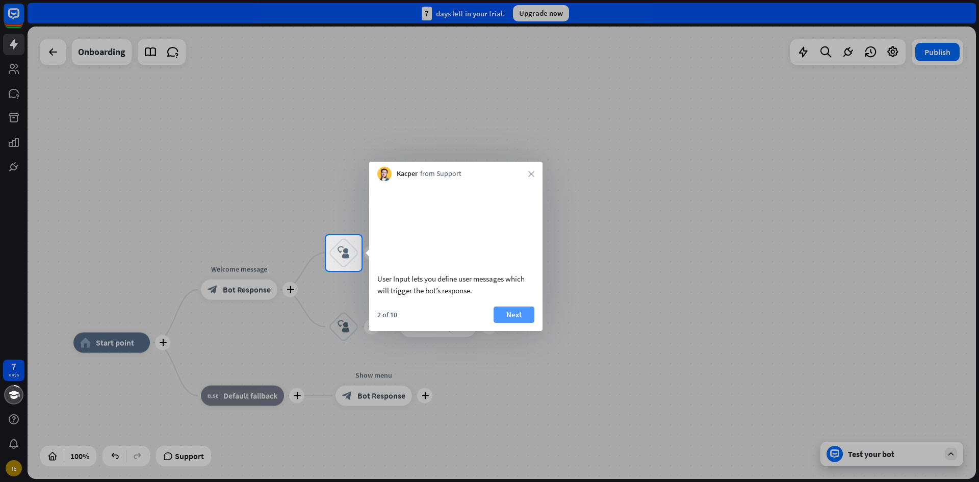
click at [514, 322] on button "Next" at bounding box center [514, 315] width 41 height 16
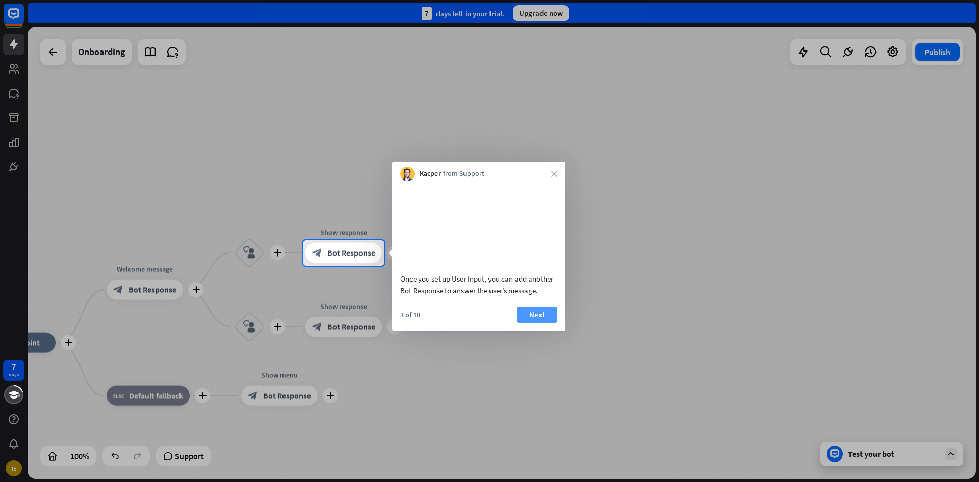
click at [527, 323] on button "Next" at bounding box center [537, 315] width 41 height 16
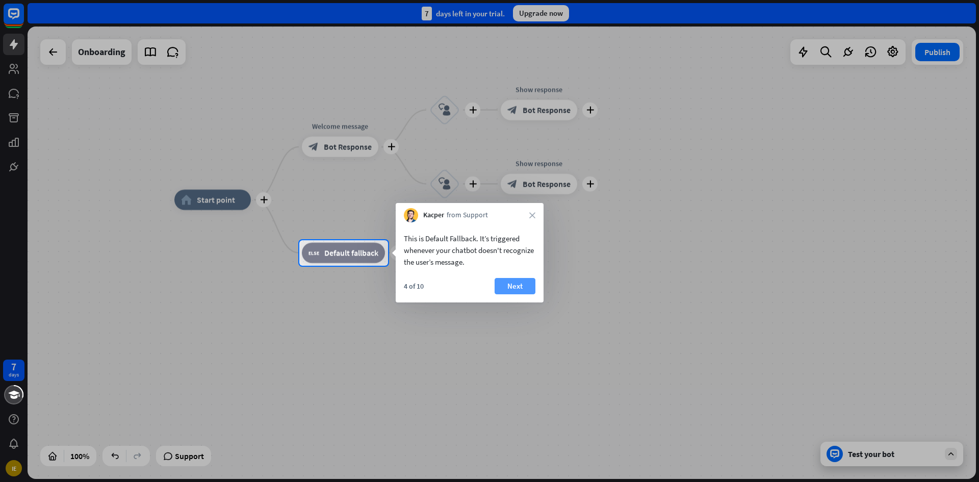
click at [509, 291] on button "Next" at bounding box center [515, 286] width 41 height 16
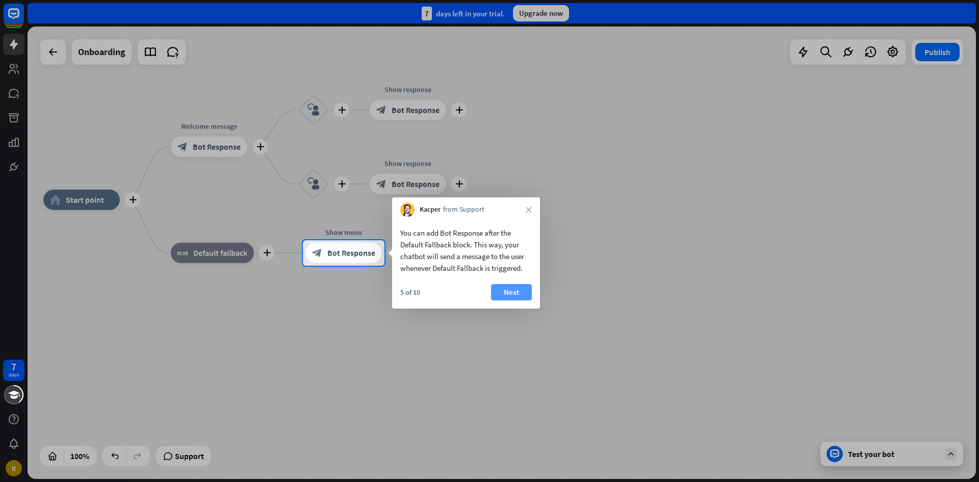
click at [518, 289] on button "Next" at bounding box center [511, 292] width 41 height 16
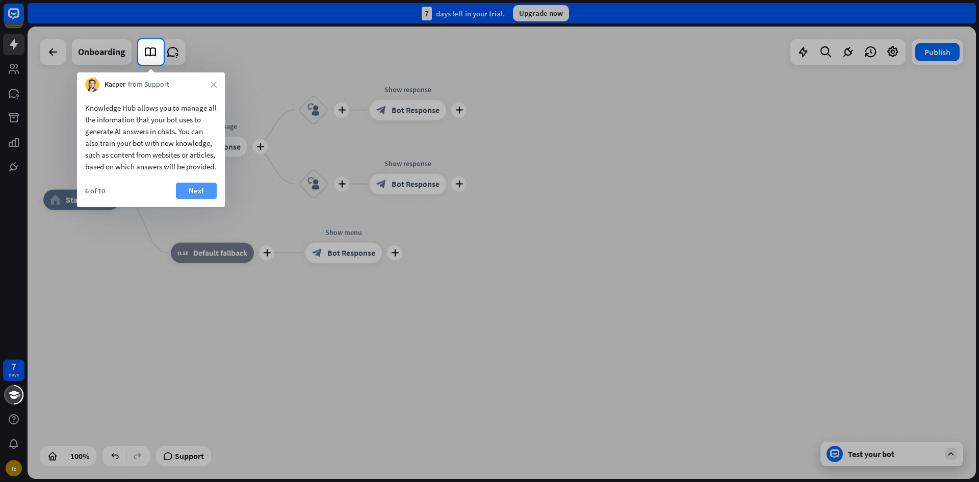
click at [204, 199] on button "Next" at bounding box center [196, 191] width 41 height 16
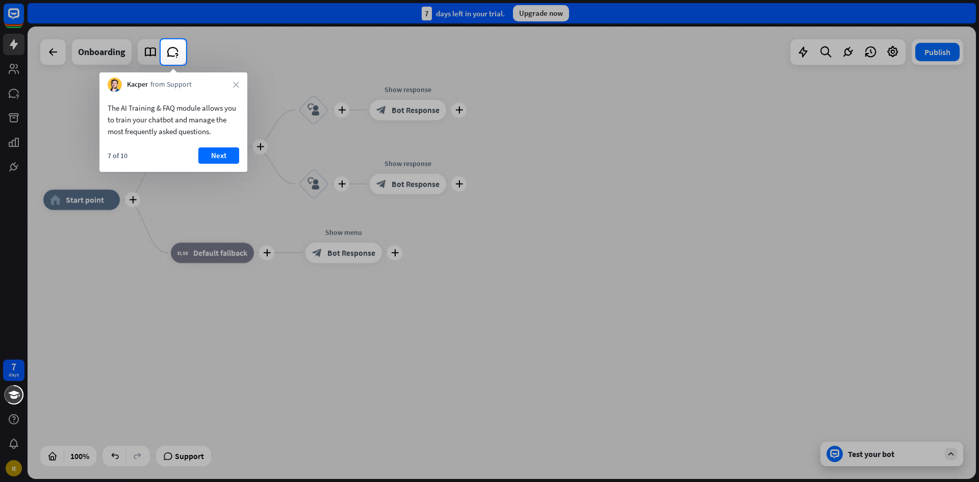
drag, startPoint x: 215, startPoint y: 162, endPoint x: 218, endPoint y: 92, distance: 70.0
click at [215, 161] on button "Next" at bounding box center [218, 155] width 41 height 16
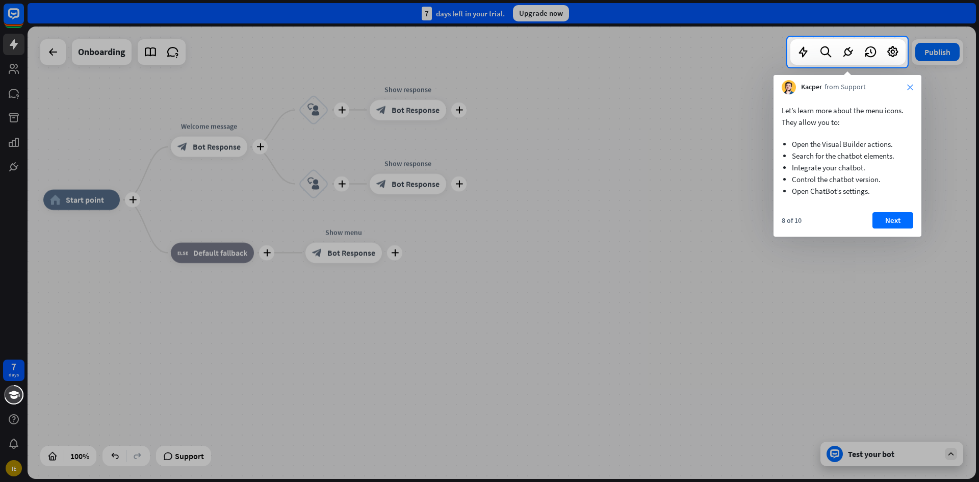
drag, startPoint x: 911, startPoint y: 86, endPoint x: 698, endPoint y: 163, distance: 226.1
click at [910, 87] on icon "close" at bounding box center [911, 87] width 6 height 6
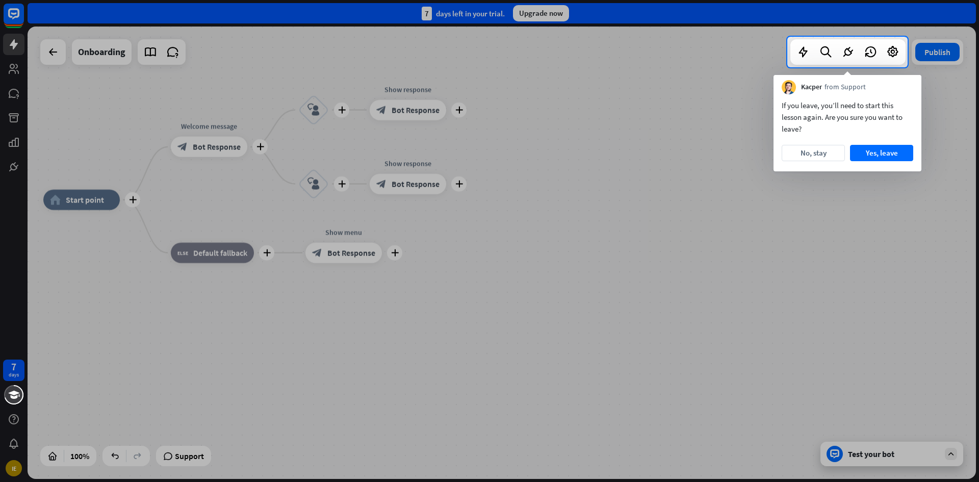
click at [10, 466] on div at bounding box center [489, 274] width 979 height 415
click at [827, 154] on button "No, stay" at bounding box center [813, 153] width 63 height 16
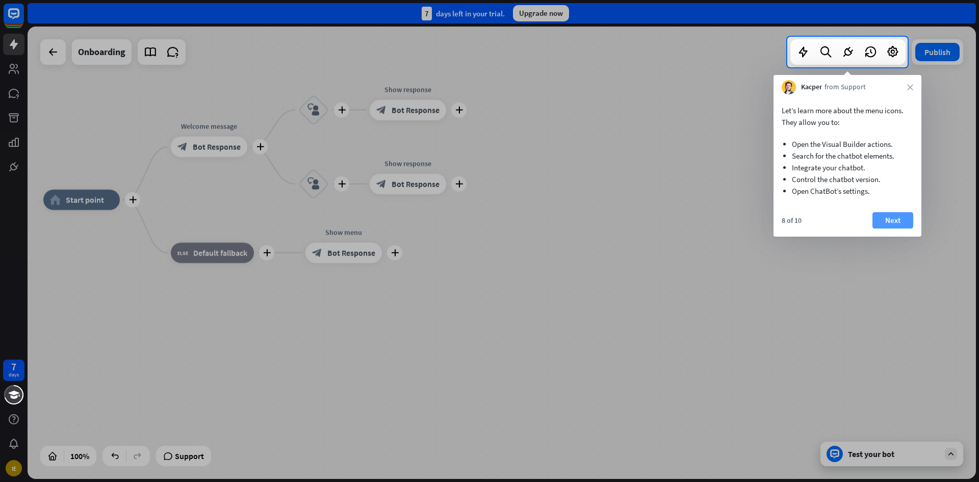
click at [896, 221] on button "Next" at bounding box center [893, 220] width 41 height 16
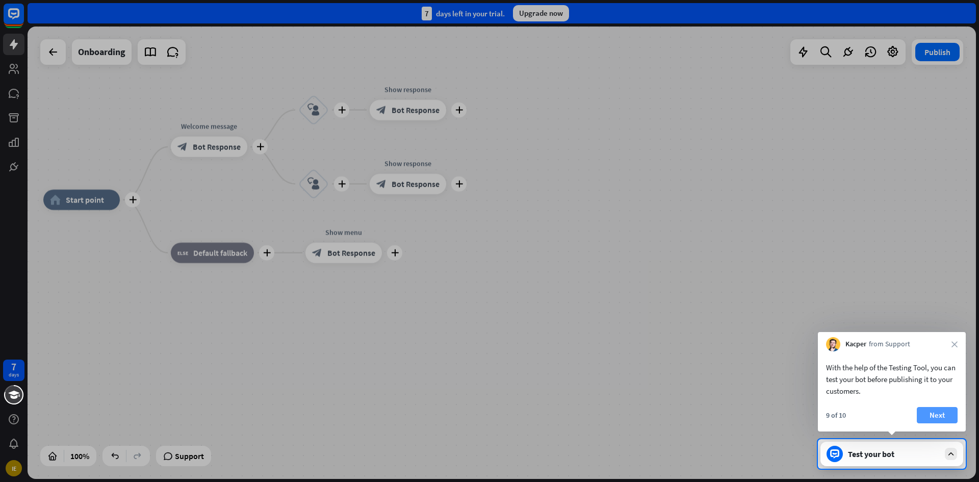
click at [946, 416] on button "Next" at bounding box center [937, 415] width 41 height 16
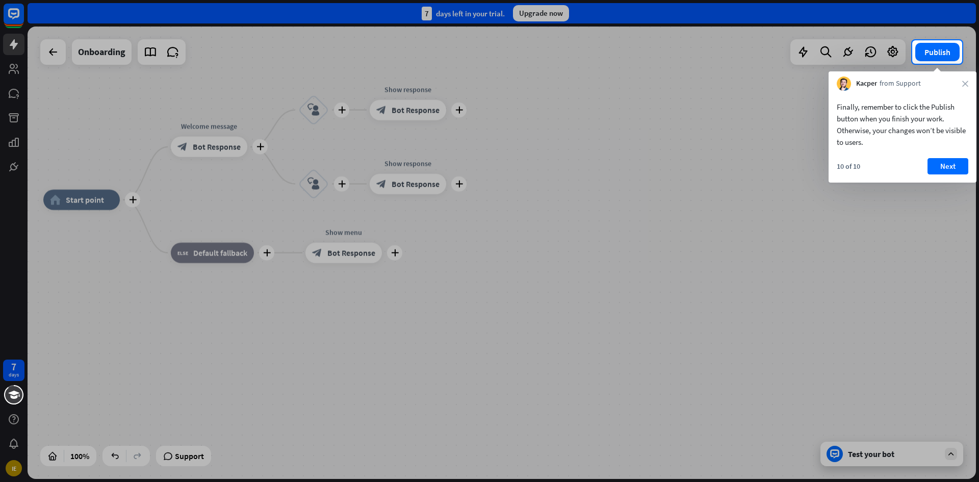
click at [12, 467] on div at bounding box center [489, 273] width 979 height 418
click at [957, 163] on button "Next" at bounding box center [948, 166] width 41 height 16
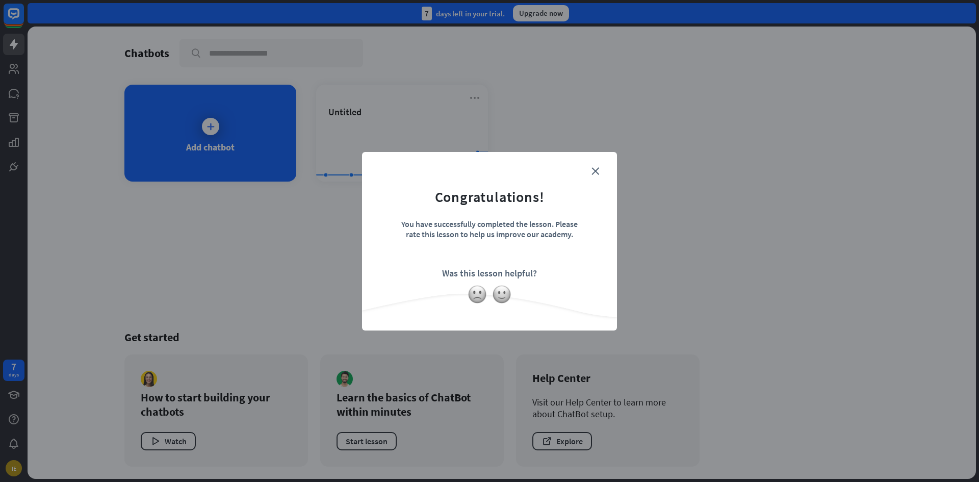
click at [589, 169] on form "Congratulations! You have successfully completed the lesson. Please rate this l…" at bounding box center [490, 226] width 230 height 122
click at [600, 170] on div "close Congratulations! You have successfully completed the lesson. Please rate …" at bounding box center [489, 241] width 255 height 179
click at [591, 172] on form "Congratulations! You have successfully completed the lesson. Please rate this l…" at bounding box center [490, 226] width 230 height 122
click at [594, 172] on icon "close" at bounding box center [596, 171] width 8 height 8
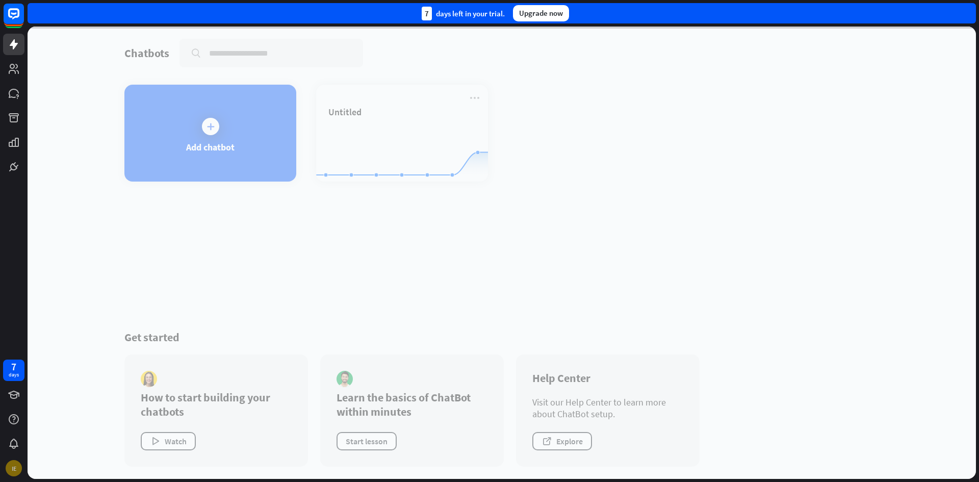
click at [8, 461] on div "IE" at bounding box center [13, 468] width 21 height 21
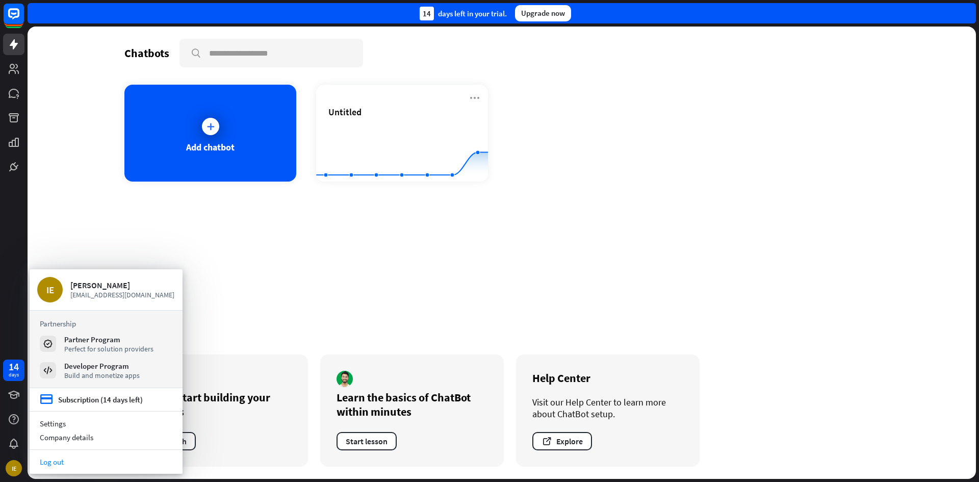
click at [58, 456] on link "Log out" at bounding box center [106, 462] width 153 height 14
